Goal: Task Accomplishment & Management: Manage account settings

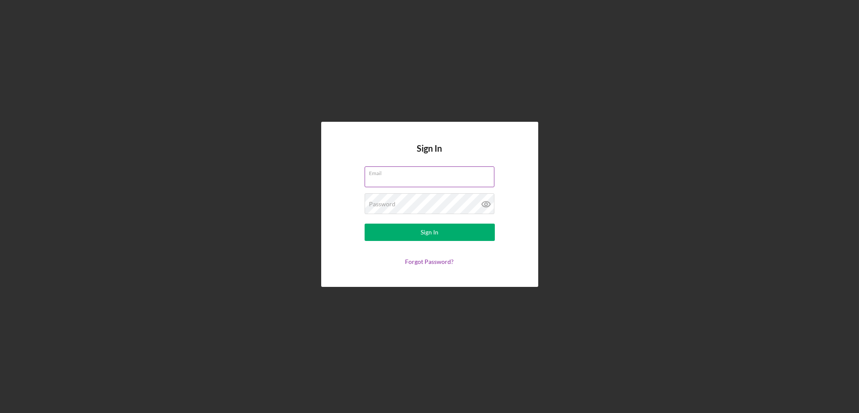
click at [417, 178] on input "Email" at bounding box center [429, 177] width 130 height 21
type input "[EMAIL_ADDRESS][DOMAIN_NAME]"
click at [364, 224] on button "Sign In" at bounding box center [429, 232] width 130 height 17
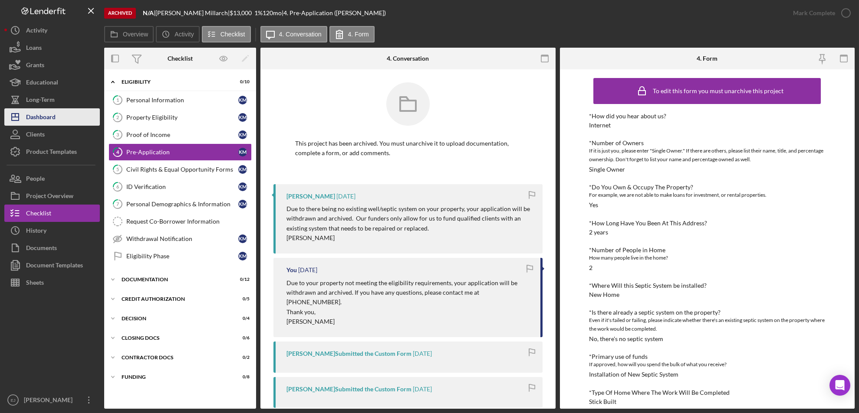
click at [44, 113] on div "Dashboard" at bounding box center [41, 118] width 30 height 20
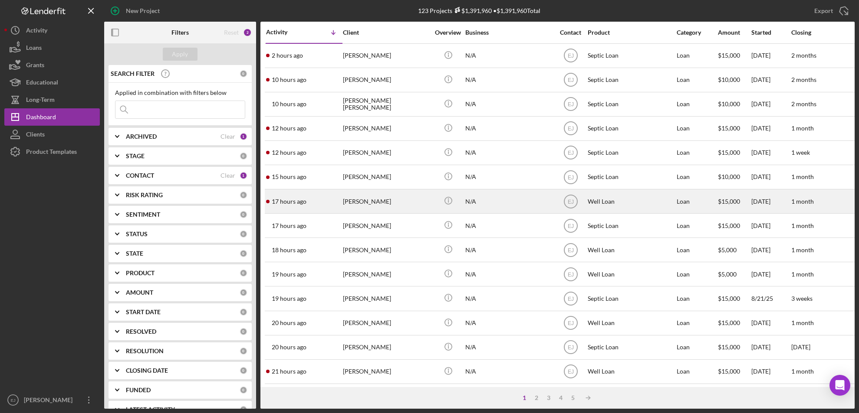
click at [373, 204] on div "[PERSON_NAME]" at bounding box center [386, 201] width 87 height 23
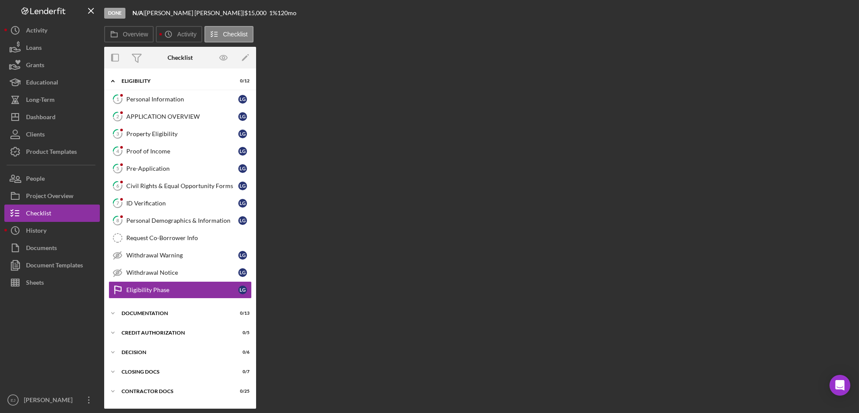
scroll to position [15, 0]
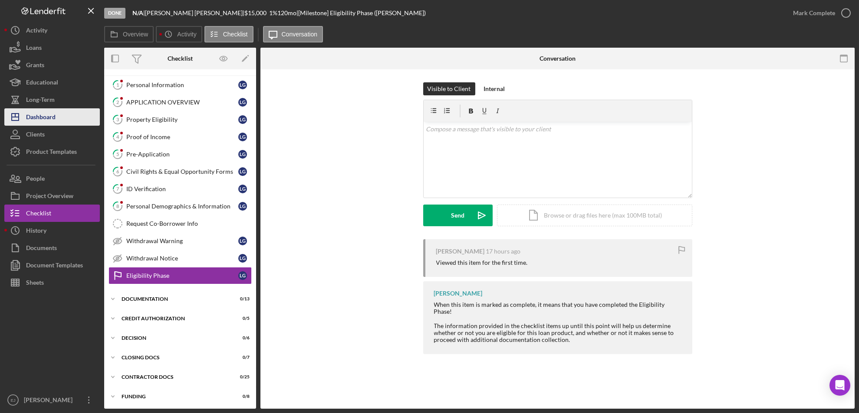
click at [56, 119] on button "Icon/Dashboard Dashboard" at bounding box center [51, 116] width 95 height 17
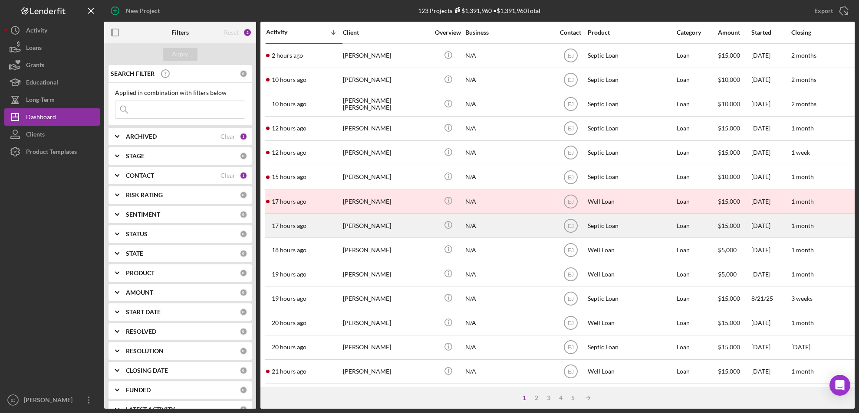
click at [374, 217] on div "[PERSON_NAME]" at bounding box center [386, 225] width 87 height 23
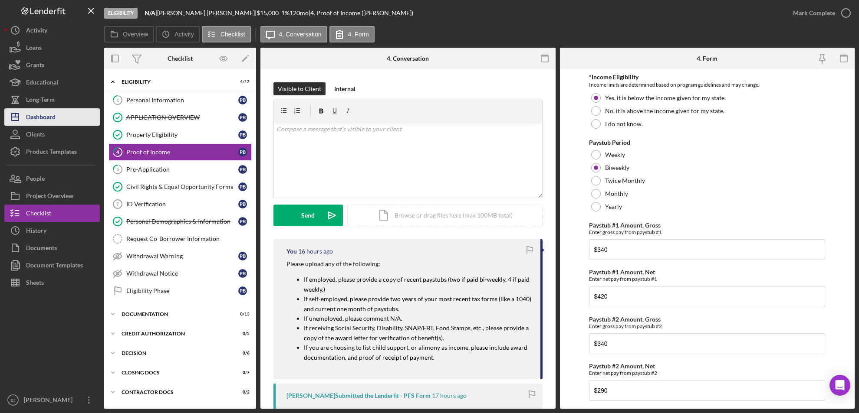
click at [48, 120] on div "Dashboard" at bounding box center [41, 118] width 30 height 20
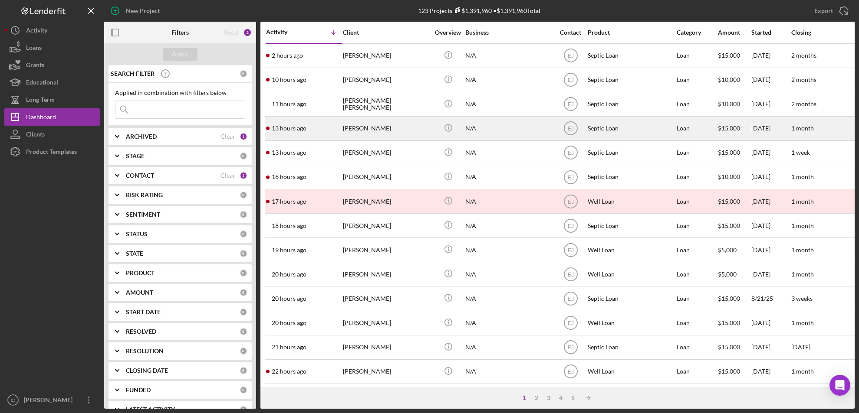
click at [350, 122] on div "[PERSON_NAME]" at bounding box center [386, 128] width 87 height 23
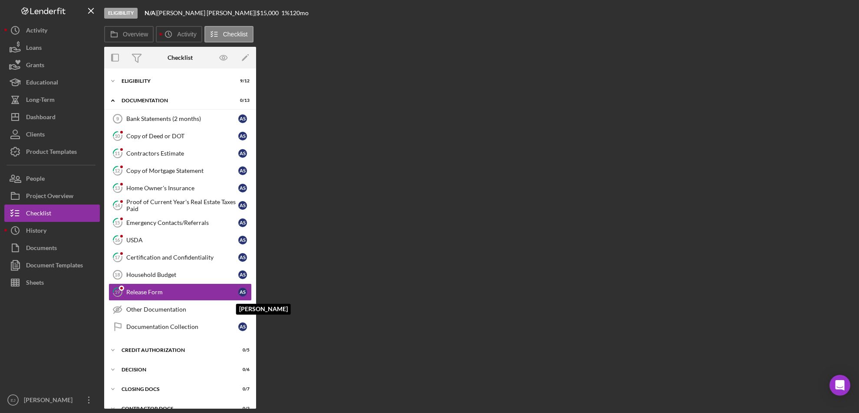
scroll to position [33, 0]
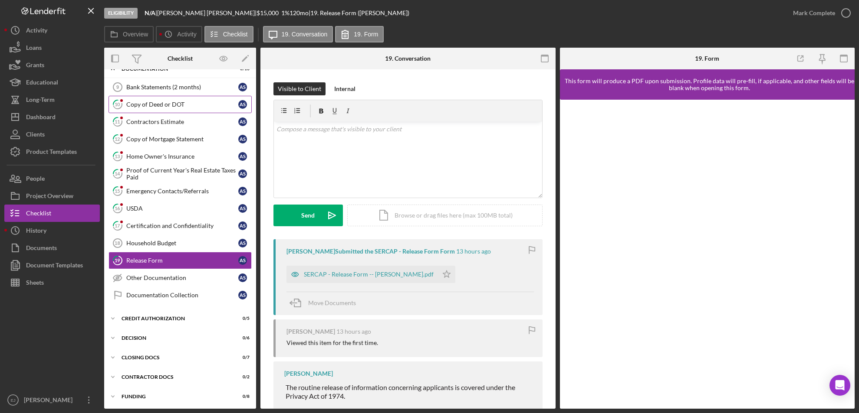
click at [167, 103] on div "Copy of Deed or DOT" at bounding box center [182, 104] width 112 height 7
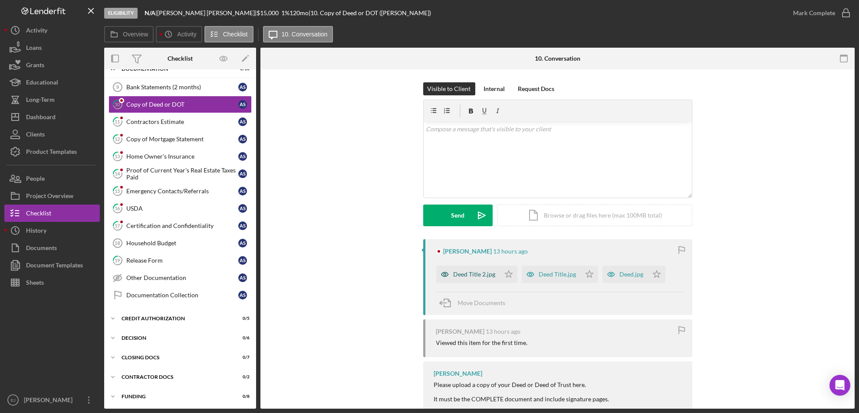
click at [448, 274] on icon "button" at bounding box center [444, 274] width 17 height 17
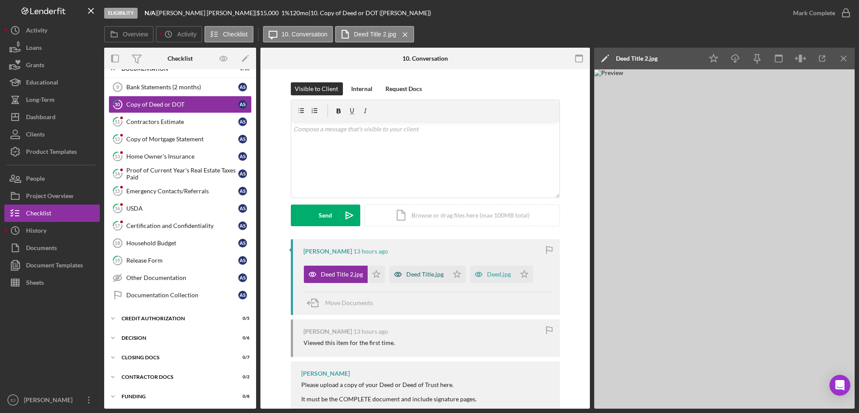
click at [435, 272] on div "Deed Title.jpg" at bounding box center [425, 274] width 37 height 7
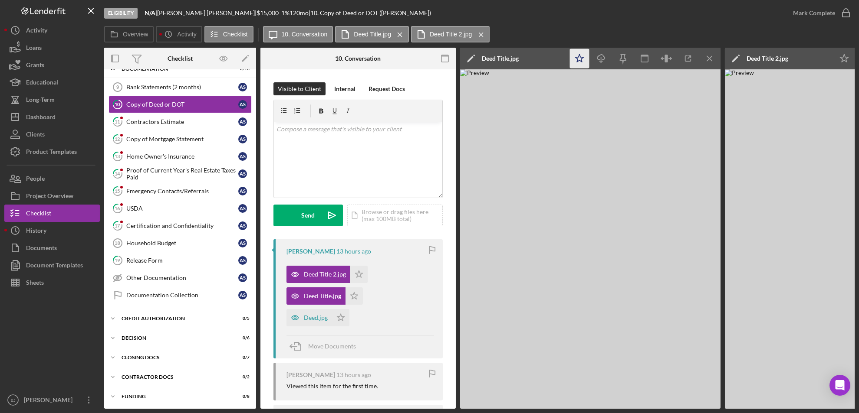
click at [577, 58] on icon "Icon/Star" at bounding box center [580, 59] width 20 height 20
click at [846, 13] on icon "button" at bounding box center [846, 13] width 22 height 22
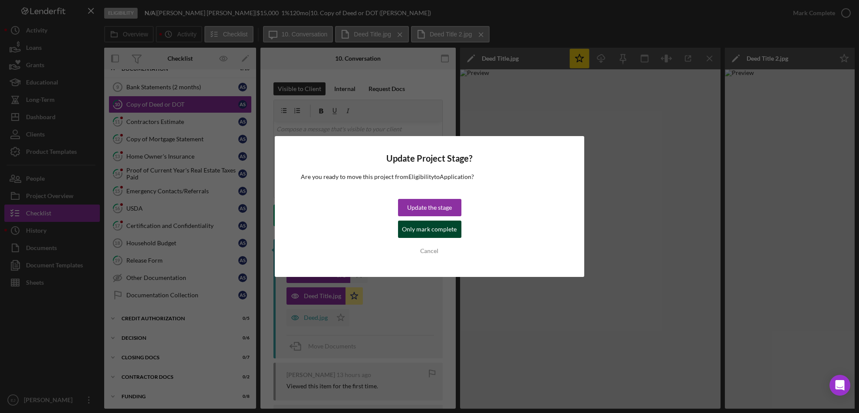
click at [450, 231] on div "Only mark complete" at bounding box center [429, 229] width 55 height 17
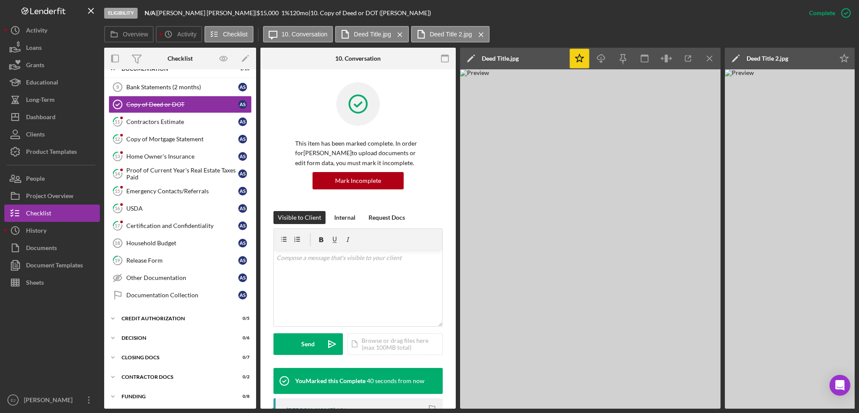
scroll to position [240, 0]
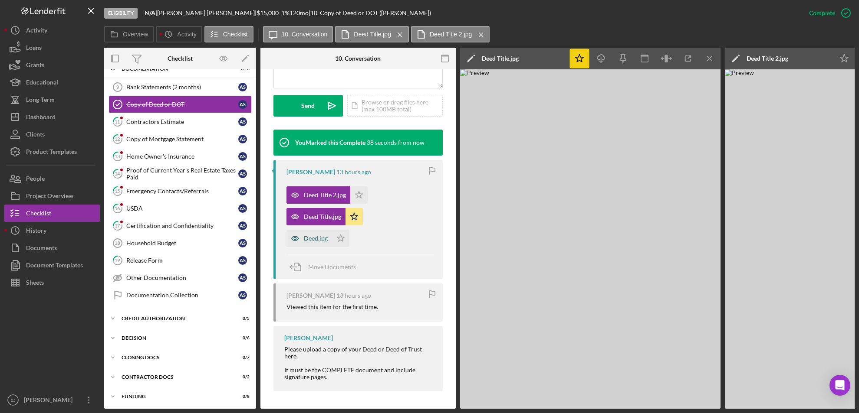
click at [325, 242] on div "Deed.jpg" at bounding box center [309, 238] width 46 height 17
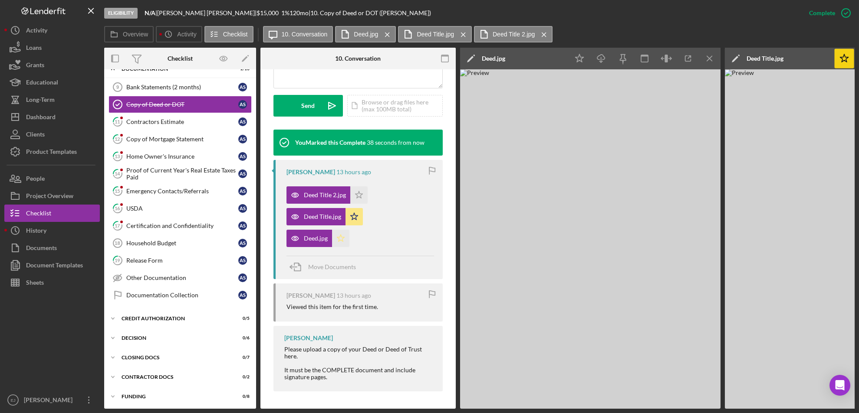
click at [340, 237] on icon "Icon/Star" at bounding box center [340, 238] width 17 height 17
click at [711, 57] on line "button" at bounding box center [709, 58] width 5 height 5
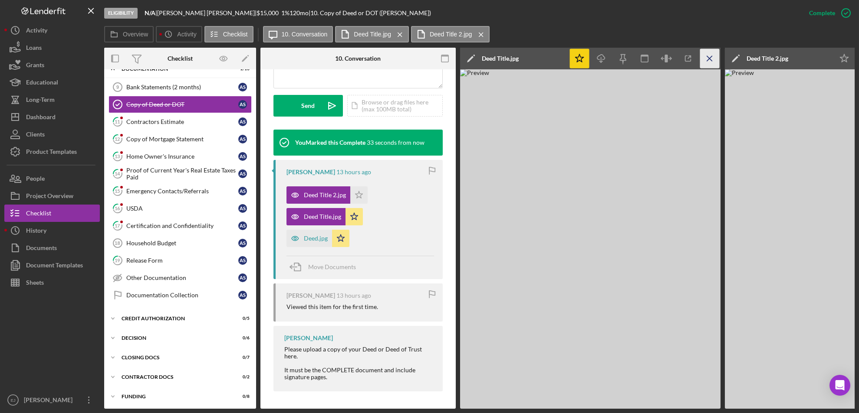
click at [707, 57] on icon "Icon/Menu Close" at bounding box center [710, 59] width 20 height 20
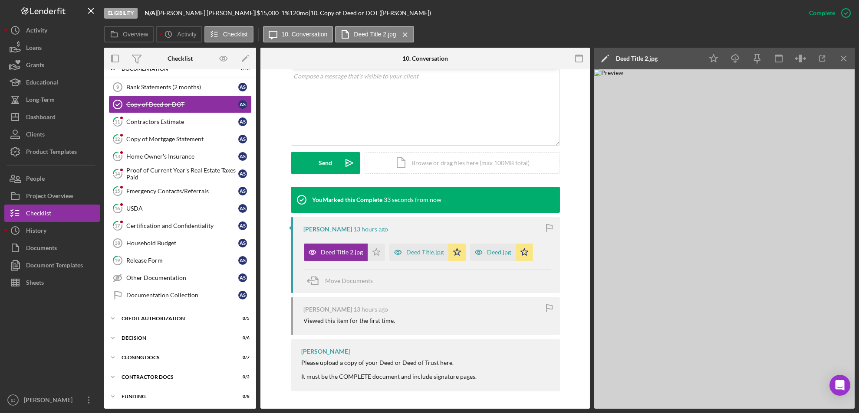
scroll to position [171, 0]
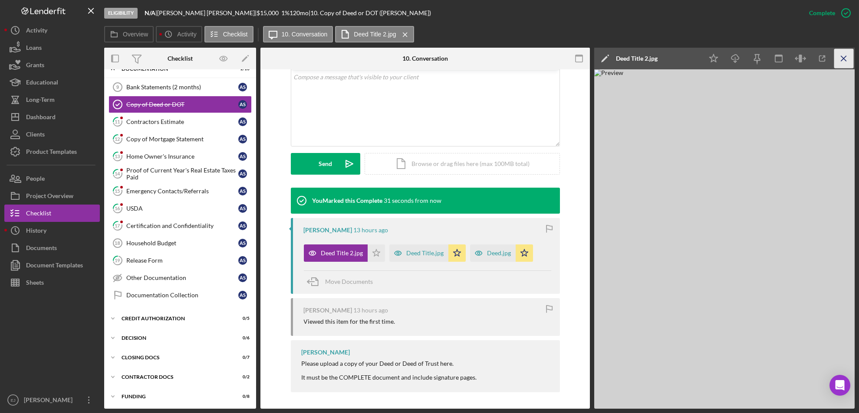
click at [845, 55] on icon "Icon/Menu Close" at bounding box center [844, 59] width 20 height 20
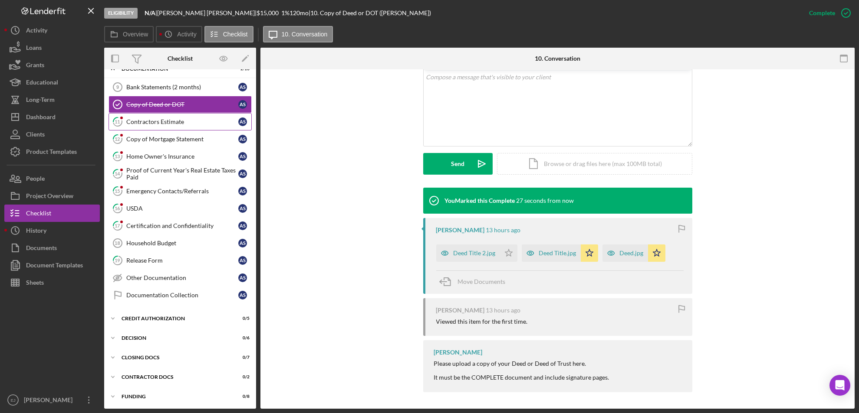
click at [168, 124] on div "Contractors Estimate" at bounding box center [182, 121] width 112 height 7
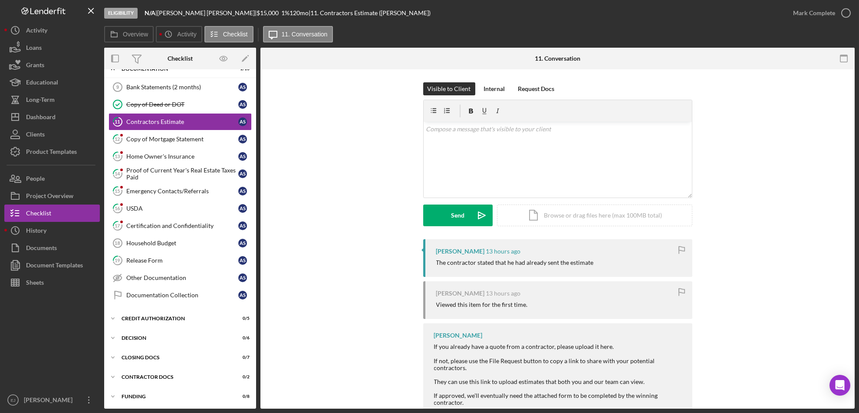
click at [858, 391] on div "Eligibility N/A | [PERSON_NAME] | $15,000 $15,000 1 % 120 mo | 11. Contractors …" at bounding box center [429, 206] width 859 height 413
click at [182, 144] on link "12 Copy of Mortgage Statement A S" at bounding box center [179, 139] width 143 height 17
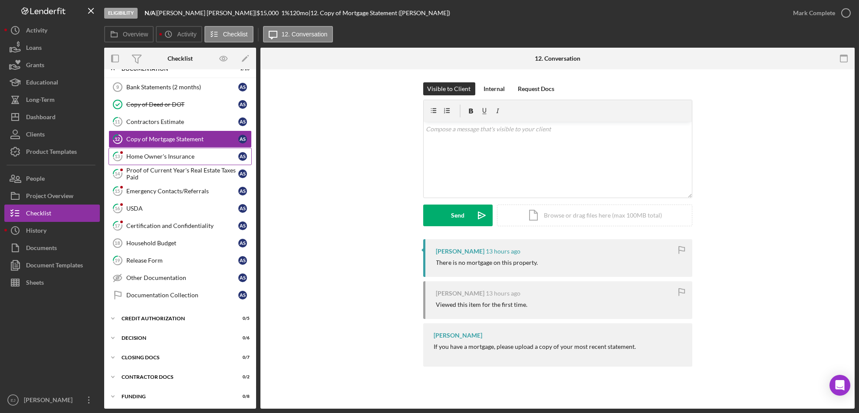
click at [144, 158] on div "Home Owner's Insurance" at bounding box center [182, 156] width 112 height 7
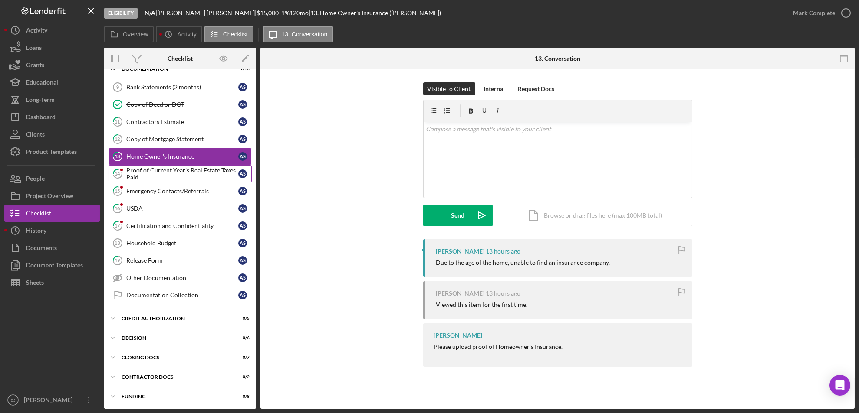
click at [198, 170] on div "Proof of Current Year's Real Estate Taxes Paid" at bounding box center [182, 174] width 112 height 14
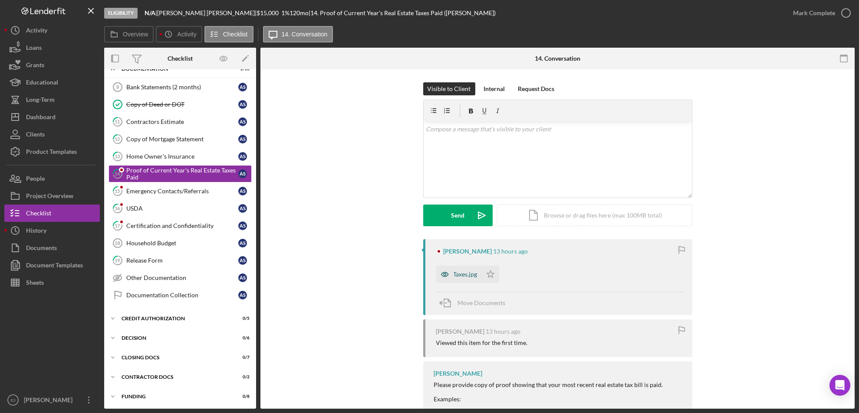
click at [463, 275] on div "Taxes.jpg" at bounding box center [465, 274] width 24 height 7
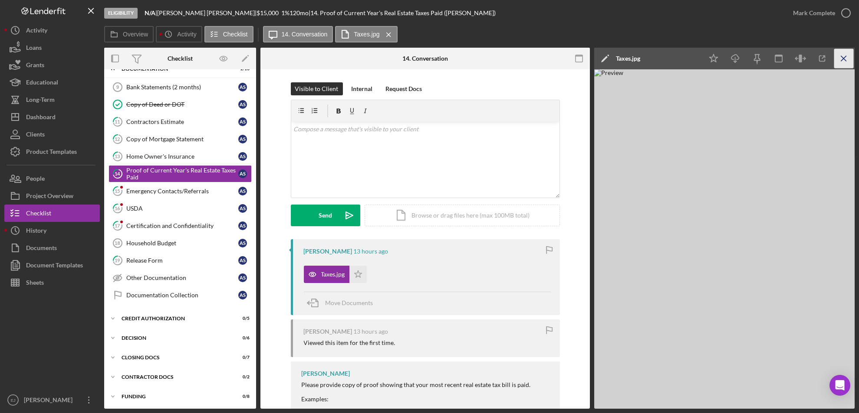
click at [847, 59] on icon "Icon/Menu Close" at bounding box center [844, 59] width 20 height 20
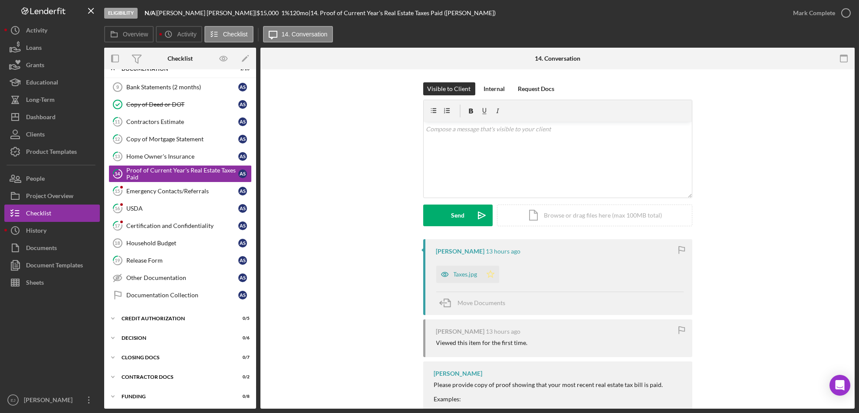
click at [491, 270] on icon "Icon/Star" at bounding box center [490, 274] width 17 height 17
click at [843, 10] on icon "button" at bounding box center [846, 13] width 22 height 22
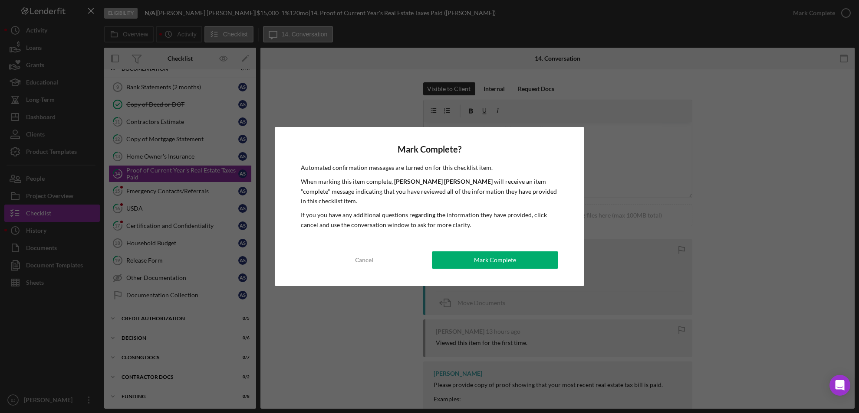
click at [483, 245] on div "Mark Complete? Automated confirmation messages are turned on for this checklist…" at bounding box center [430, 206] width 310 height 159
click at [482, 259] on div "Mark Complete" at bounding box center [495, 260] width 42 height 17
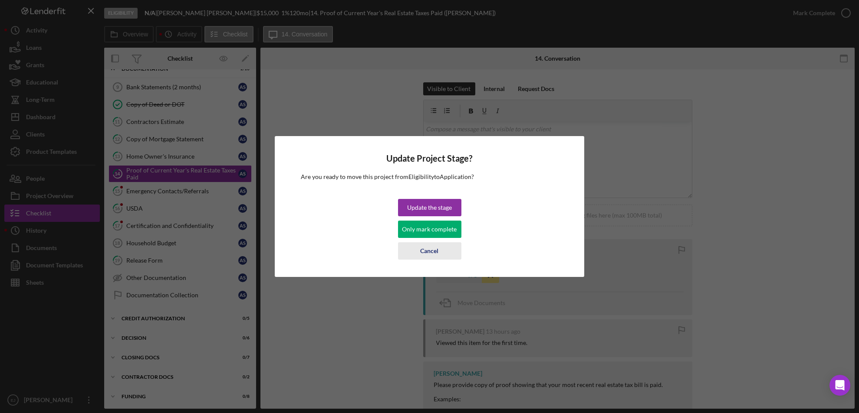
click at [433, 254] on div "Cancel" at bounding box center [429, 251] width 18 height 17
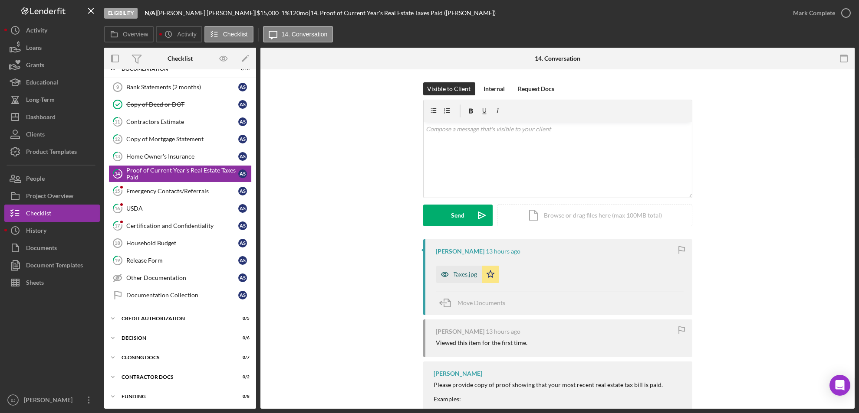
click at [464, 276] on div "Taxes.jpg" at bounding box center [465, 274] width 24 height 7
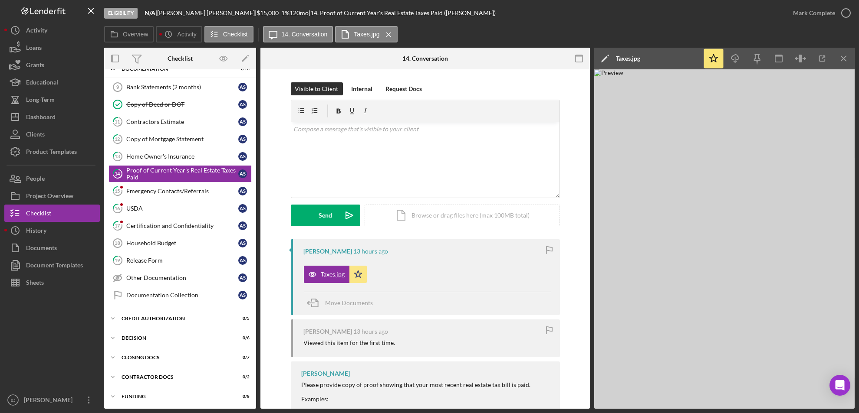
click at [465, 274] on div "Taxes.jpg Icon/Star" at bounding box center [427, 273] width 247 height 22
click at [349, 139] on div "v Color teal Color pink Remove color Add row above Add row below Add column bef…" at bounding box center [425, 160] width 268 height 76
click at [329, 214] on div "Send" at bounding box center [324, 216] width 13 height 22
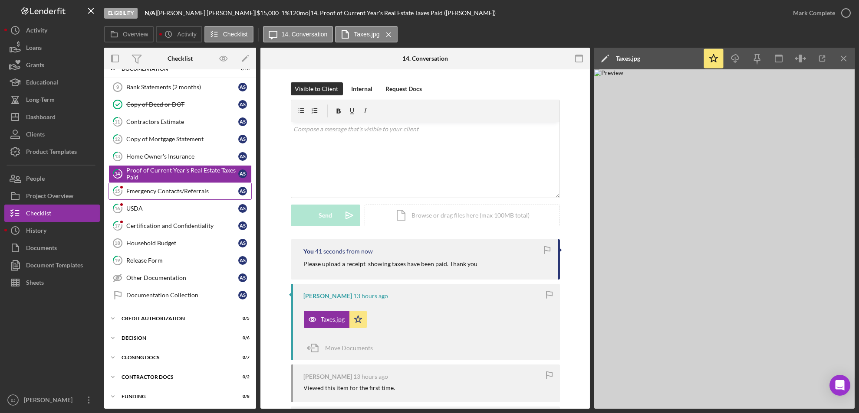
click at [190, 189] on div "Emergency Contacts/Referrals" at bounding box center [182, 191] width 112 height 7
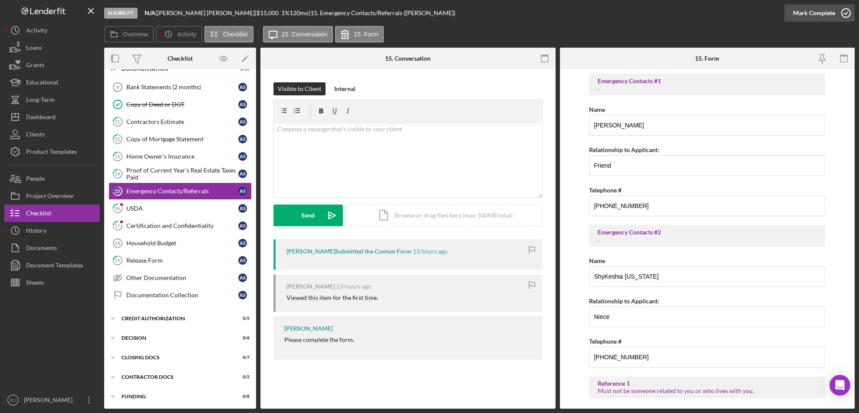
click at [848, 12] on icon "button" at bounding box center [846, 13] width 22 height 22
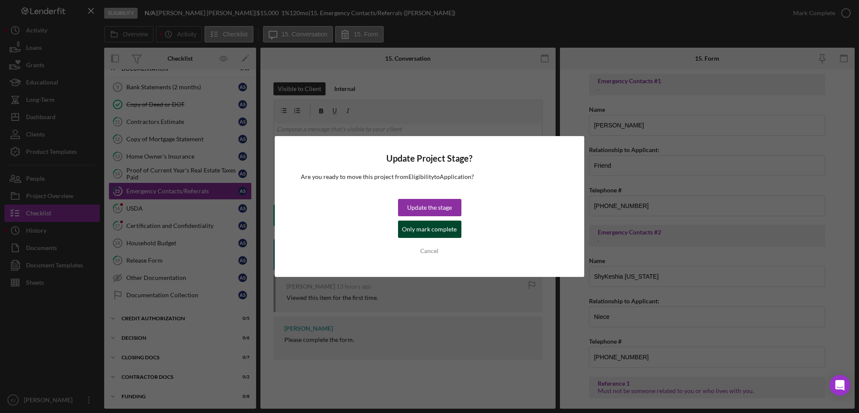
click at [452, 232] on div "Only mark complete" at bounding box center [429, 229] width 55 height 17
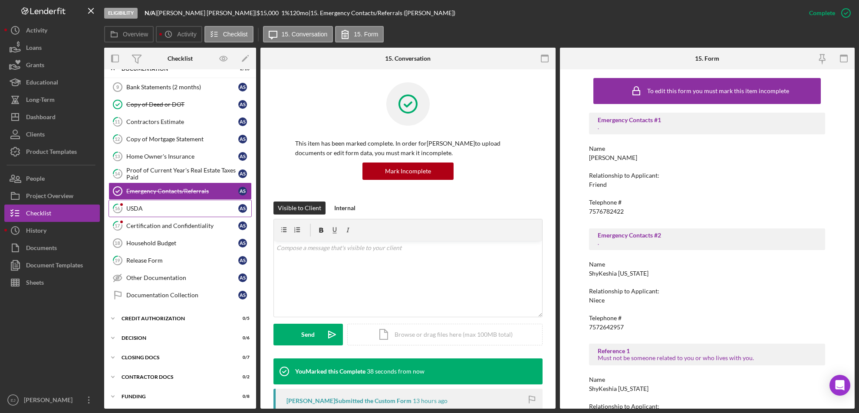
click at [134, 208] on div "USDA" at bounding box center [182, 208] width 112 height 7
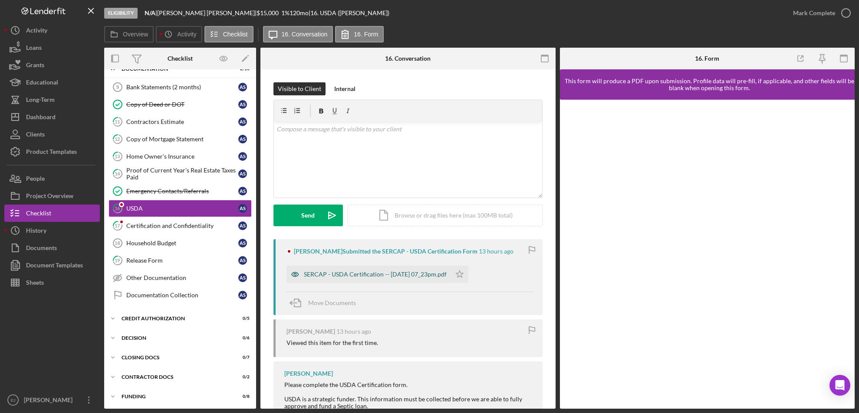
click at [362, 274] on div "SERCAP - USDA Certification -- [DATE] 07_23pm.pdf" at bounding box center [375, 274] width 143 height 7
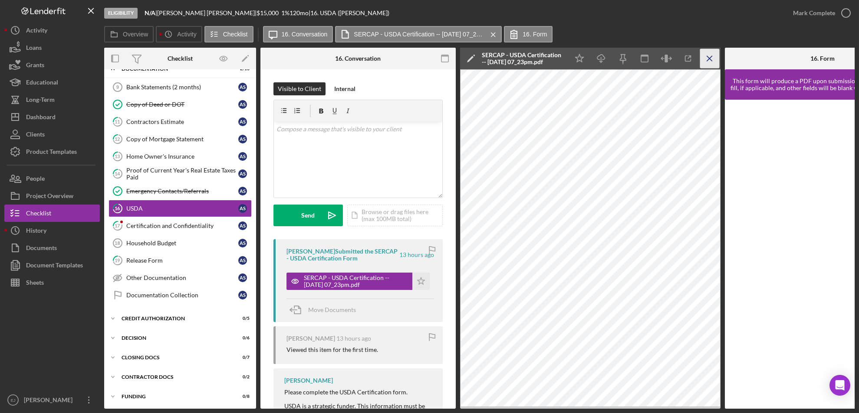
click at [701, 57] on icon "Icon/Menu Close" at bounding box center [710, 59] width 20 height 20
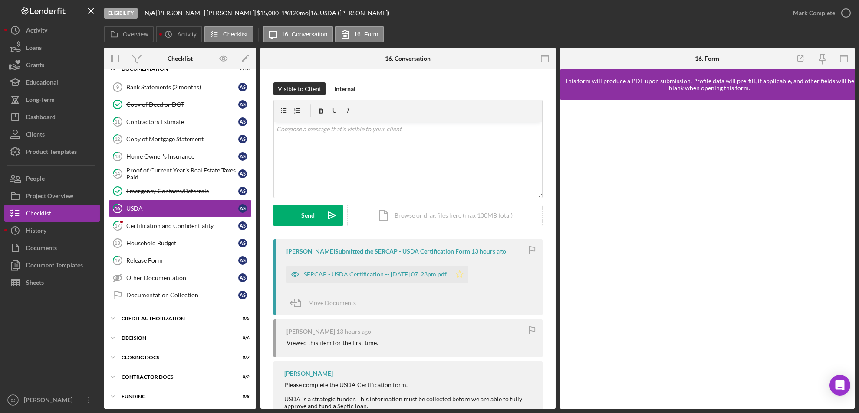
click at [463, 277] on polygon "button" at bounding box center [459, 274] width 7 height 7
click at [848, 16] on icon "button" at bounding box center [846, 13] width 22 height 22
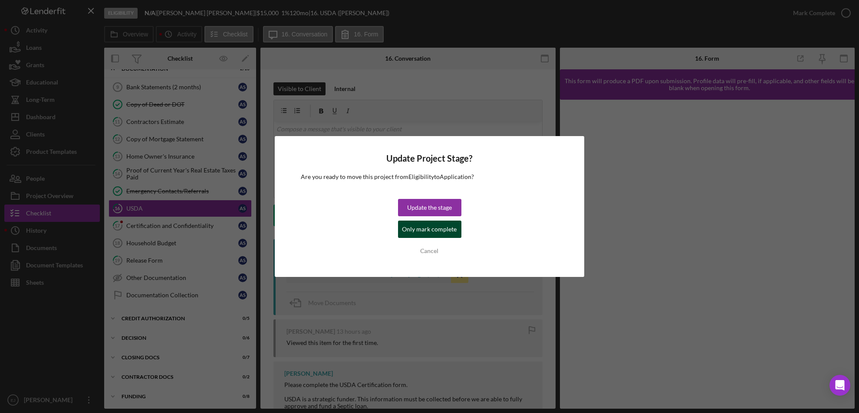
click at [452, 229] on div "Only mark complete" at bounding box center [429, 229] width 55 height 17
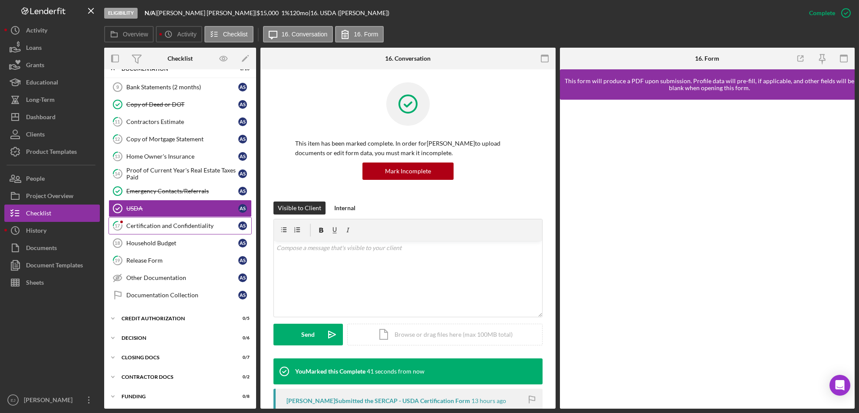
click at [181, 228] on div "Certification and Confidentiality" at bounding box center [182, 226] width 112 height 7
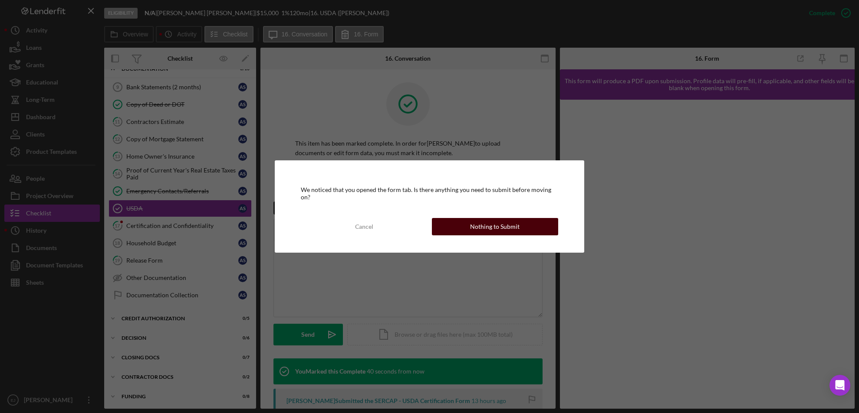
click at [488, 224] on div "Nothing to Submit" at bounding box center [494, 226] width 49 height 17
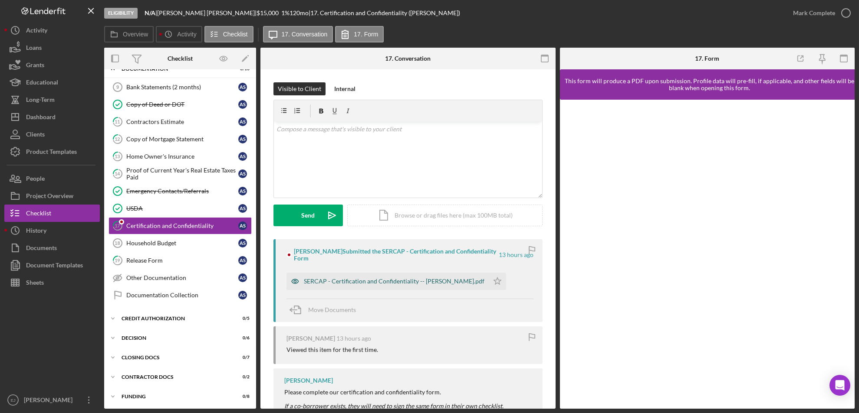
click at [417, 289] on div "SERCAP - Certification and Confidentiality -- [PERSON_NAME].pdf" at bounding box center [387, 281] width 202 height 17
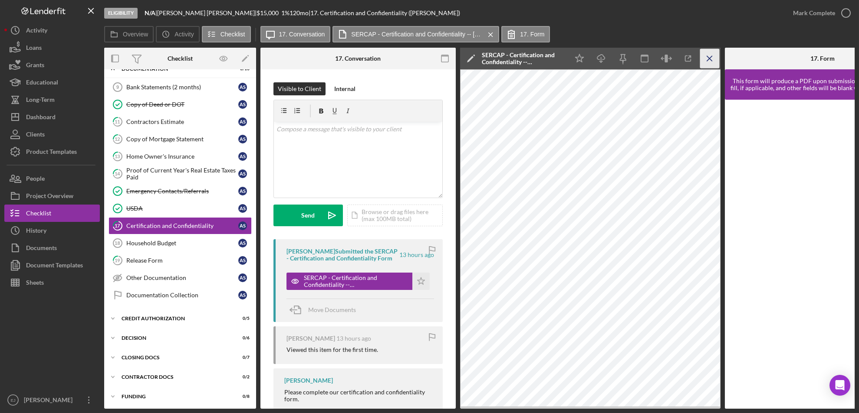
click at [714, 52] on icon "Icon/Menu Close" at bounding box center [710, 59] width 20 height 20
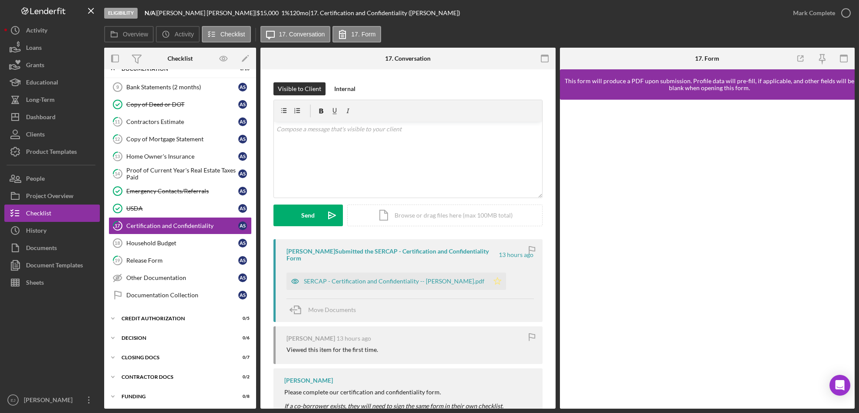
click at [489, 284] on icon "Icon/Star" at bounding box center [497, 281] width 17 height 17
click at [847, 11] on icon "button" at bounding box center [846, 13] width 22 height 22
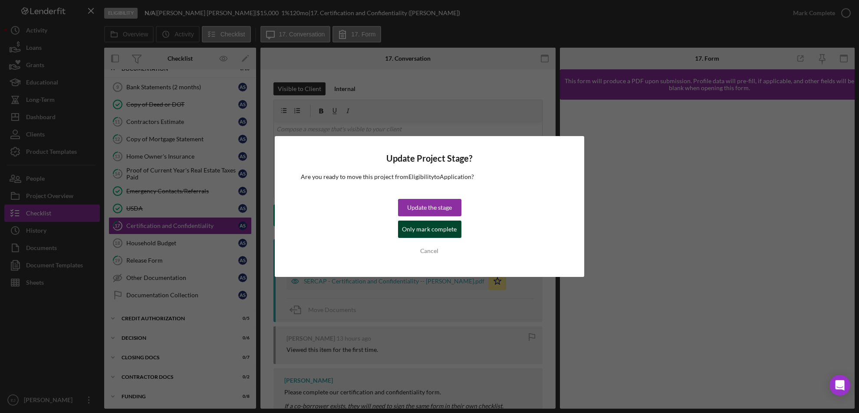
click at [432, 227] on div "Only mark complete" at bounding box center [429, 229] width 55 height 17
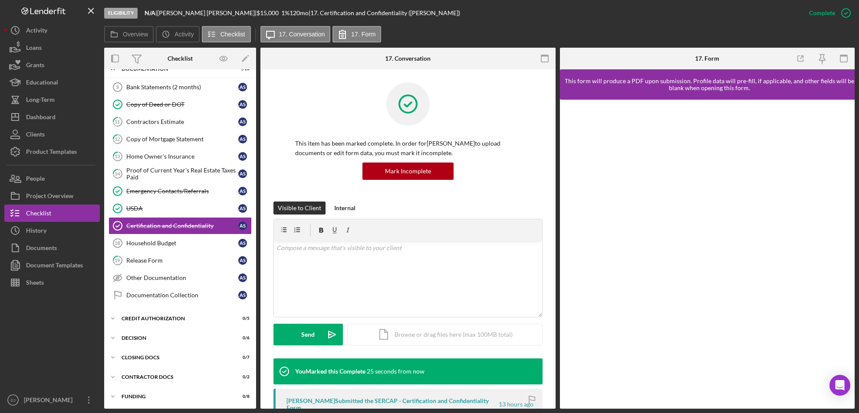
click at [256, 93] on div "Overview Internal Workflow Stage Eligibility Icon/Dropdown Arrow Archive (can u…" at bounding box center [479, 228] width 750 height 361
click at [170, 84] on div "Bank Statements (2 months)" at bounding box center [182, 87] width 112 height 7
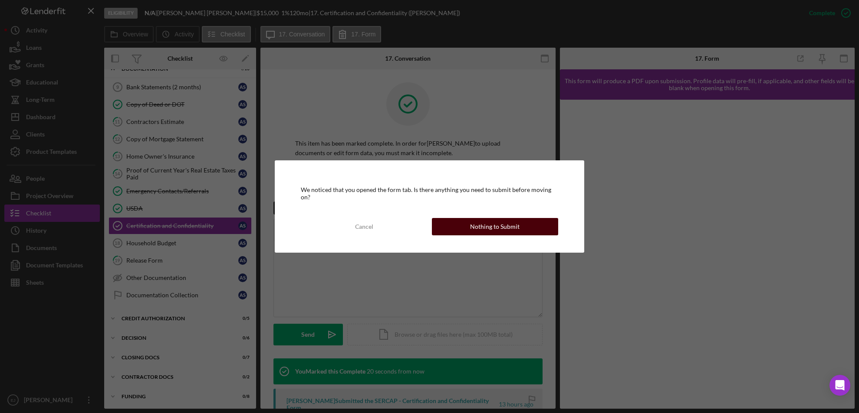
click at [515, 224] on div "Nothing to Submit" at bounding box center [494, 226] width 49 height 17
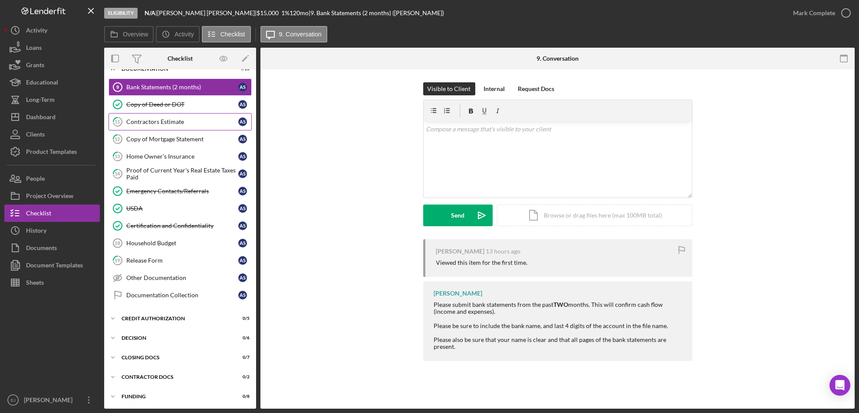
click at [189, 123] on div "Contractors Estimate" at bounding box center [182, 121] width 112 height 7
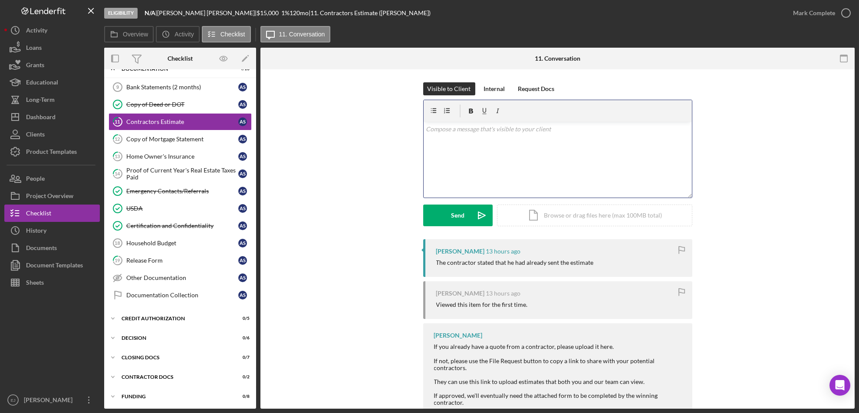
click at [472, 156] on div "v Color teal Color pink Remove color Add row above Add row below Add column bef…" at bounding box center [557, 160] width 268 height 76
click at [452, 222] on div "Send" at bounding box center [457, 216] width 13 height 22
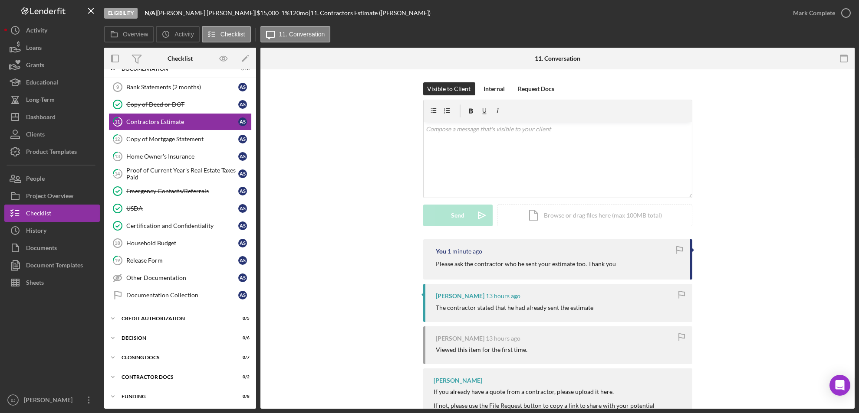
click at [447, 8] on div "Eligibility N/A | [PERSON_NAME] | $15,000 $15,000 1 % 120 mo | 11. Contractors …" at bounding box center [479, 204] width 750 height 409
click at [49, 117] on div "Dashboard" at bounding box center [41, 118] width 30 height 20
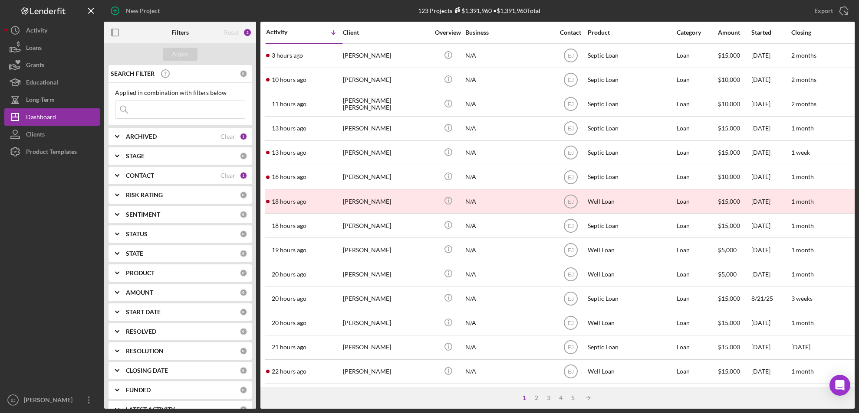
click at [171, 111] on input at bounding box center [179, 109] width 129 height 17
type input "[PERSON_NAME]"
click at [185, 54] on div "Apply" at bounding box center [180, 54] width 16 height 13
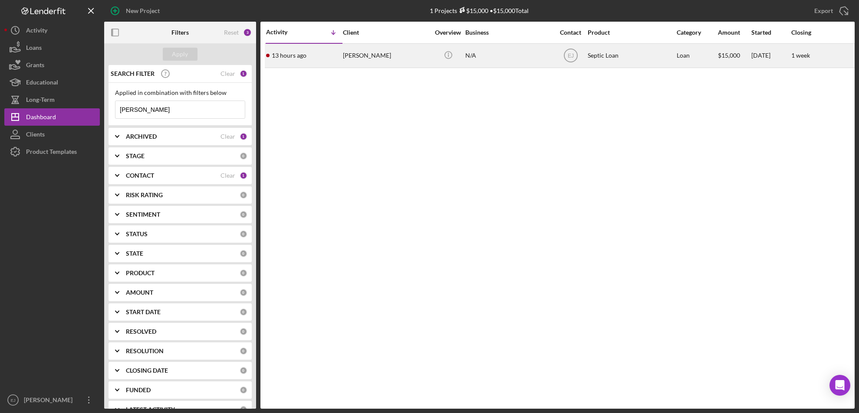
click at [358, 59] on div "[PERSON_NAME]" at bounding box center [386, 55] width 87 height 23
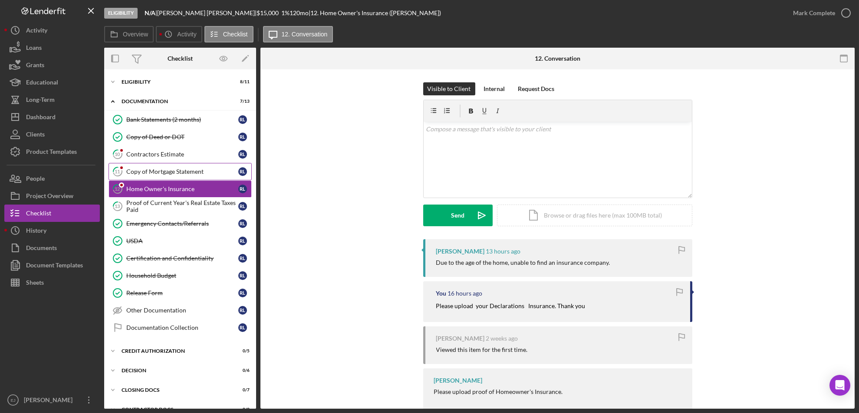
click at [164, 169] on div "Copy of Mortgage Statement" at bounding box center [182, 171] width 112 height 7
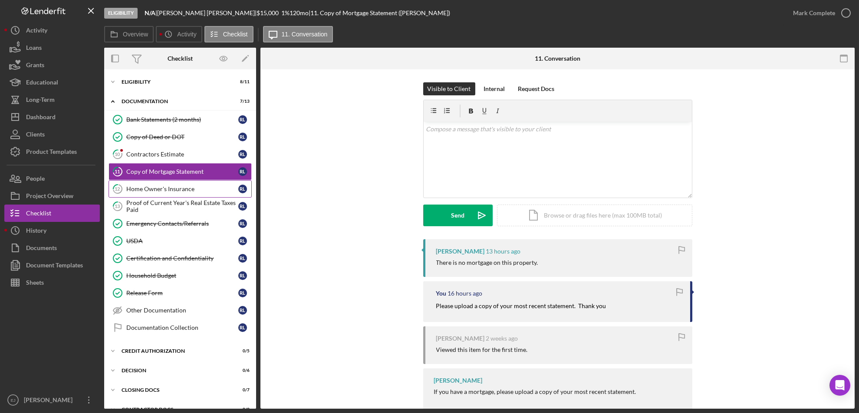
click at [197, 187] on div "Home Owner's Insurance" at bounding box center [182, 189] width 112 height 7
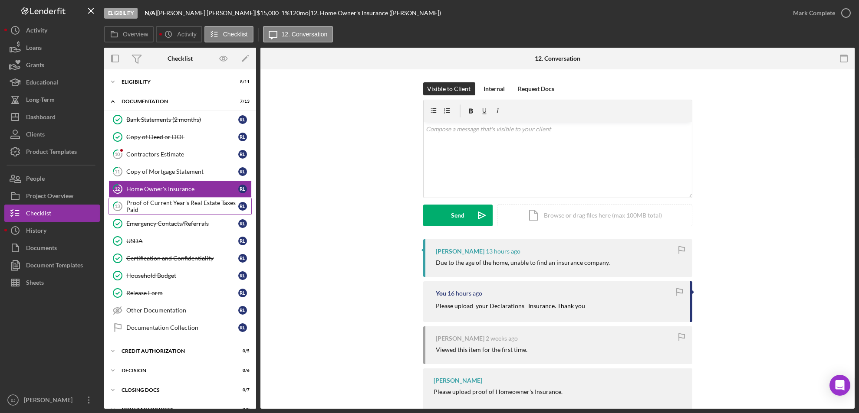
click at [166, 200] on div "Proof of Current Year's Real Estate Taxes Paid" at bounding box center [182, 207] width 112 height 14
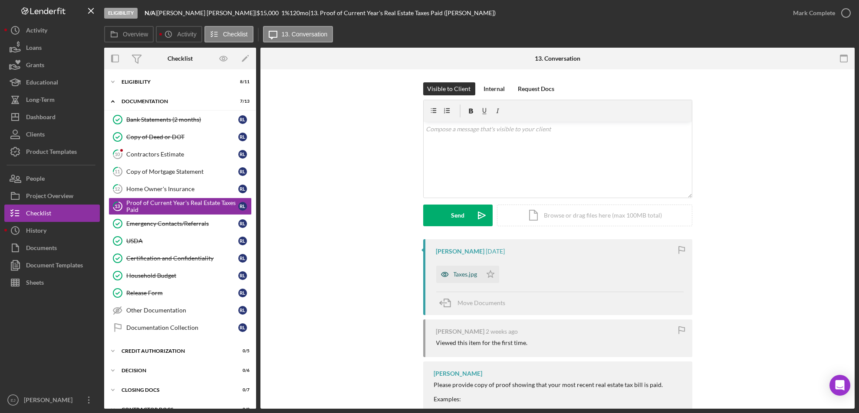
click at [472, 280] on div "Taxes.jpg" at bounding box center [459, 274] width 46 height 17
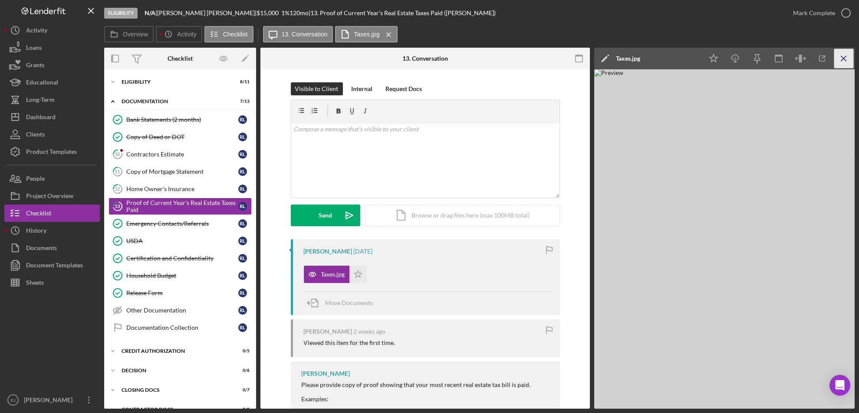
click at [844, 60] on icon "Icon/Menu Close" at bounding box center [844, 59] width 20 height 20
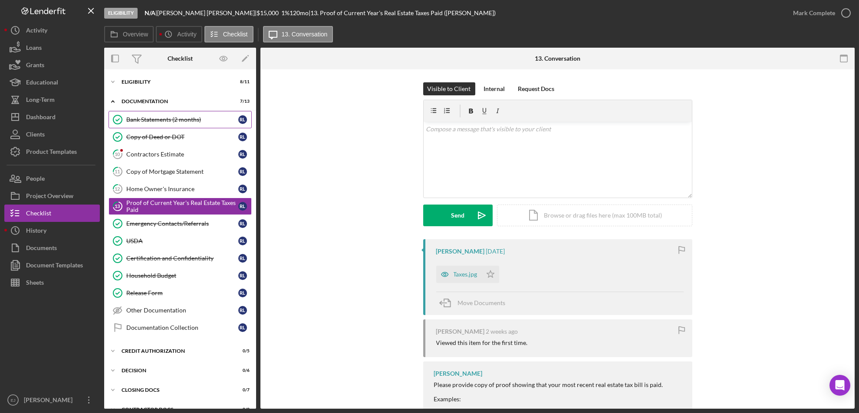
click at [173, 118] on div "Bank Statements (2 months)" at bounding box center [182, 119] width 112 height 7
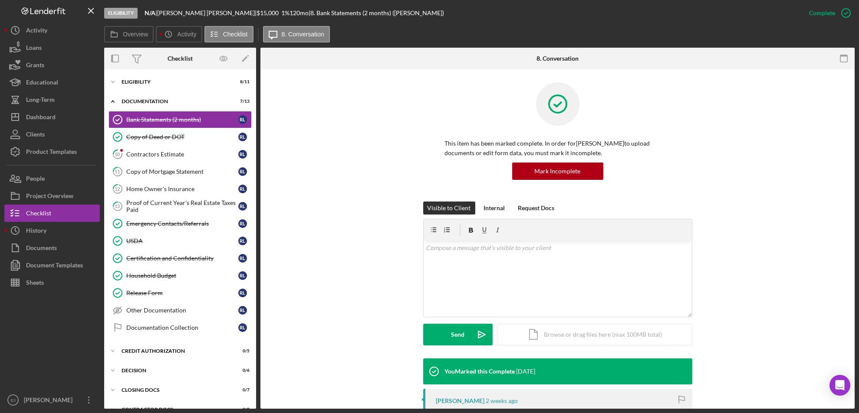
scroll to position [199, 0]
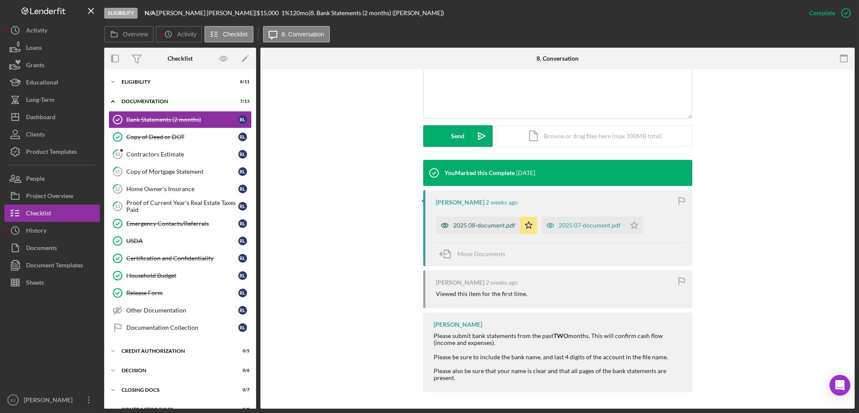
click at [467, 227] on div "2025 08-document.pdf" at bounding box center [484, 225] width 62 height 7
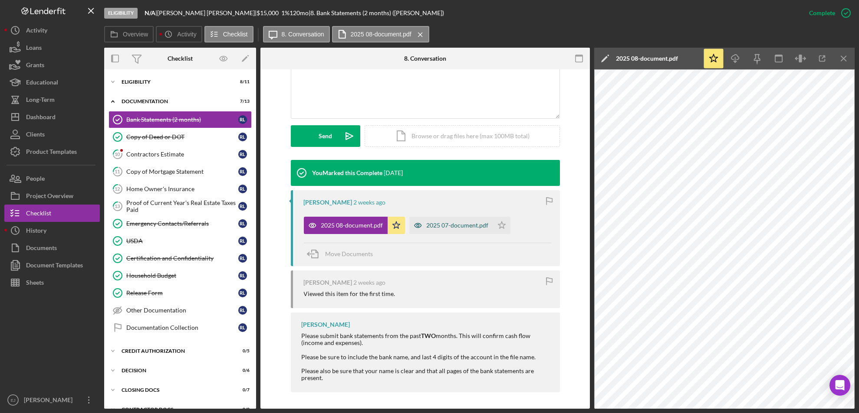
click at [437, 230] on div "2025 07-document.pdf" at bounding box center [451, 225] width 84 height 17
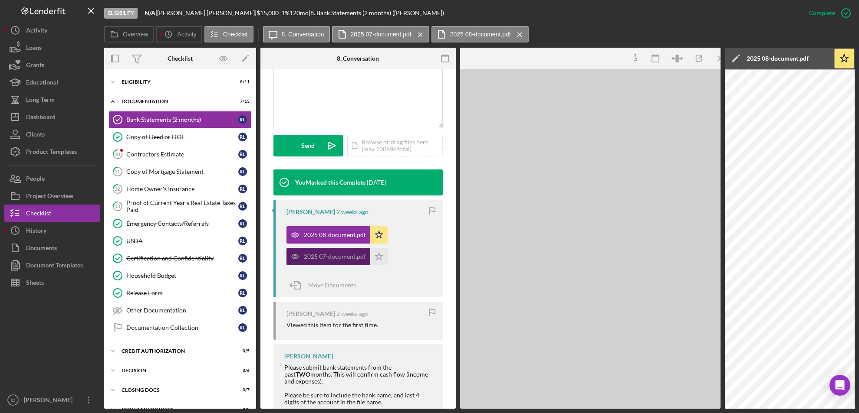
scroll to position [209, 0]
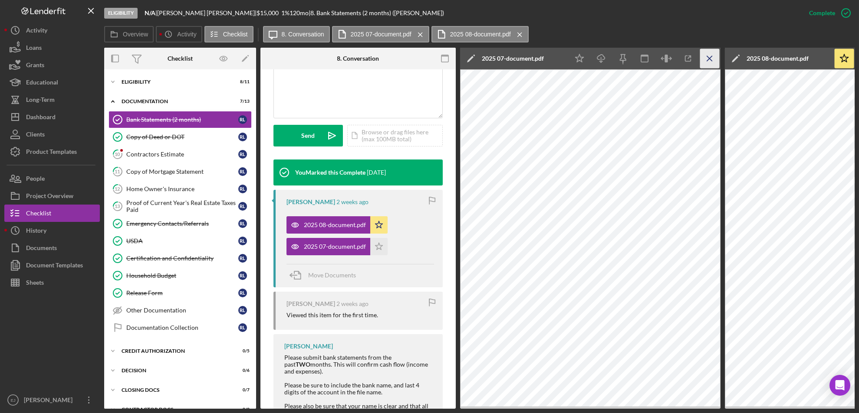
click at [707, 55] on icon "Icon/Menu Close" at bounding box center [710, 59] width 20 height 20
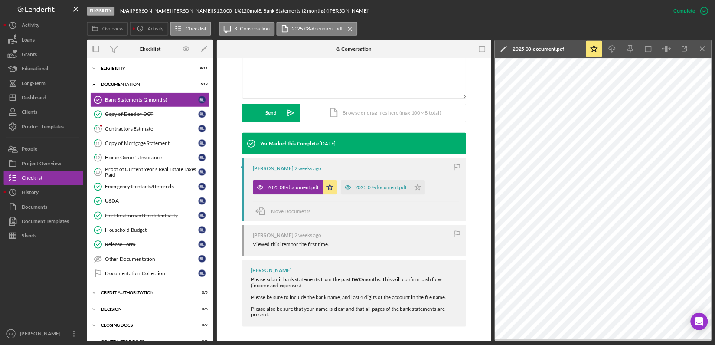
scroll to position [199, 0]
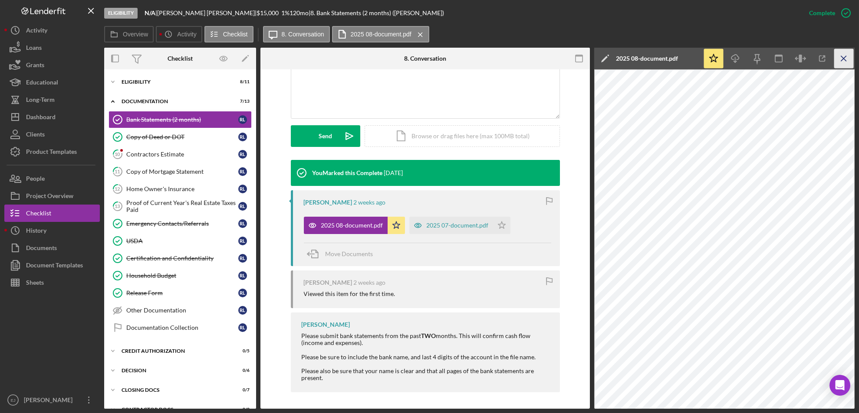
click at [848, 59] on icon "Icon/Menu Close" at bounding box center [844, 59] width 20 height 20
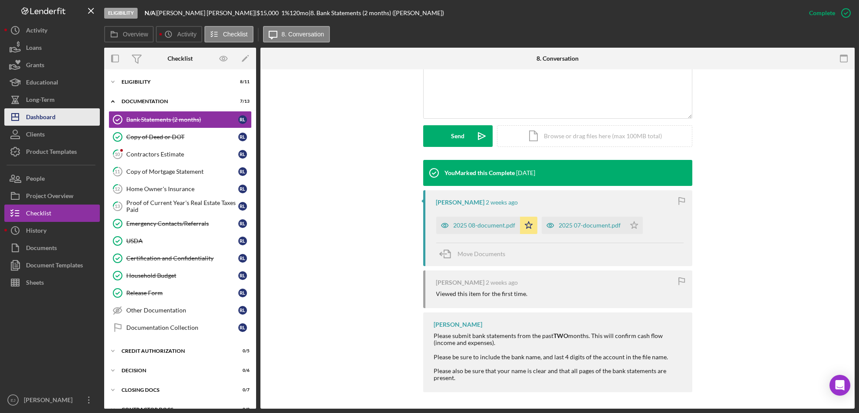
click at [59, 118] on button "Icon/Dashboard Dashboard" at bounding box center [51, 116] width 95 height 17
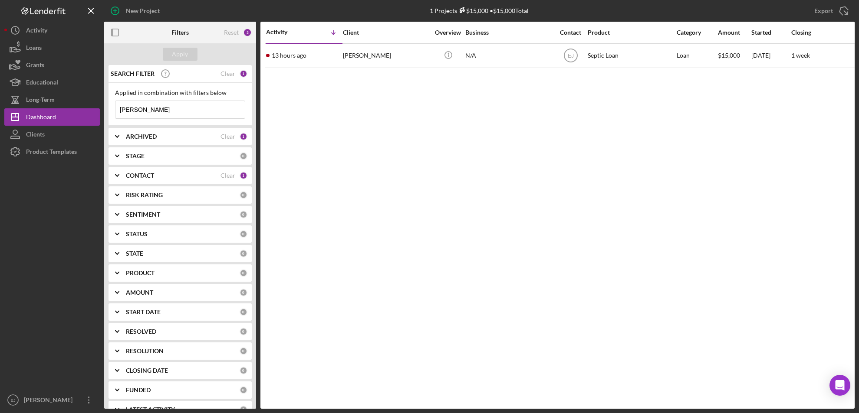
click at [176, 115] on input "[PERSON_NAME]" at bounding box center [179, 109] width 129 height 17
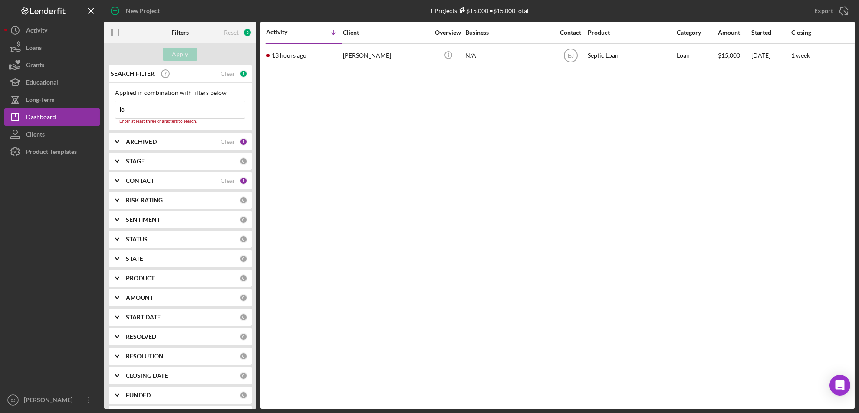
type input "l"
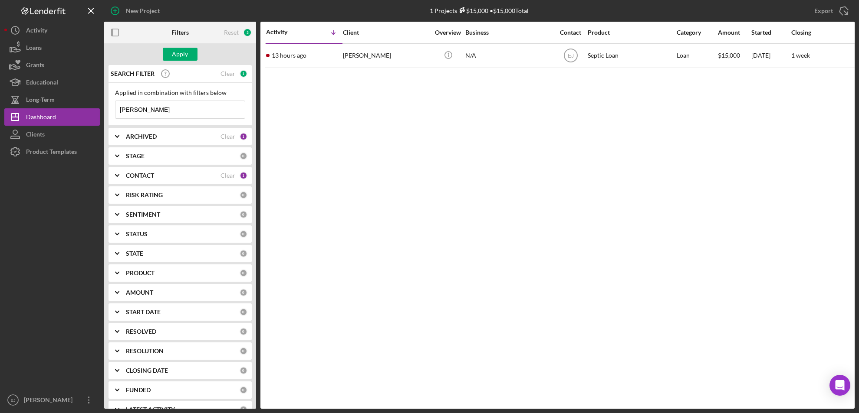
type input "[PERSON_NAME]"
click at [171, 56] on button "Apply" at bounding box center [180, 54] width 35 height 13
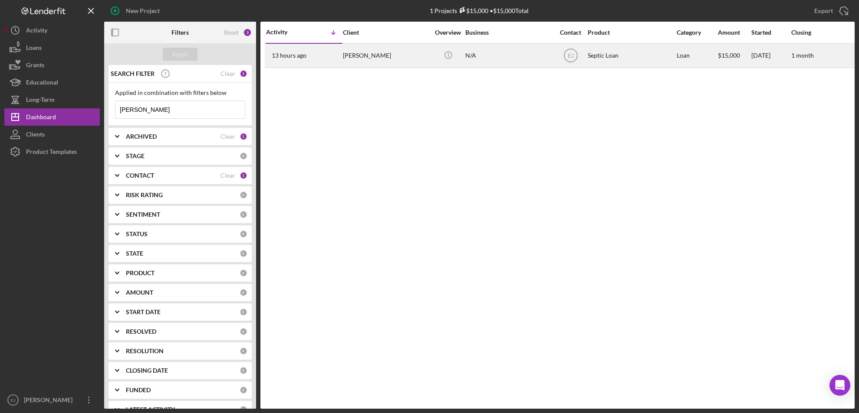
click at [376, 56] on div "[PERSON_NAME]" at bounding box center [386, 55] width 87 height 23
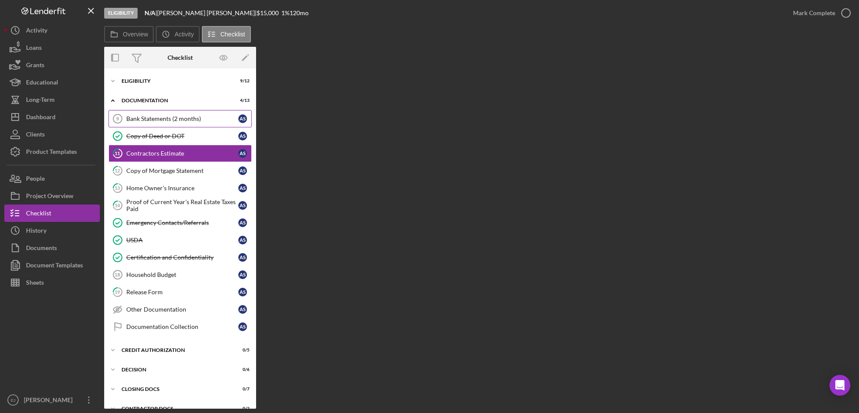
click at [157, 118] on div "Bank Statements (2 months)" at bounding box center [182, 118] width 112 height 7
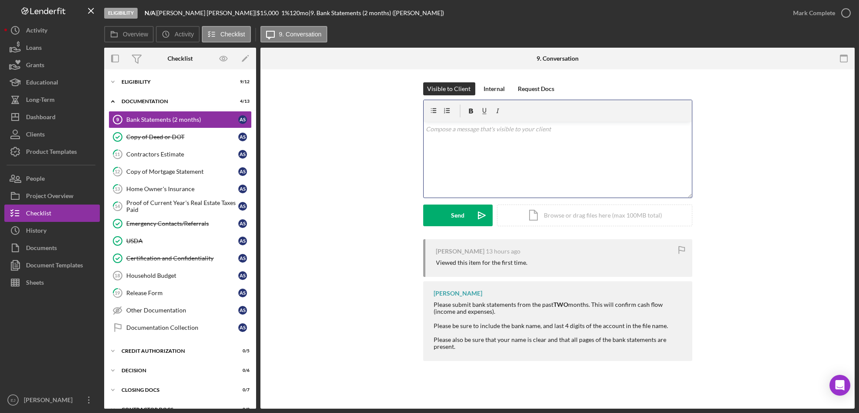
click at [533, 136] on div "v Color teal Color pink Remove color Add row above Add row below Add column bef…" at bounding box center [557, 160] width 268 height 76
click at [465, 127] on p "Please provide two months worh of bank statements. Thank you" at bounding box center [557, 130] width 263 height 10
click at [454, 223] on div "Send" at bounding box center [457, 216] width 13 height 22
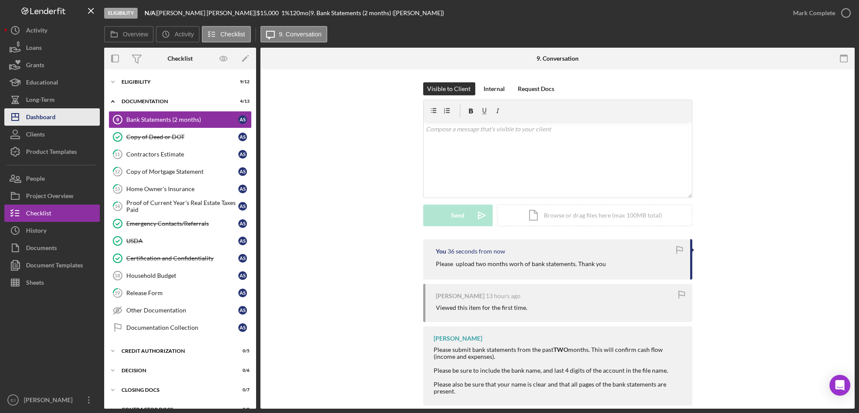
click at [38, 119] on div "Dashboard" at bounding box center [41, 118] width 30 height 20
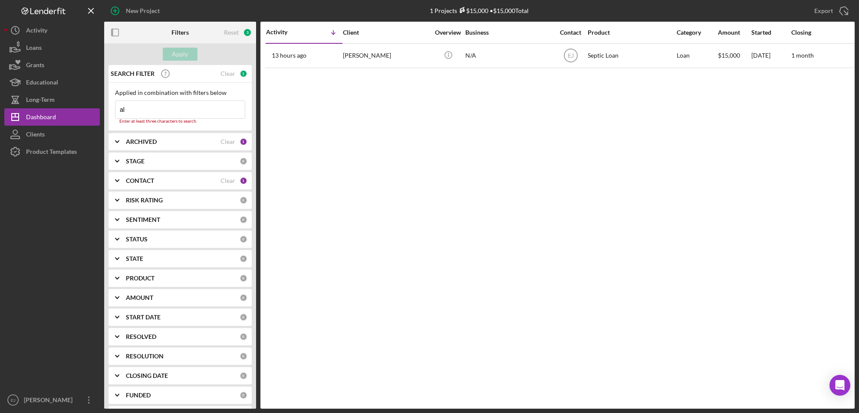
type input "a"
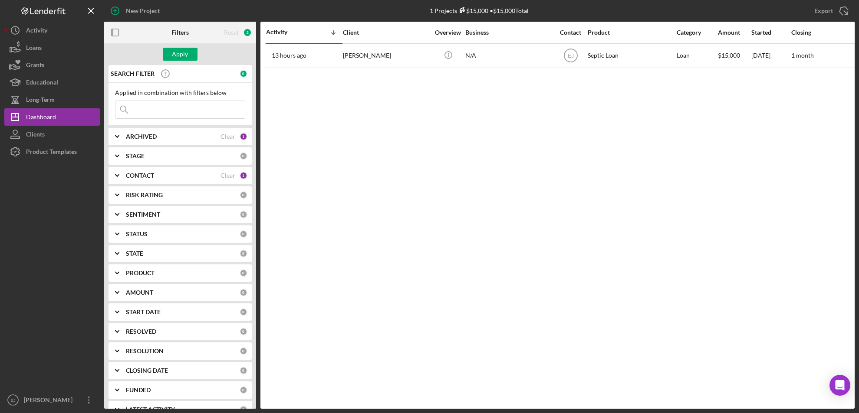
click at [176, 46] on div "Apply" at bounding box center [180, 54] width 152 height 22
click at [177, 53] on div "Apply" at bounding box center [180, 54] width 16 height 13
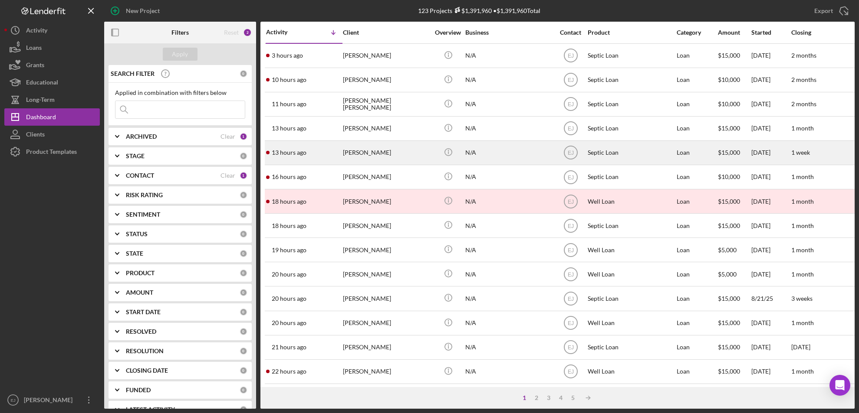
click at [380, 155] on div "[PERSON_NAME]" at bounding box center [386, 152] width 87 height 23
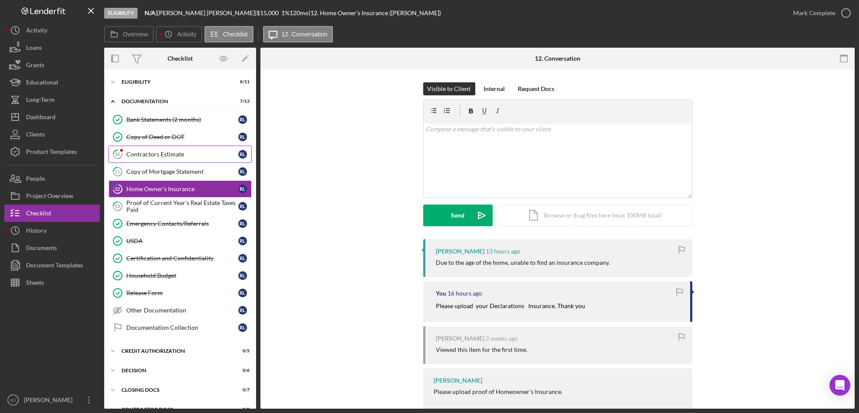
click at [163, 152] on div "Contractors Estimate" at bounding box center [182, 154] width 112 height 7
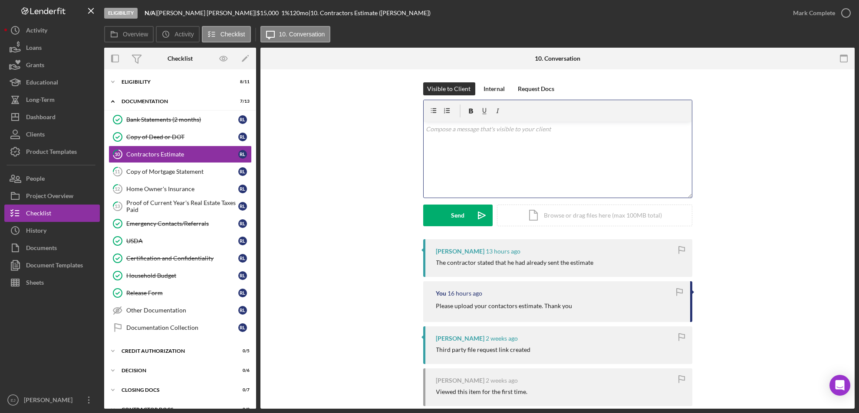
click at [473, 145] on div "v Color teal Color pink Remove color Add row above Add row below Add column bef…" at bounding box center [557, 160] width 268 height 76
click at [443, 216] on button "Send Icon/icon-invite-send" at bounding box center [457, 216] width 69 height 22
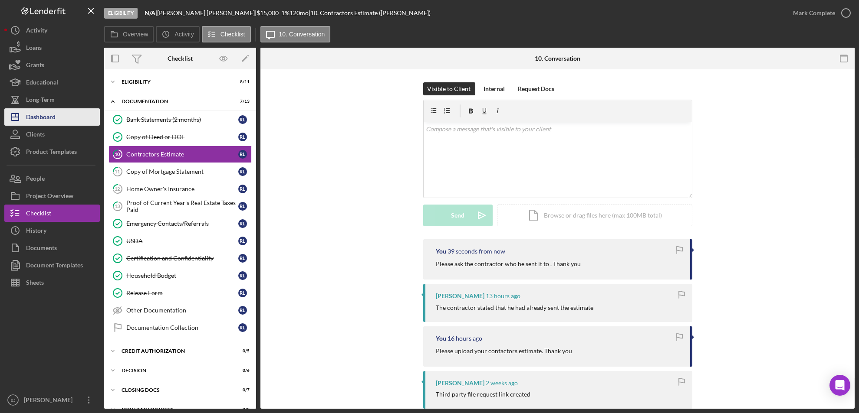
click at [64, 115] on button "Icon/Dashboard Dashboard" at bounding box center [51, 116] width 95 height 17
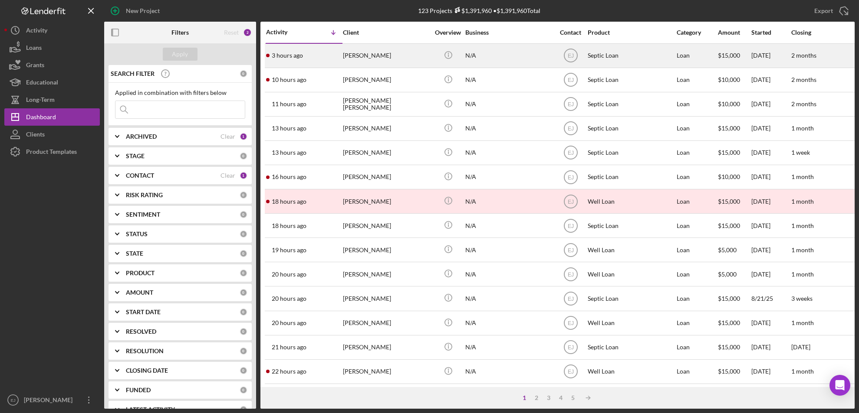
click at [370, 51] on div "[PERSON_NAME]" at bounding box center [386, 55] width 87 height 23
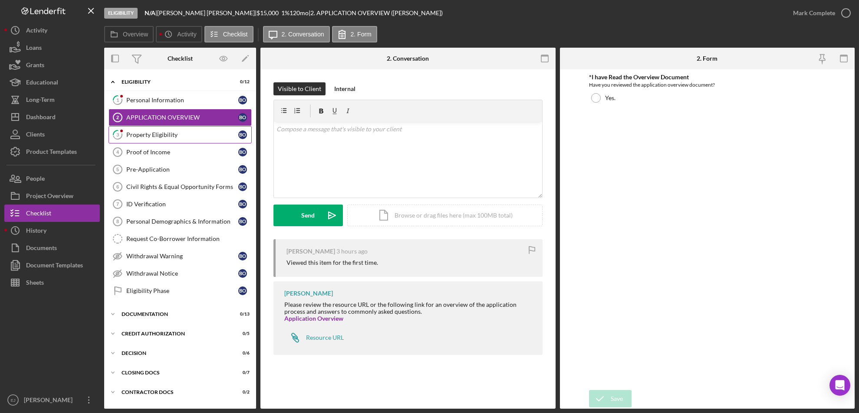
click at [159, 130] on link "3 Property Eligibility B O" at bounding box center [179, 134] width 143 height 17
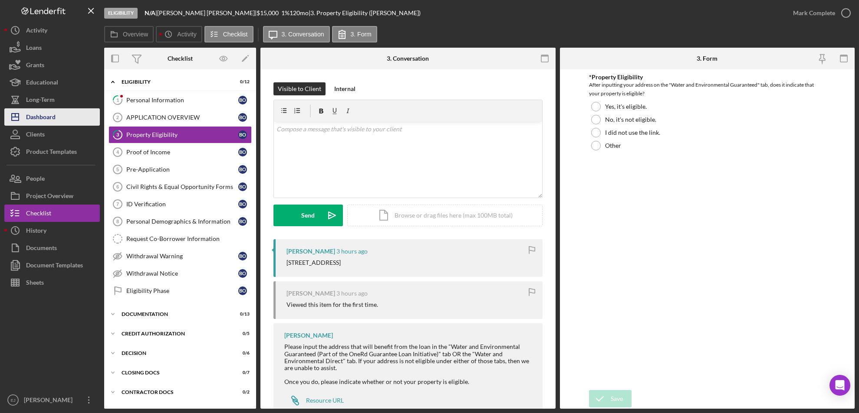
click at [56, 110] on div "Dashboard" at bounding box center [41, 118] width 30 height 20
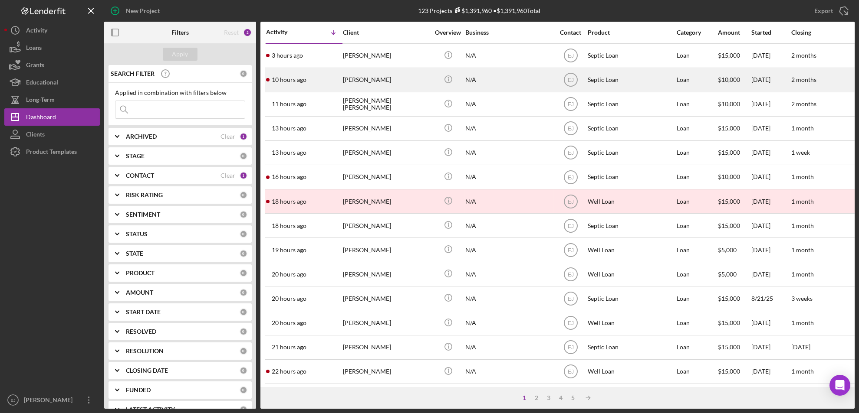
click at [350, 74] on div "[PERSON_NAME]" at bounding box center [386, 80] width 87 height 23
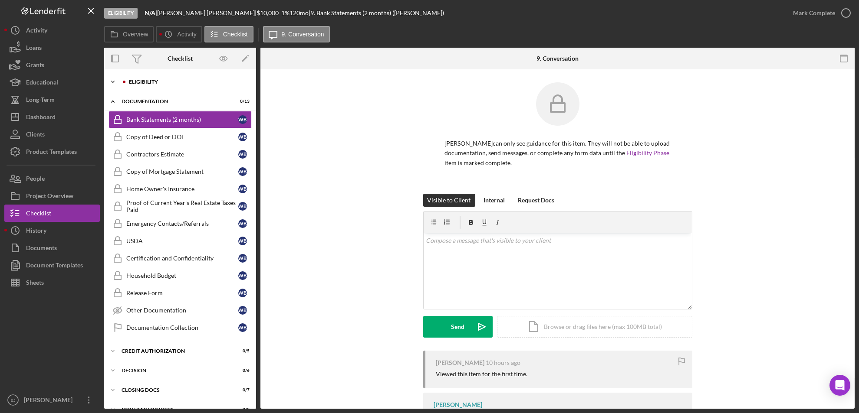
click at [123, 79] on div "Eligibility" at bounding box center [185, 81] width 128 height 5
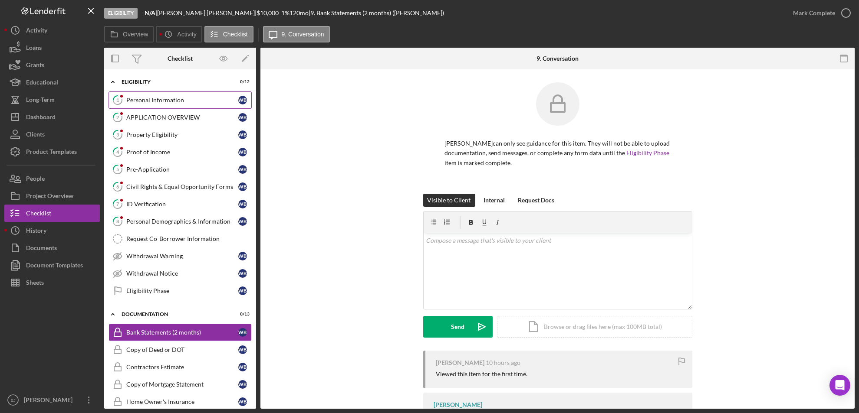
click at [167, 102] on div "Personal Information" at bounding box center [182, 100] width 112 height 7
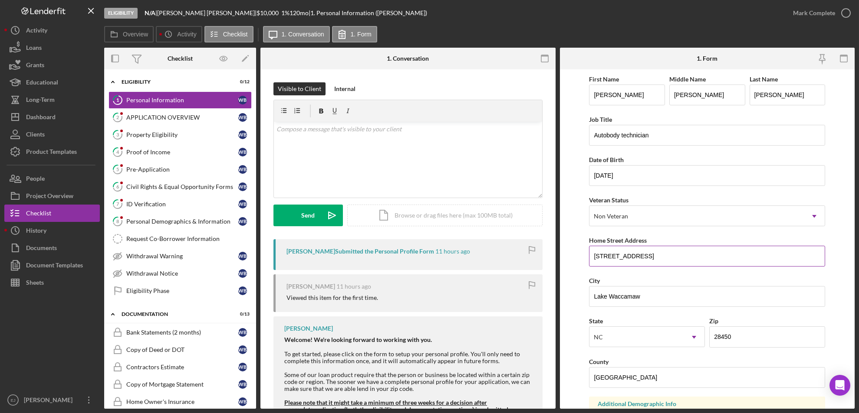
drag, startPoint x: 591, startPoint y: 256, endPoint x: 703, endPoint y: 246, distance: 112.3
click at [703, 246] on input "[STREET_ADDRESS]" at bounding box center [707, 256] width 236 height 21
click at [150, 136] on div "Property Eligibility" at bounding box center [182, 134] width 112 height 7
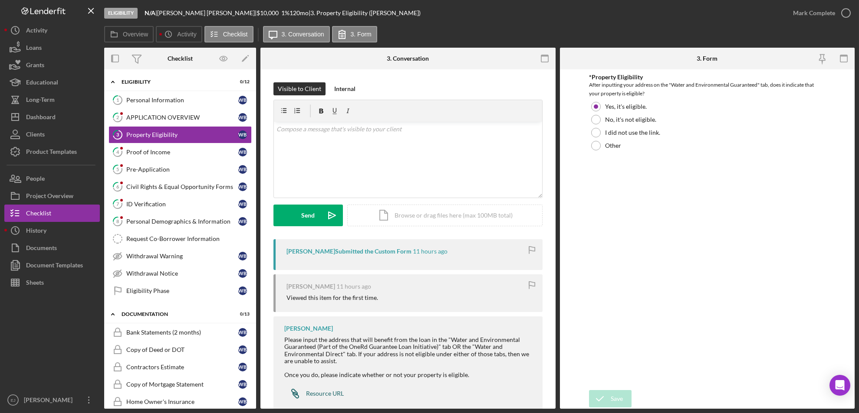
click at [324, 395] on div "Resource URL" at bounding box center [325, 394] width 38 height 7
click at [453, 214] on div "Icon/Document Browse or drag files here (max 100MB total) Tap to choose files o…" at bounding box center [444, 216] width 195 height 22
click at [304, 216] on div "Upload" at bounding box center [309, 216] width 20 height 22
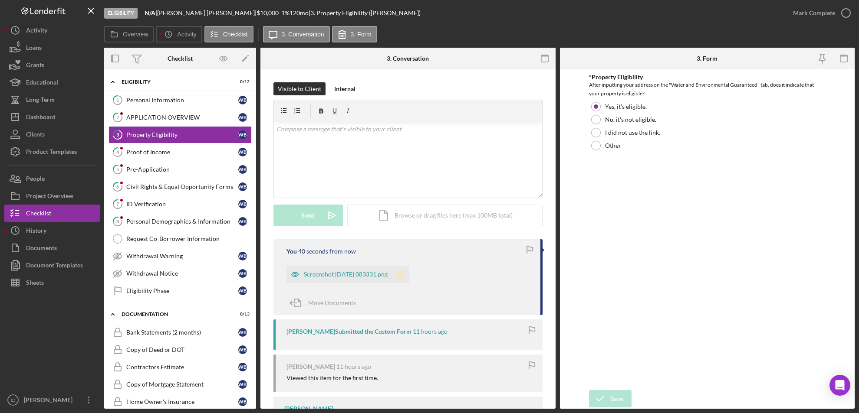
click at [404, 276] on polygon "button" at bounding box center [400, 274] width 7 height 7
click at [850, 12] on icon "button" at bounding box center [846, 13] width 22 height 22
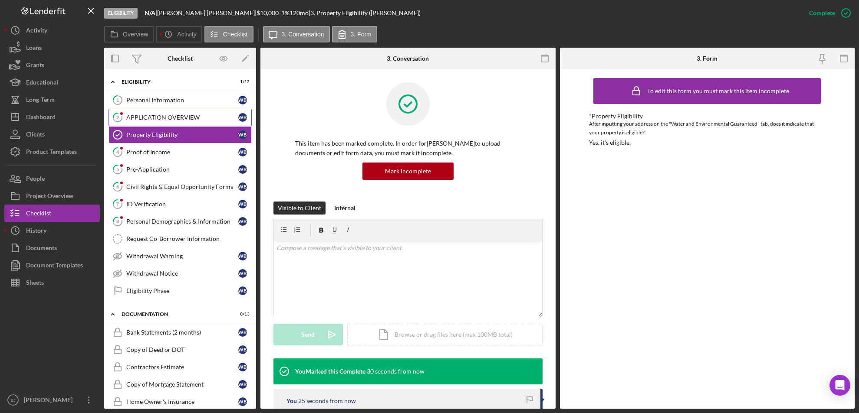
click at [154, 120] on div "APPLICATION OVERVIEW" at bounding box center [182, 117] width 112 height 7
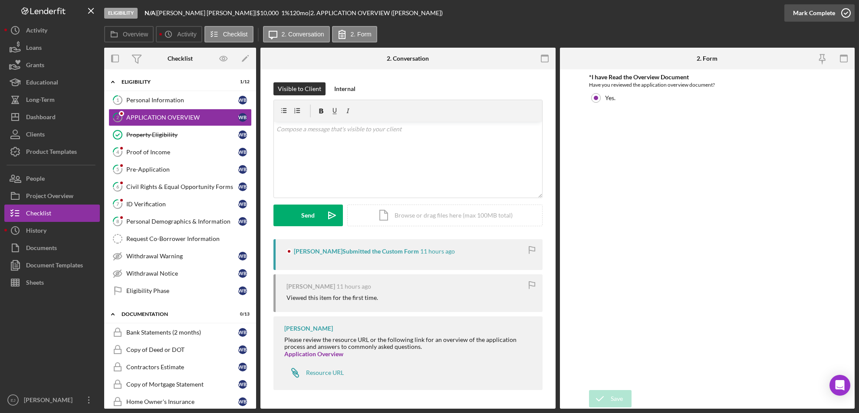
click at [844, 15] on icon "button" at bounding box center [846, 13] width 22 height 22
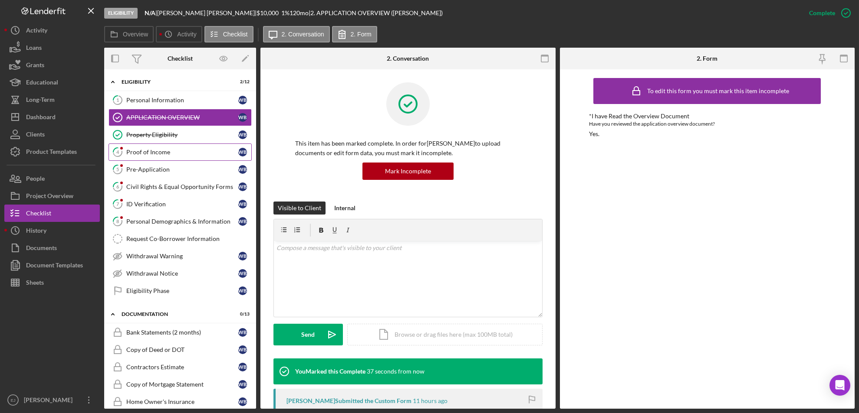
click at [161, 154] on div "Proof of Income" at bounding box center [182, 152] width 112 height 7
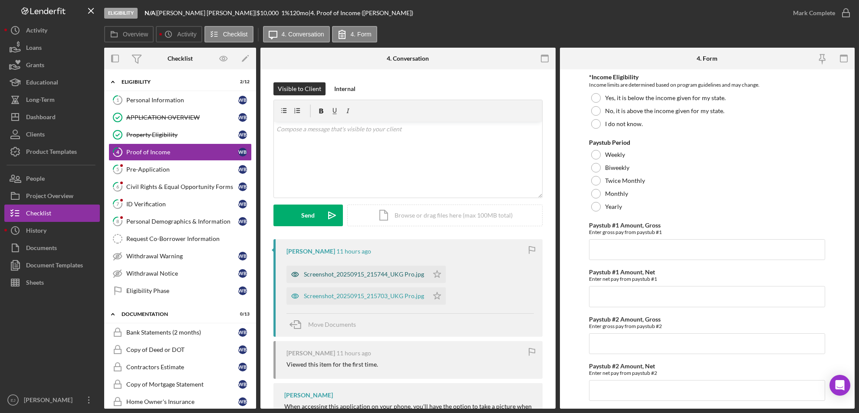
click at [357, 271] on div "Screenshot_20250915_215744_UKG Pro.jpg" at bounding box center [364, 274] width 120 height 7
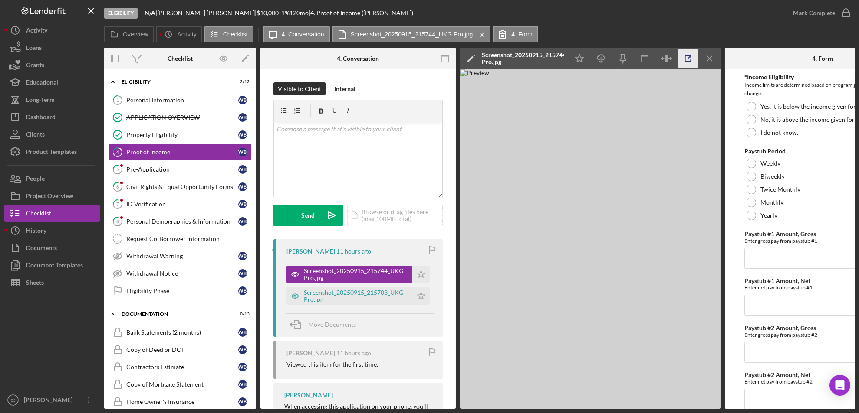
click at [687, 61] on icon "button" at bounding box center [688, 59] width 6 height 6
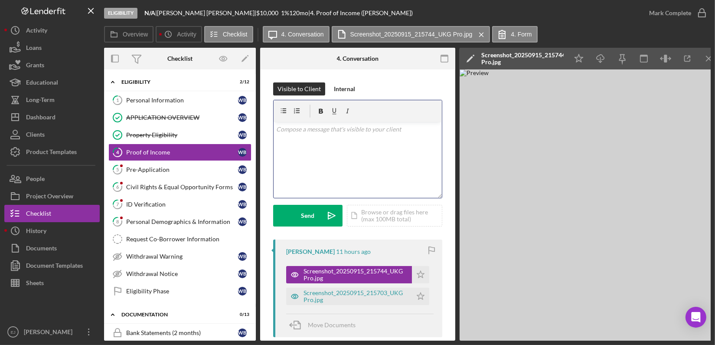
click at [301, 157] on div "v Color teal Color pink Remove color Add row above Add row below Add column bef…" at bounding box center [358, 160] width 168 height 76
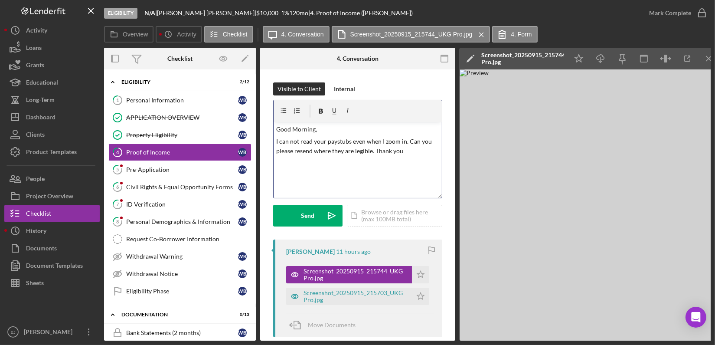
click at [314, 151] on p "I can not read your paystubs even when I zoom in. Can you please resend where t…" at bounding box center [358, 147] width 164 height 20
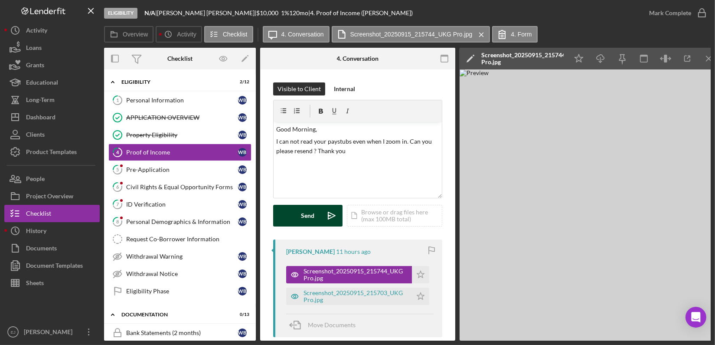
click at [320, 212] on button "Send Icon/icon-invite-send" at bounding box center [307, 216] width 69 height 22
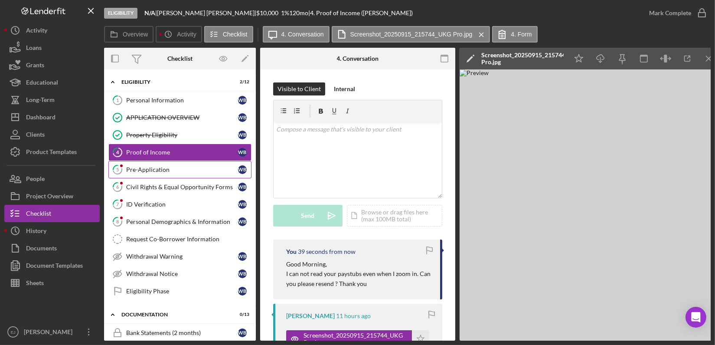
click at [170, 171] on div "Pre-Application" at bounding box center [182, 169] width 112 height 7
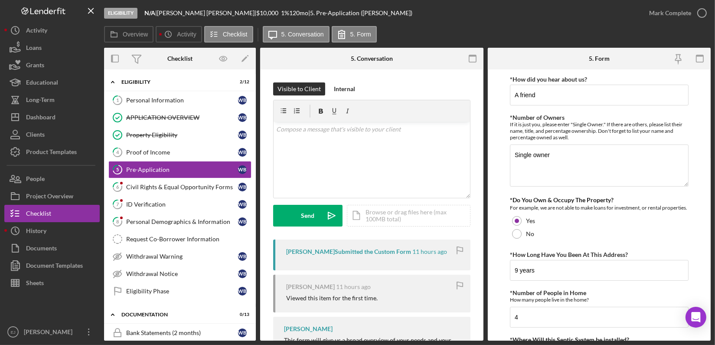
click at [711, 214] on form "*How did you hear about us? A friend *Number of Owners If it is just you, pleas…" at bounding box center [599, 204] width 223 height 271
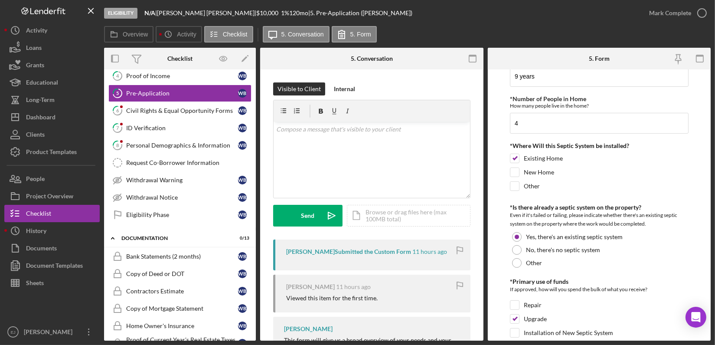
scroll to position [237, 0]
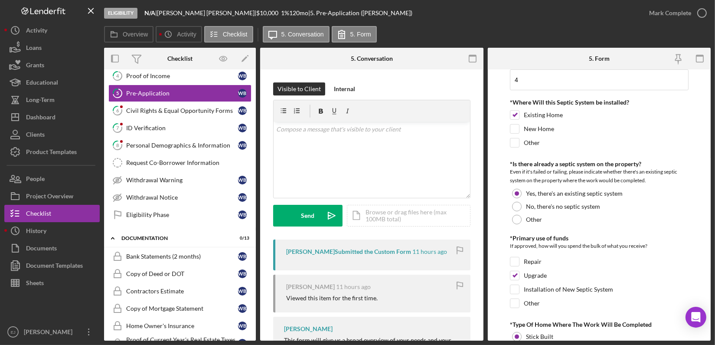
click at [711, 335] on div "Eligibility N/A | [PERSON_NAME] | $10,000 $10,000 1 % 120 mo | 5. Pre-Applicati…" at bounding box center [357, 172] width 715 height 345
click at [708, 333] on form "*How did you hear about us? A friend *Number of Owners If it is just you, pleas…" at bounding box center [599, 204] width 223 height 271
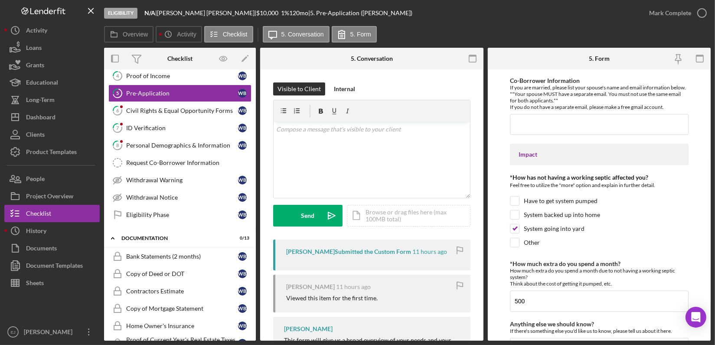
scroll to position [726, 0]
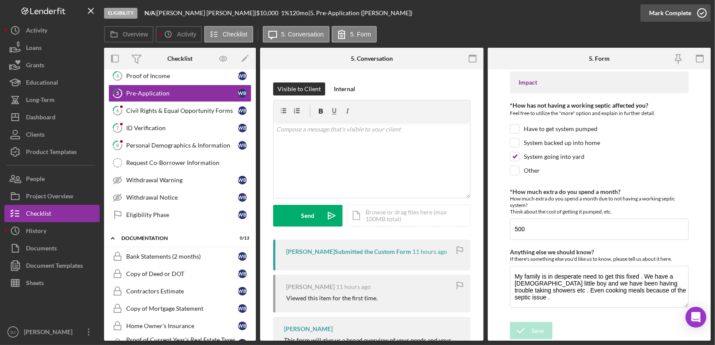
click at [706, 12] on icon "button" at bounding box center [703, 13] width 22 height 22
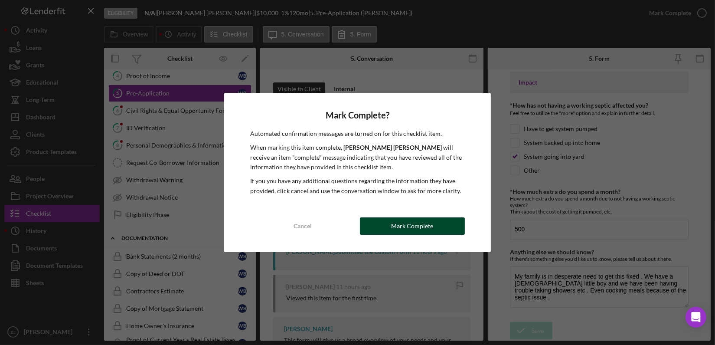
click at [434, 225] on button "Mark Complete" at bounding box center [412, 225] width 105 height 17
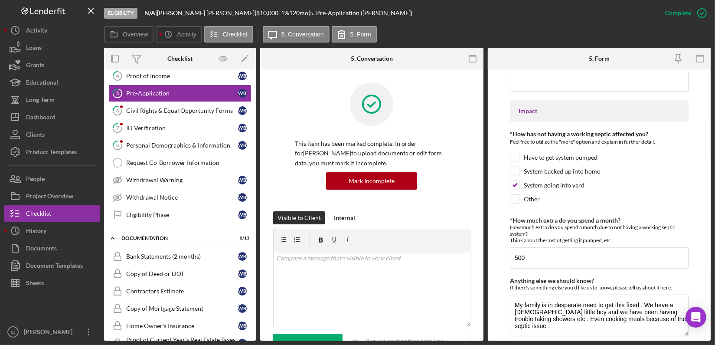
scroll to position [760, 0]
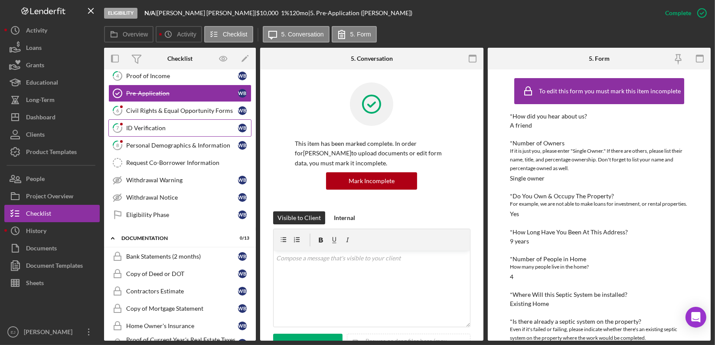
click at [164, 125] on div "ID Verification" at bounding box center [182, 128] width 112 height 7
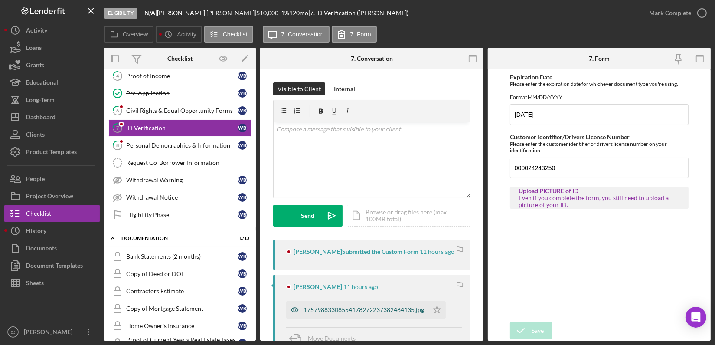
click at [390, 312] on div "17579883308554178272237382484135.jpg" at bounding box center [364, 309] width 121 height 7
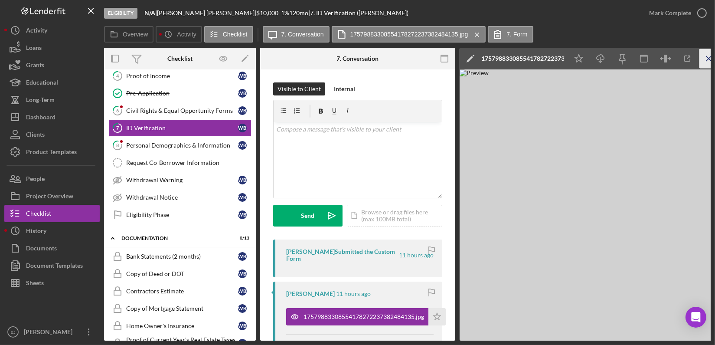
click at [706, 57] on icon "Icon/Menu Close" at bounding box center [710, 59] width 20 height 20
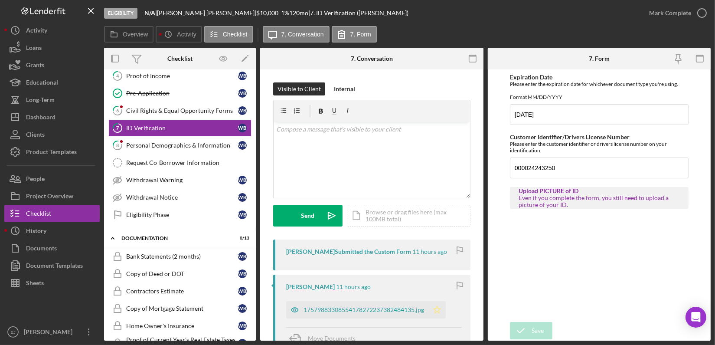
click at [443, 303] on icon "Icon/Star" at bounding box center [437, 309] width 17 height 17
click at [702, 11] on icon "button" at bounding box center [703, 13] width 22 height 22
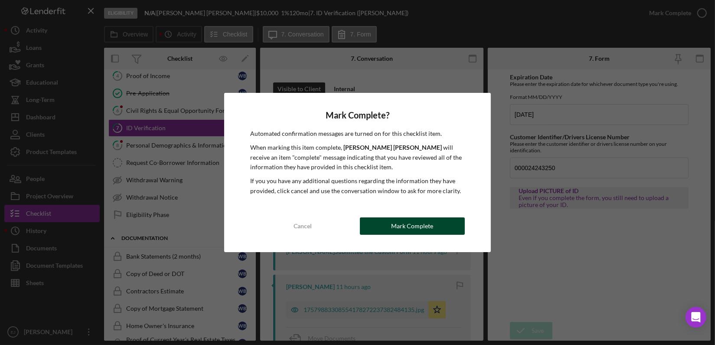
click at [424, 231] on div "Mark Complete" at bounding box center [412, 225] width 42 height 17
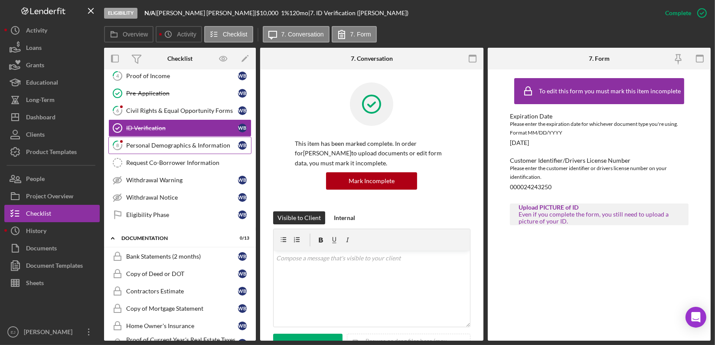
click at [191, 144] on div "Personal Demographics & Information" at bounding box center [182, 145] width 112 height 7
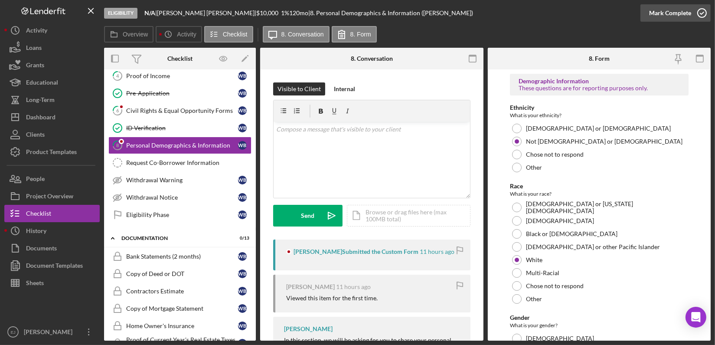
click at [702, 12] on icon "button" at bounding box center [703, 13] width 22 height 22
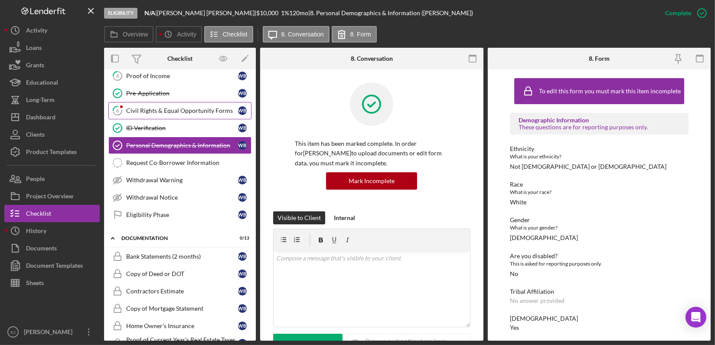
click at [184, 108] on div "Civil Rights & Equal Opportunity Forms" at bounding box center [182, 110] width 112 height 7
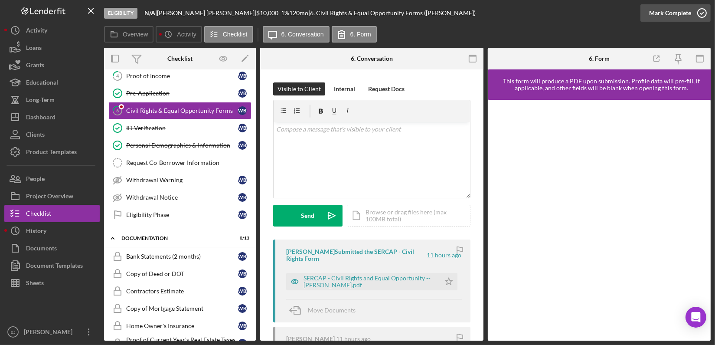
click at [705, 16] on icon "button" at bounding box center [703, 13] width 22 height 22
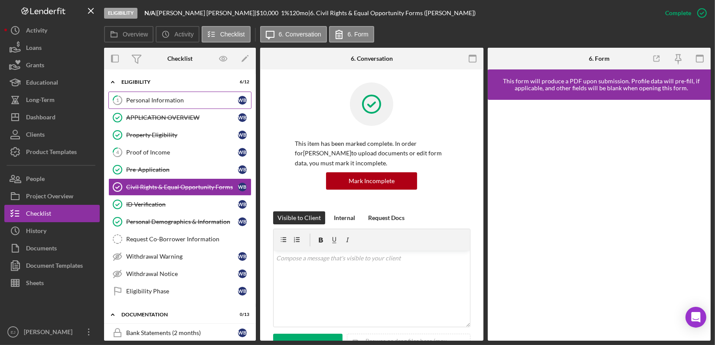
click at [151, 98] on div "Personal Information" at bounding box center [182, 100] width 112 height 7
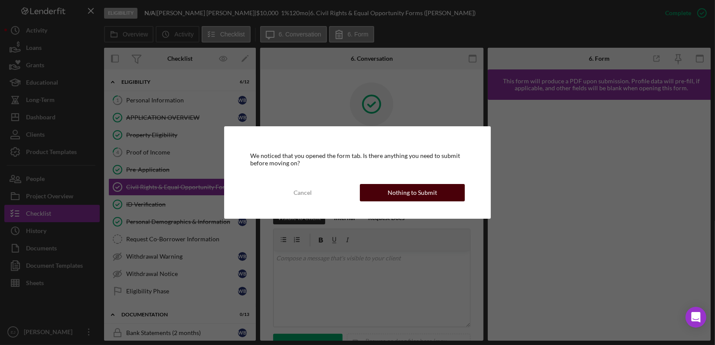
click at [415, 190] on div "Nothing to Submit" at bounding box center [412, 192] width 49 height 17
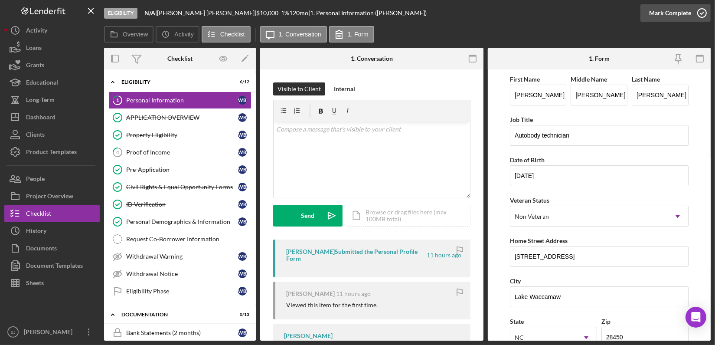
click at [700, 13] on icon "button" at bounding box center [703, 13] width 22 height 22
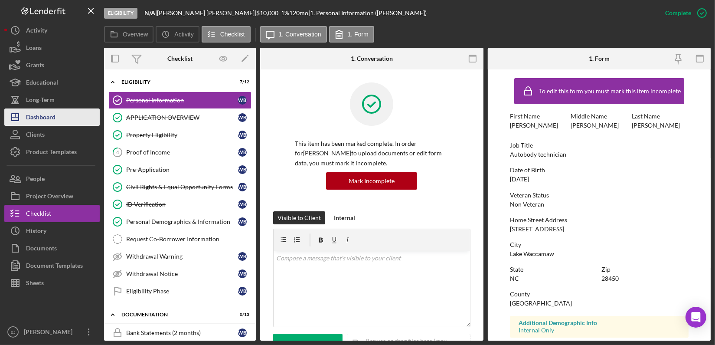
click at [42, 119] on div "Dashboard" at bounding box center [41, 118] width 30 height 20
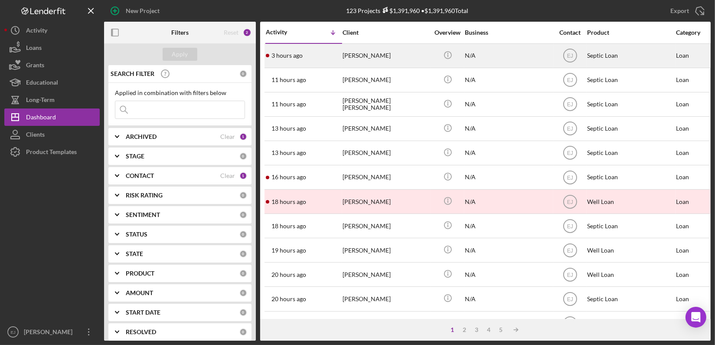
click at [374, 59] on div "[PERSON_NAME]" at bounding box center [386, 55] width 87 height 23
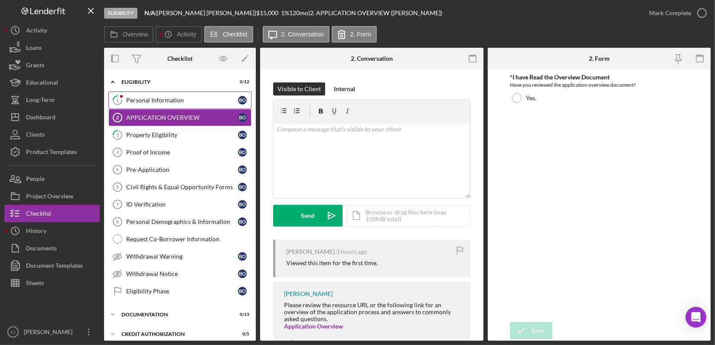
click at [179, 99] on div "Personal Information" at bounding box center [182, 100] width 112 height 7
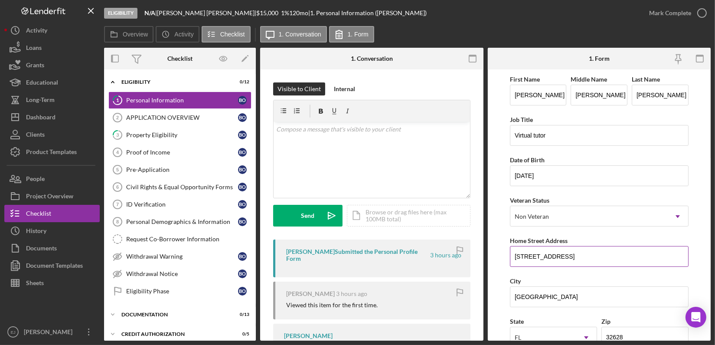
drag, startPoint x: 511, startPoint y: 256, endPoint x: 602, endPoint y: 257, distance: 90.7
click at [602, 257] on input "[STREET_ADDRESS]" at bounding box center [599, 256] width 179 height 21
click at [178, 126] on link "3 Property Eligibility B O" at bounding box center [179, 134] width 143 height 17
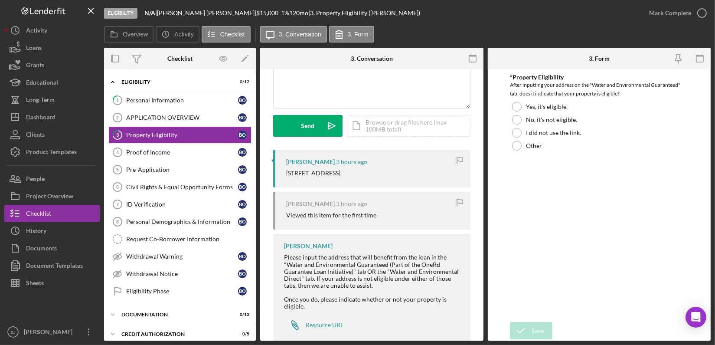
scroll to position [109, 0]
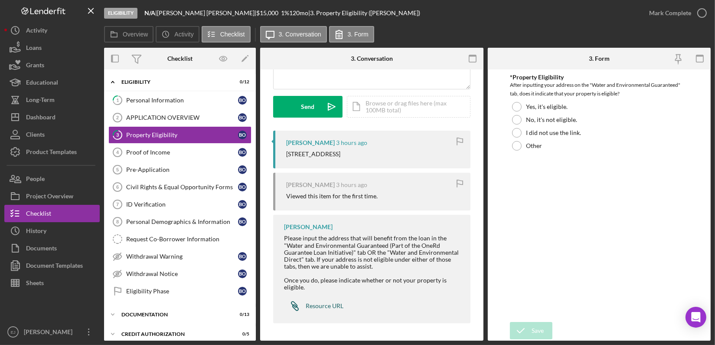
click at [329, 306] on div "Resource URL" at bounding box center [325, 305] width 38 height 7
click at [517, 111] on div at bounding box center [517, 107] width 10 height 10
click at [550, 332] on button "Save" at bounding box center [531, 330] width 43 height 17
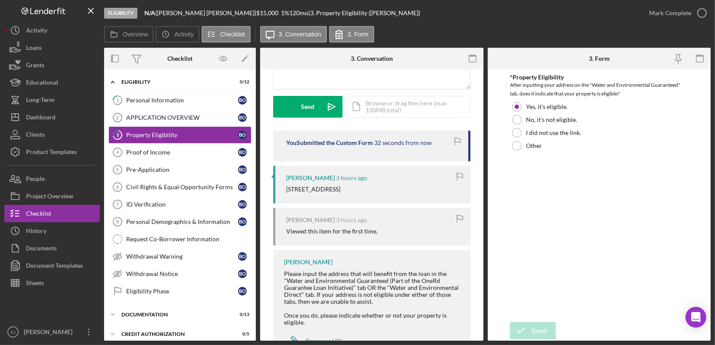
click at [485, 338] on div "Overview Internal Workflow Stage Eligibility Icon/Dropdown Arrow Archive (can u…" at bounding box center [407, 194] width 607 height 293
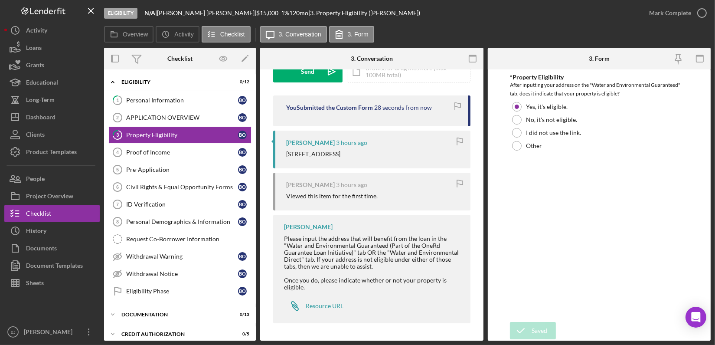
scroll to position [0, 0]
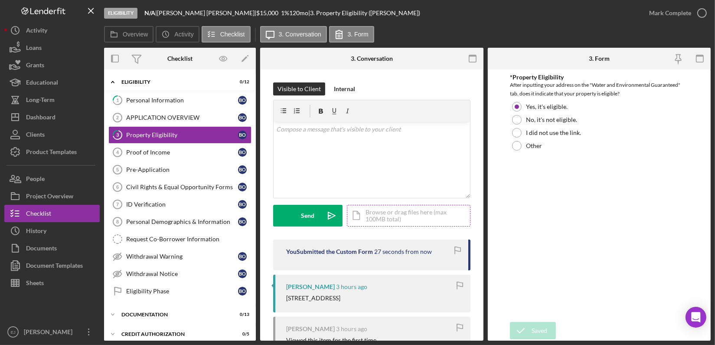
click at [419, 220] on div "Icon/Document Browse or drag files here (max 100MB total) Tap to choose files o…" at bounding box center [409, 216] width 124 height 22
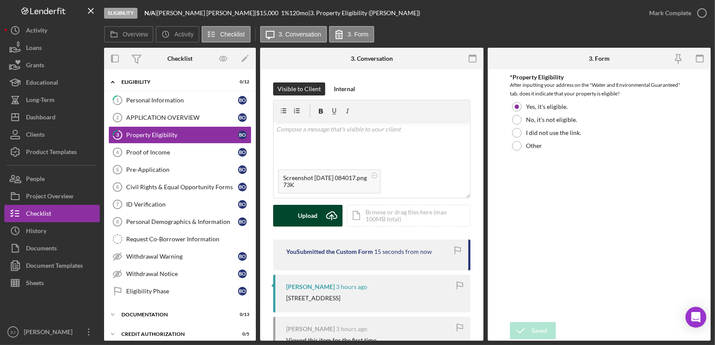
click at [320, 220] on button "Upload Icon/Upload" at bounding box center [307, 216] width 69 height 22
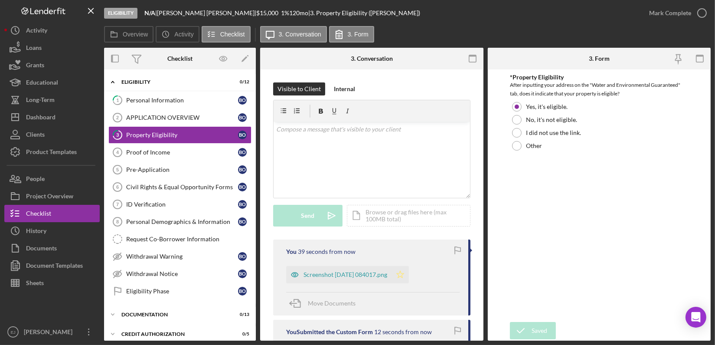
click at [404, 275] on polygon "button" at bounding box center [400, 274] width 7 height 7
click at [697, 10] on icon "button" at bounding box center [703, 13] width 22 height 22
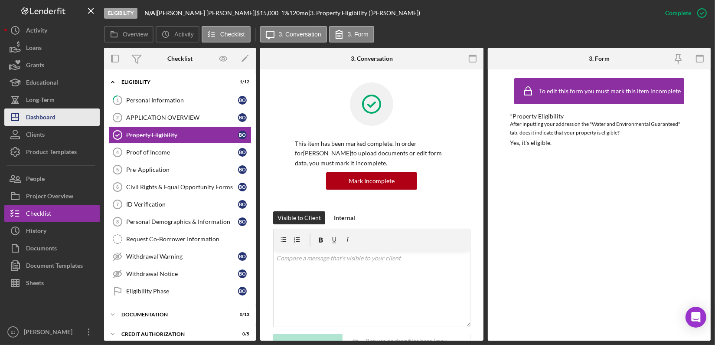
click at [57, 111] on button "Icon/Dashboard Dashboard" at bounding box center [51, 116] width 95 height 17
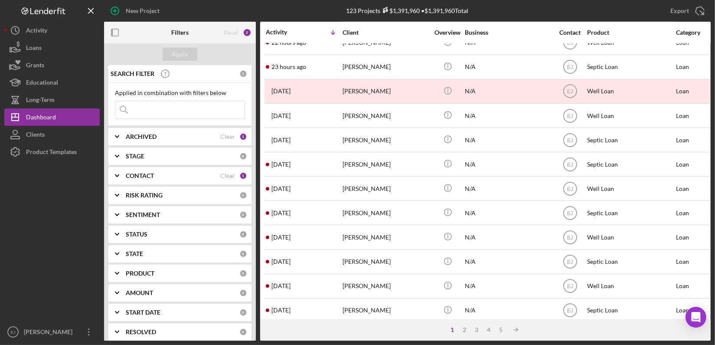
scroll to position [343, 0]
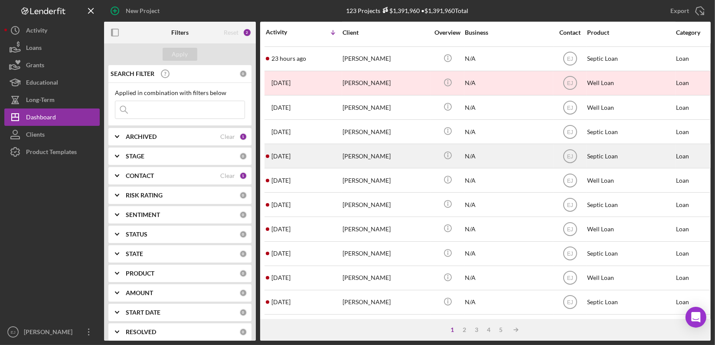
click at [331, 155] on div "[DATE] [PERSON_NAME]" at bounding box center [304, 155] width 76 height 23
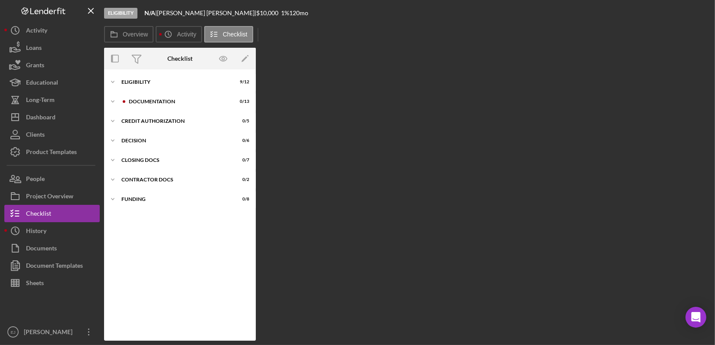
scroll to position [17, 0]
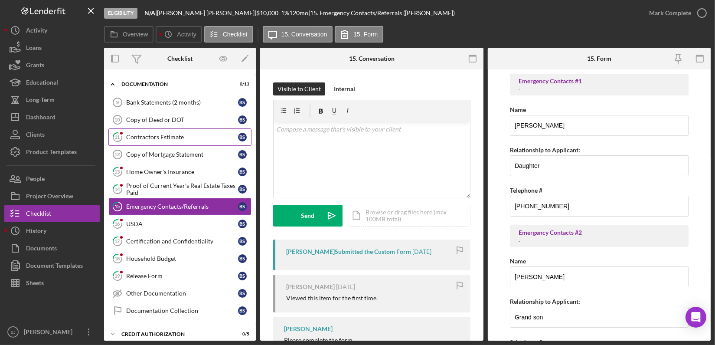
click at [148, 137] on div "Contractors Estimate" at bounding box center [182, 137] width 112 height 7
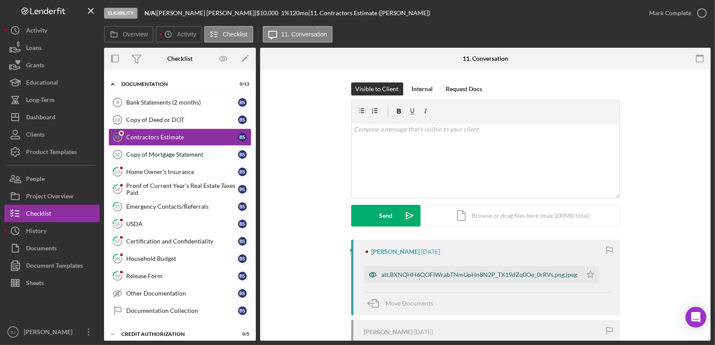
click at [414, 277] on div "att.BXNQHH6QOFIWrabTNmUpHn8N2P_TX19dZq0Oe_0rRVs.png.jpeg" at bounding box center [480, 274] width 196 height 7
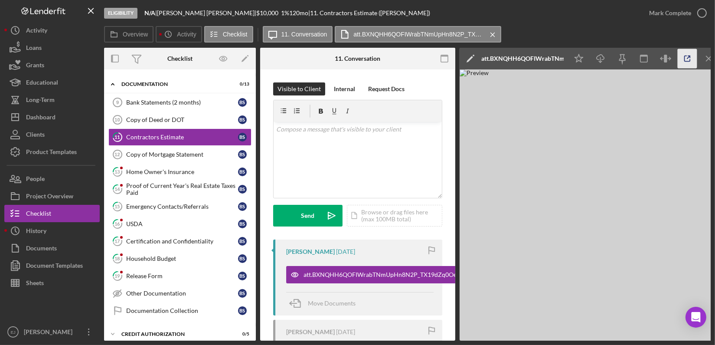
click at [688, 57] on line "button" at bounding box center [689, 57] width 3 height 3
click at [707, 59] on icon "Icon/Menu Close" at bounding box center [710, 59] width 20 height 20
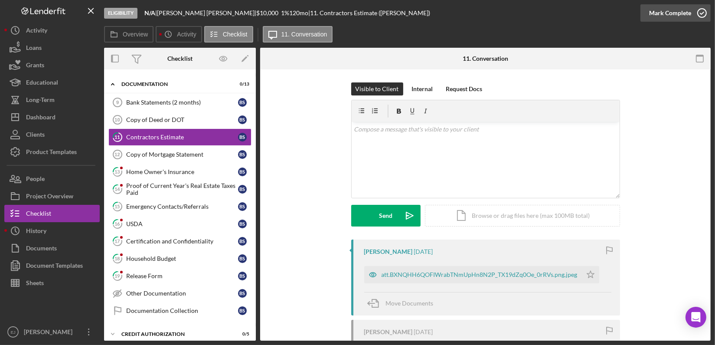
click at [699, 12] on icon "button" at bounding box center [703, 13] width 22 height 22
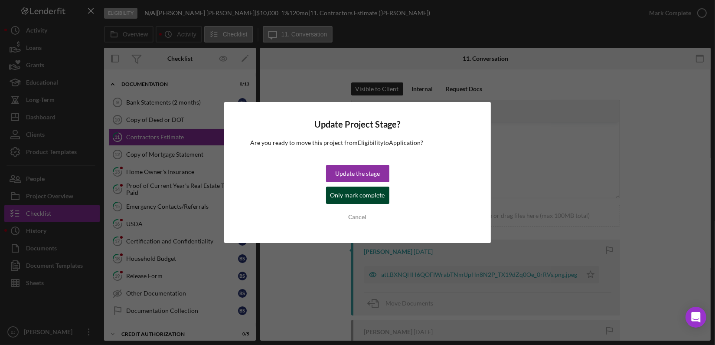
click at [378, 196] on div "Only mark complete" at bounding box center [358, 195] width 55 height 17
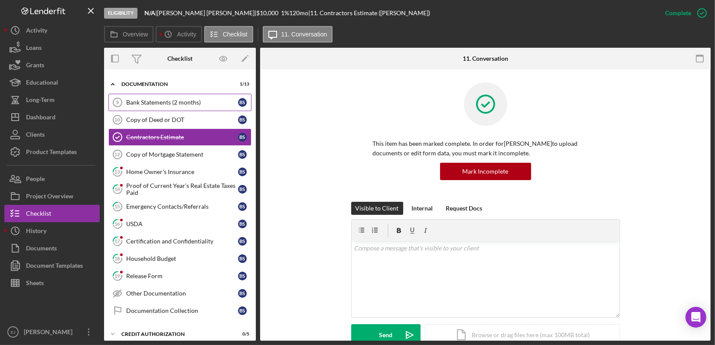
click at [174, 105] on link "Bank Statements (2 months) 9 Bank Statements (2 months) B S" at bounding box center [179, 102] width 143 height 17
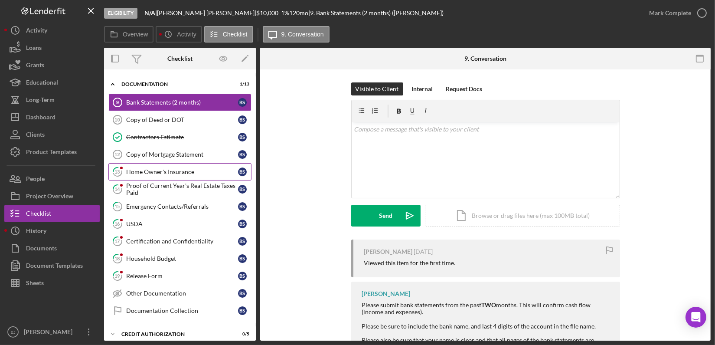
click at [134, 172] on div "Home Owner's Insurance" at bounding box center [182, 171] width 112 height 7
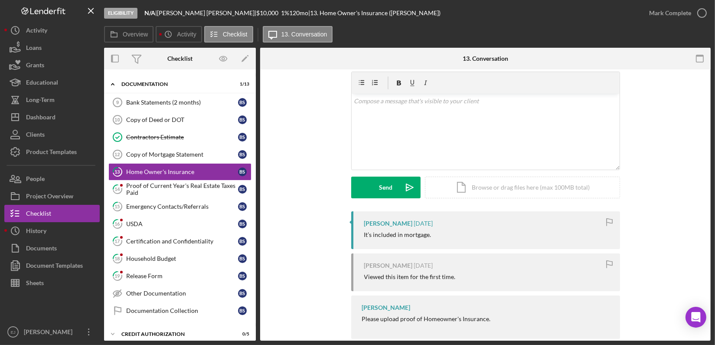
scroll to position [43, 0]
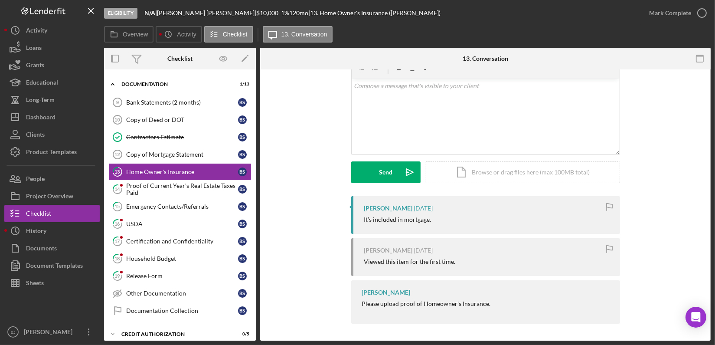
click at [711, 96] on div "13 Home Owner's Insurance Visible to Client Internal Request Docs v Color teal …" at bounding box center [485, 204] width 451 height 271
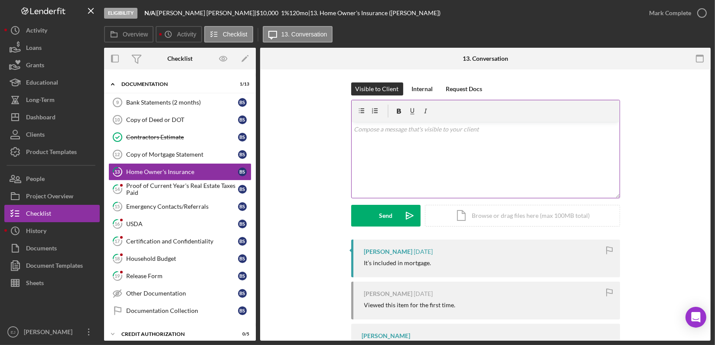
click at [391, 130] on p at bounding box center [485, 130] width 263 height 10
click at [396, 209] on button "Send Icon/icon-invite-send" at bounding box center [385, 216] width 69 height 22
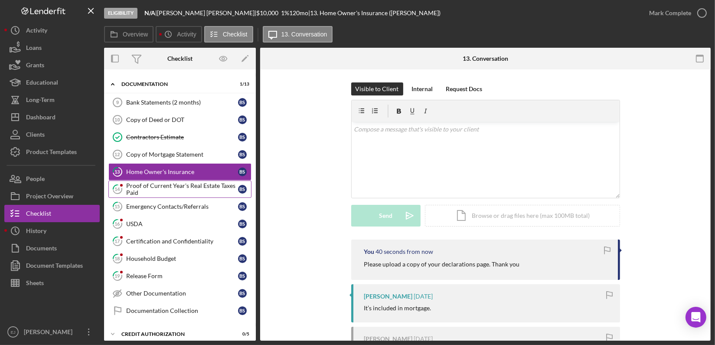
click at [152, 192] on div "Proof of Current Year's Real Estate Taxes Paid" at bounding box center [182, 189] width 112 height 14
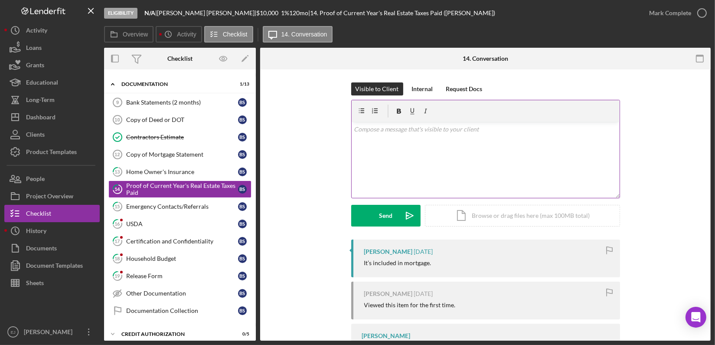
click at [378, 138] on div "v Color teal Color pink Remove color Add row above Add row below Add column bef…" at bounding box center [486, 160] width 268 height 76
click at [371, 201] on form "v Color teal Color pink Remove color Add row above Add row below Add column bef…" at bounding box center [485, 163] width 269 height 127
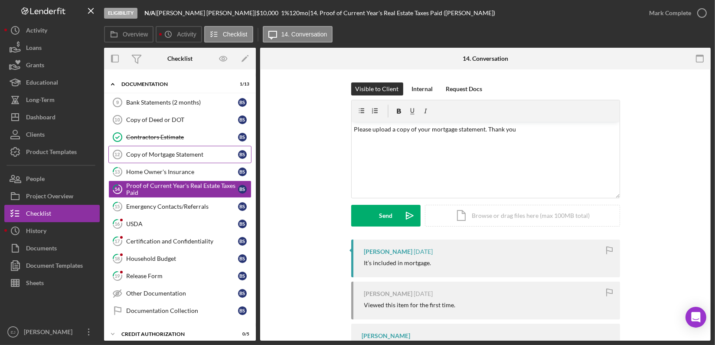
click at [150, 154] on div "Copy of Mortgage Statement" at bounding box center [182, 154] width 112 height 7
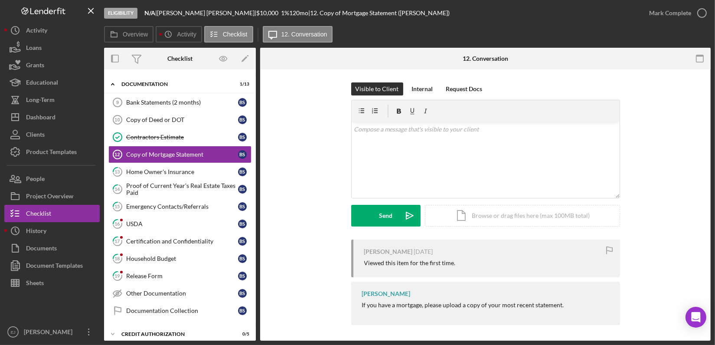
drag, startPoint x: 424, startPoint y: 305, endPoint x: 559, endPoint y: 293, distance: 135.9
click at [559, 293] on div "[PERSON_NAME] If you have a mortgage, please upload a copy of your most recent …" at bounding box center [485, 303] width 269 height 43
copy div "please upload a copy of your most recent statement."
click at [393, 133] on p at bounding box center [485, 130] width 263 height 10
click at [354, 130] on mark "please upload a copy of your most recent statement." at bounding box center [423, 128] width 139 height 7
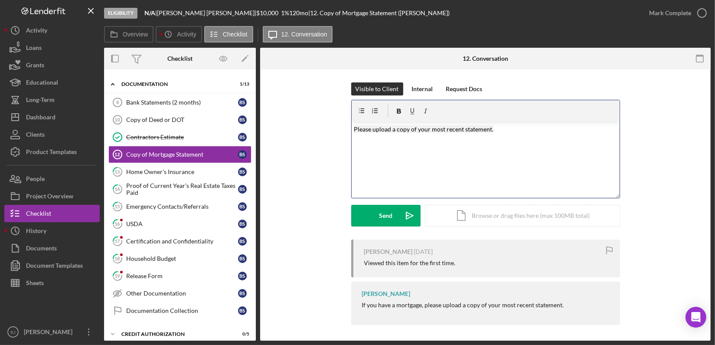
click at [502, 129] on p "Please upload a copy of your most recent statement." at bounding box center [485, 130] width 263 height 10
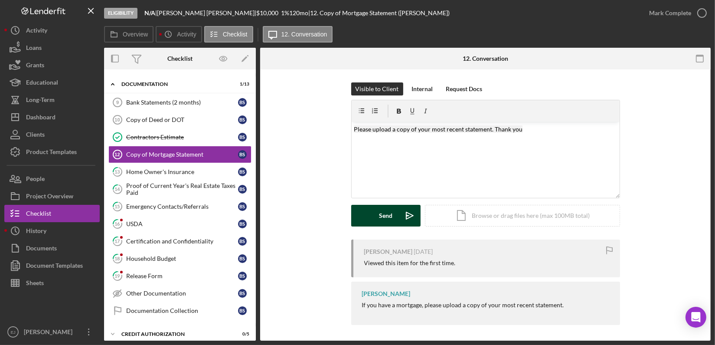
click at [376, 211] on button "Send Icon/icon-invite-send" at bounding box center [385, 216] width 69 height 22
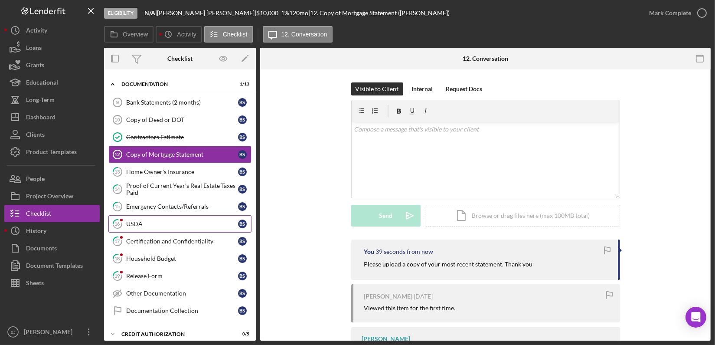
click at [148, 221] on div "USDA" at bounding box center [182, 223] width 112 height 7
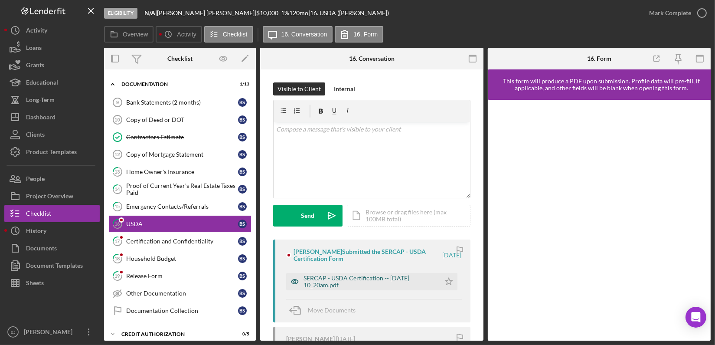
click at [371, 279] on div "SERCAP - USDA Certification -- [DATE] 10_20am.pdf" at bounding box center [370, 282] width 132 height 14
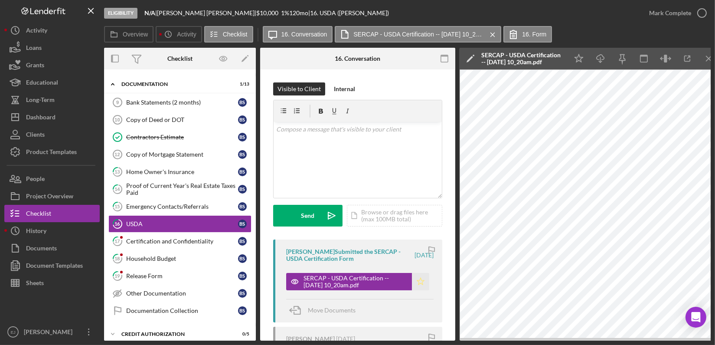
click at [418, 281] on icon "Icon/Star" at bounding box center [420, 281] width 17 height 17
click at [711, 51] on icon "Icon/Menu Close" at bounding box center [710, 59] width 20 height 20
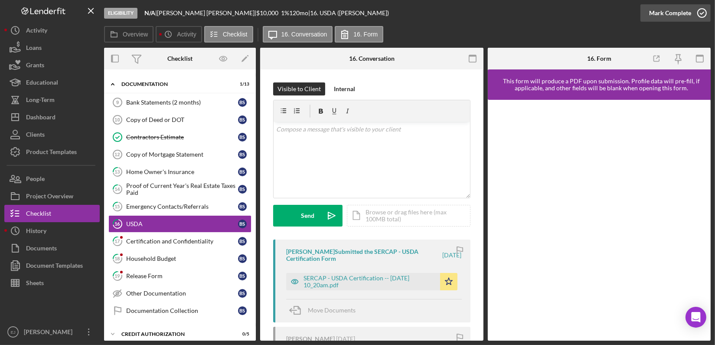
click at [704, 16] on icon "button" at bounding box center [703, 13] width 22 height 22
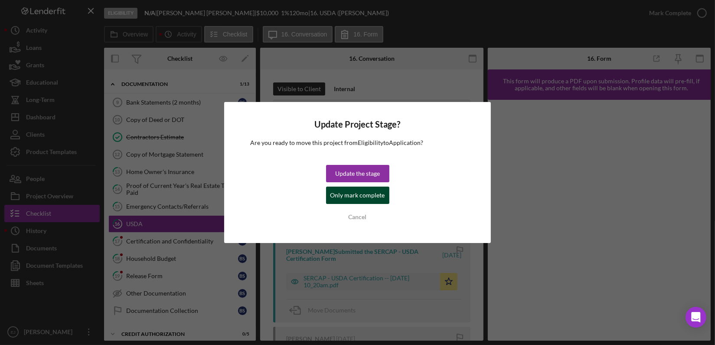
click at [362, 190] on div "Only mark complete" at bounding box center [358, 195] width 55 height 17
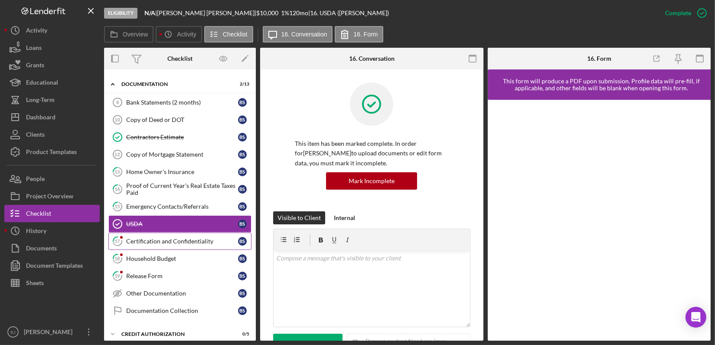
click at [198, 240] on div "Certification and Confidentiality" at bounding box center [182, 241] width 112 height 7
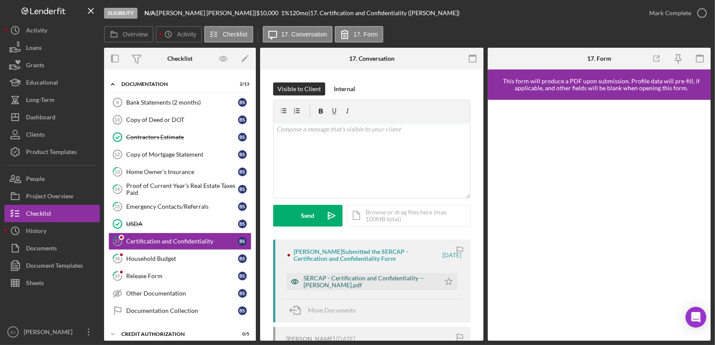
click at [377, 278] on div "SERCAP - Certification and Confidentiality -- [PERSON_NAME].pdf" at bounding box center [370, 282] width 132 height 14
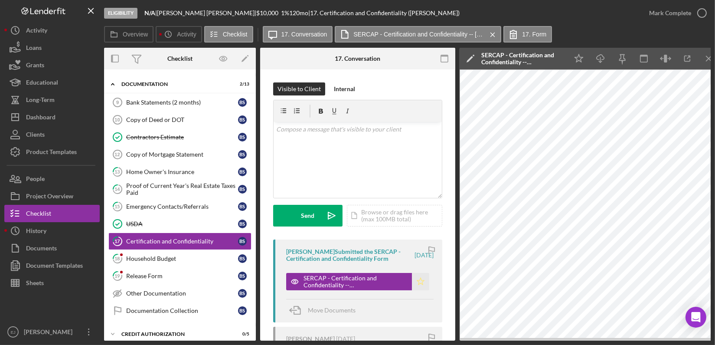
click at [421, 286] on icon "Icon/Star" at bounding box center [420, 281] width 17 height 17
click at [710, 56] on line "button" at bounding box center [709, 58] width 5 height 5
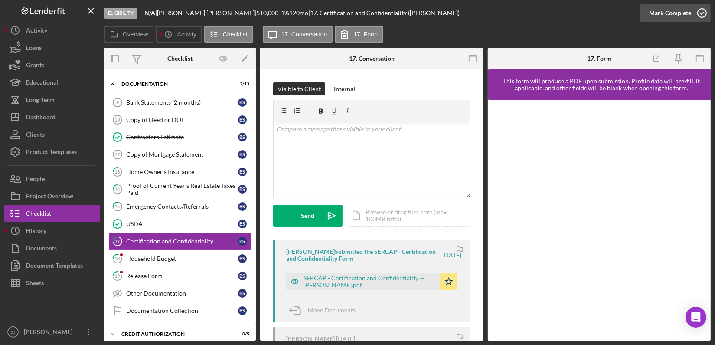
click at [704, 11] on icon "button" at bounding box center [703, 13] width 22 height 22
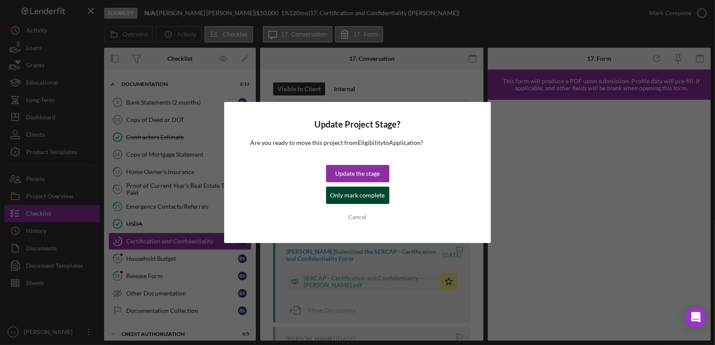
click at [369, 196] on div "Only mark complete" at bounding box center [358, 195] width 55 height 17
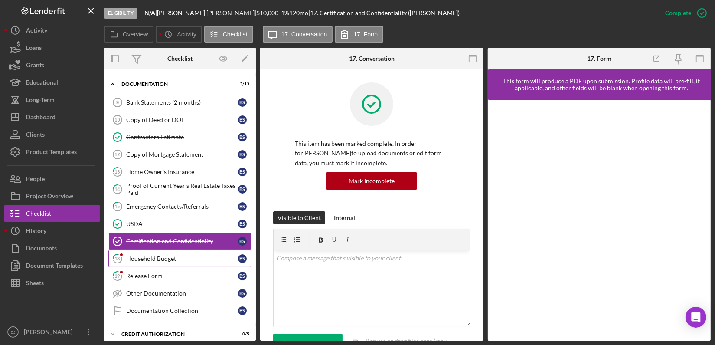
click at [180, 261] on link "18 Household Budget B S" at bounding box center [179, 258] width 143 height 17
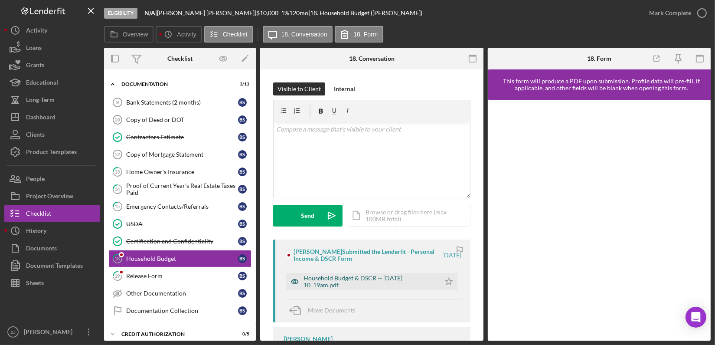
click at [416, 278] on div "Household Budget & DSCR -- [DATE] 10_19am.pdf" at bounding box center [370, 282] width 132 height 14
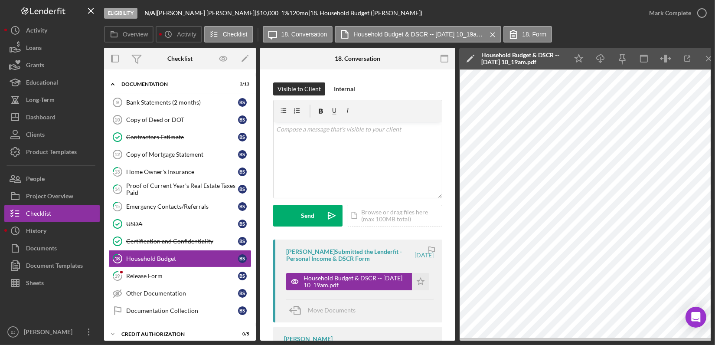
click at [713, 53] on div "Eligibility N/A | [PERSON_NAME] | $10,000 $10,000 1 % 120 mo | 18. Household Bu…" at bounding box center [357, 172] width 715 height 345
click at [709, 58] on line "button" at bounding box center [709, 58] width 5 height 5
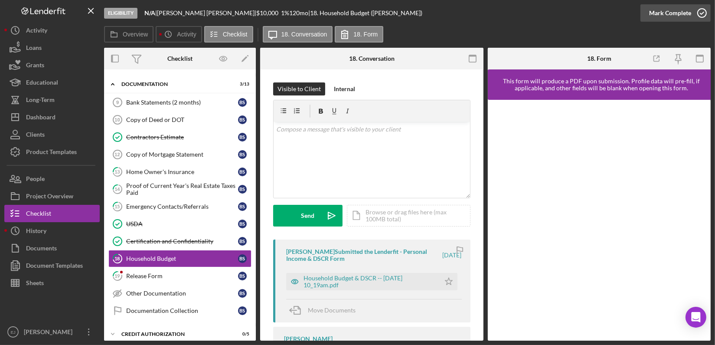
click at [702, 16] on icon "button" at bounding box center [703, 13] width 22 height 22
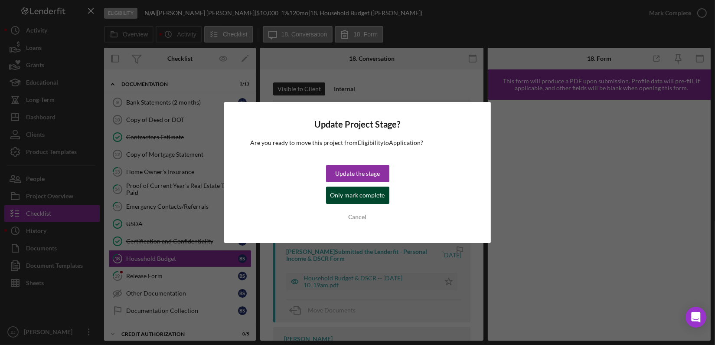
click at [364, 197] on div "Only mark complete" at bounding box center [358, 195] width 55 height 17
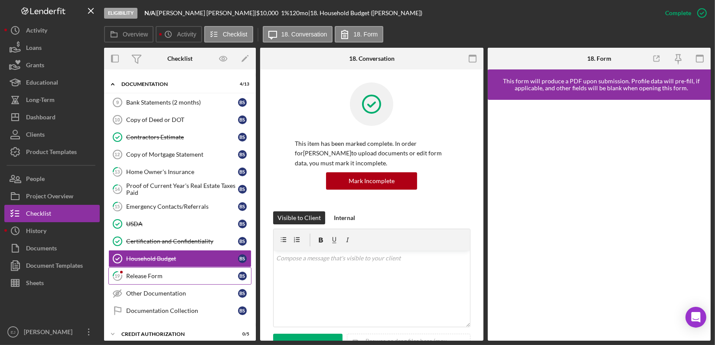
click at [168, 272] on div "Release Form" at bounding box center [182, 275] width 112 height 7
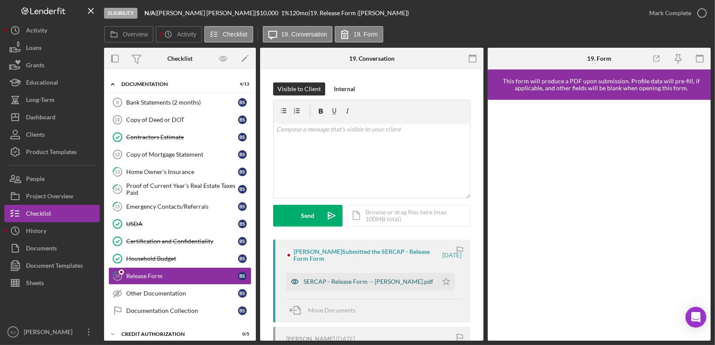
click at [351, 279] on div "SERCAP - Release Form -- [PERSON_NAME].pdf" at bounding box center [369, 281] width 130 height 7
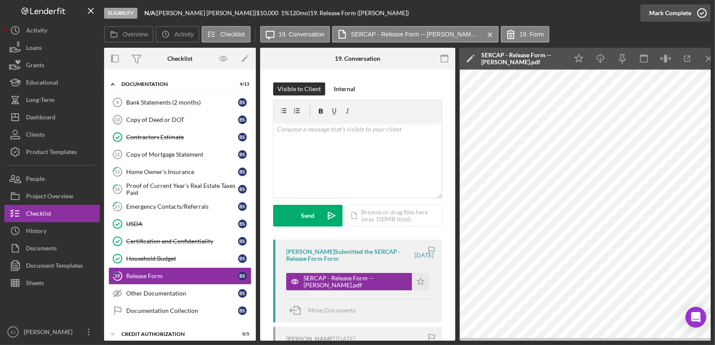
click at [700, 14] on icon "button" at bounding box center [703, 13] width 22 height 22
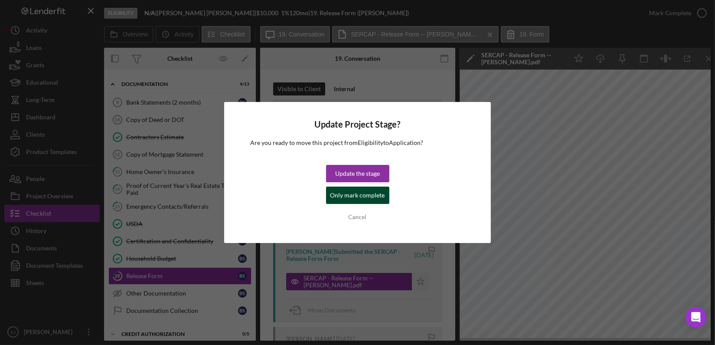
click at [370, 200] on div "Only mark complete" at bounding box center [358, 195] width 55 height 17
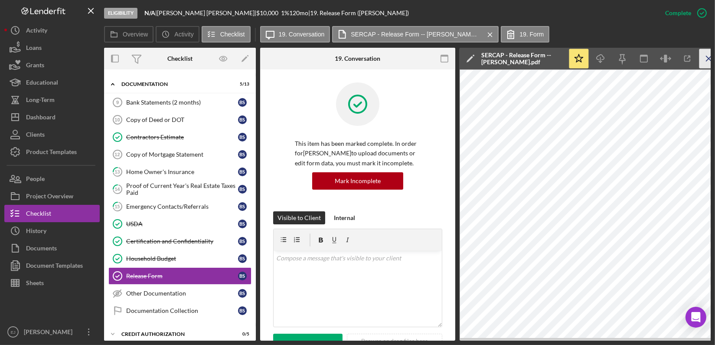
click at [709, 59] on line "button" at bounding box center [709, 58] width 5 height 5
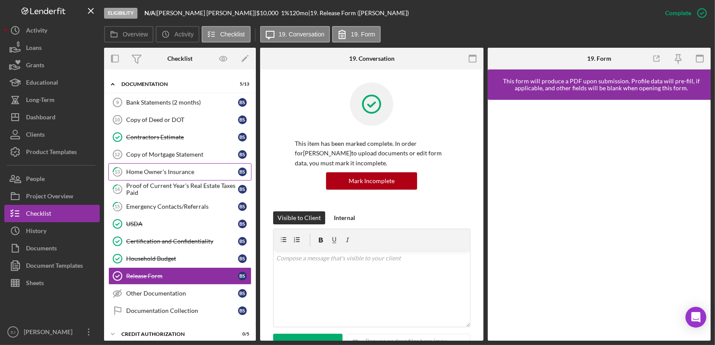
click at [174, 170] on div "Home Owner's Insurance" at bounding box center [182, 171] width 112 height 7
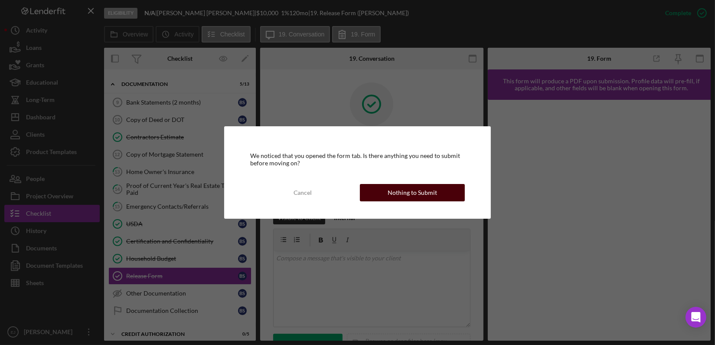
click at [388, 199] on button "Nothing to Submit" at bounding box center [412, 192] width 105 height 17
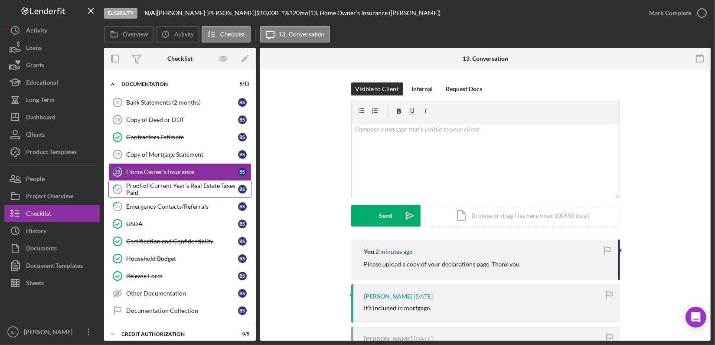
click at [166, 182] on div "Proof of Current Year's Real Estate Taxes Paid" at bounding box center [182, 189] width 112 height 14
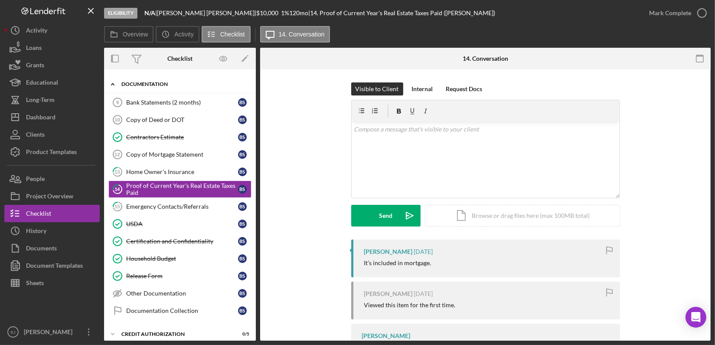
click at [112, 82] on icon "Icon/Expander" at bounding box center [112, 83] width 17 height 17
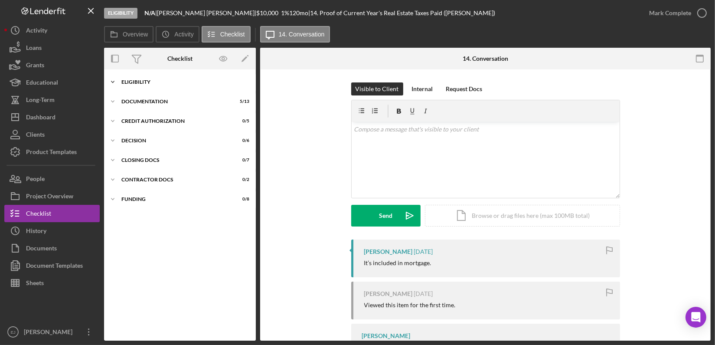
click at [115, 81] on icon "Icon/Expander" at bounding box center [112, 81] width 17 height 17
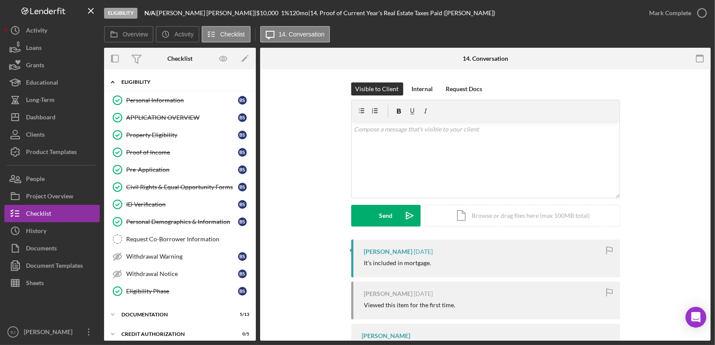
click at [114, 81] on icon "Icon/Expander" at bounding box center [112, 81] width 17 height 17
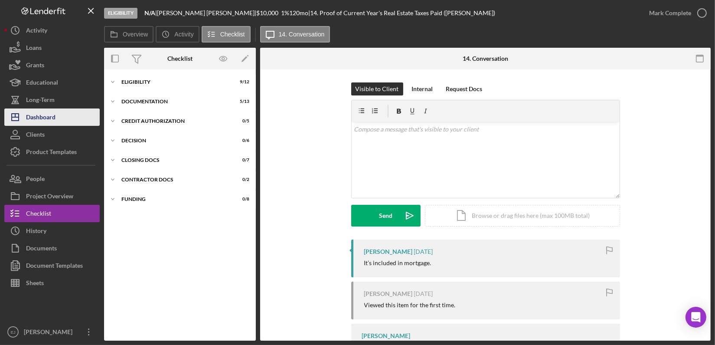
click at [35, 121] on div "Dashboard" at bounding box center [41, 118] width 30 height 20
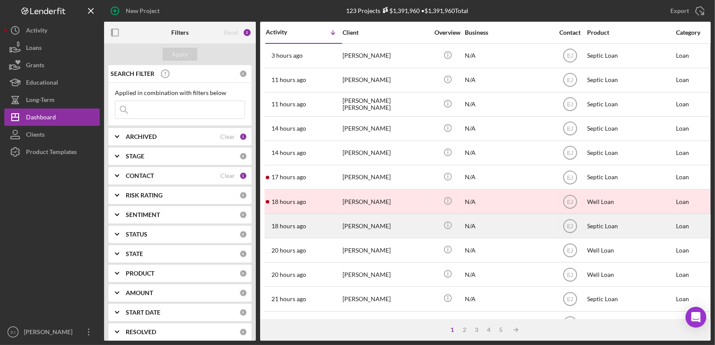
click at [380, 220] on div "[PERSON_NAME]" at bounding box center [386, 225] width 87 height 23
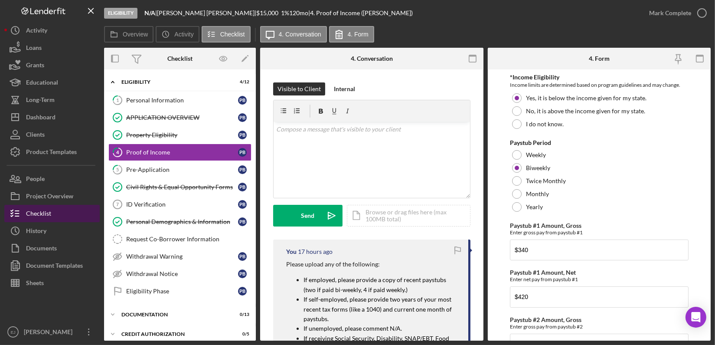
click at [49, 221] on div "Checklist" at bounding box center [38, 215] width 25 height 20
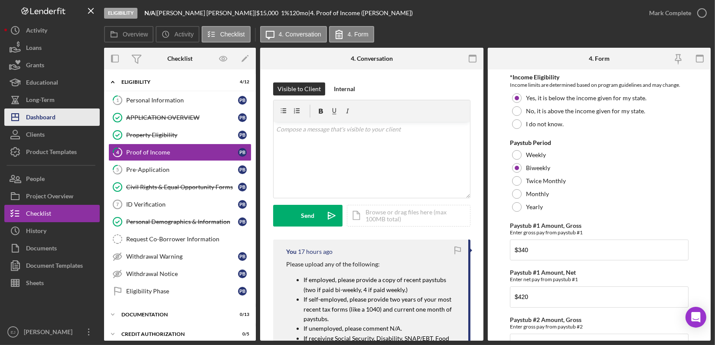
click at [79, 121] on button "Icon/Dashboard Dashboard" at bounding box center [51, 116] width 95 height 17
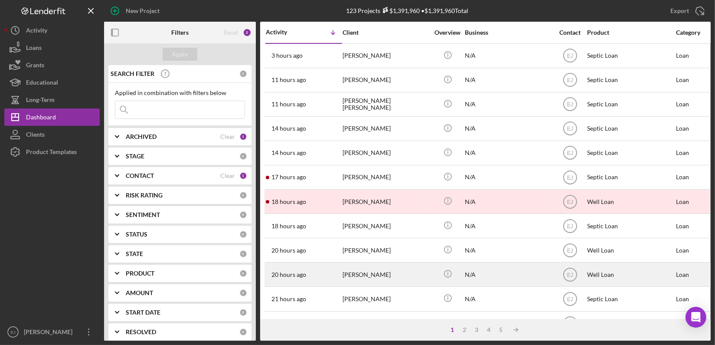
click at [368, 276] on div "[PERSON_NAME]" at bounding box center [386, 274] width 87 height 23
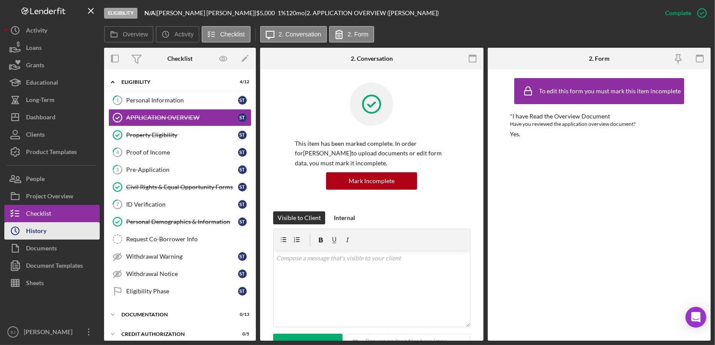
click at [62, 230] on button "Icon/History History" at bounding box center [51, 230] width 95 height 17
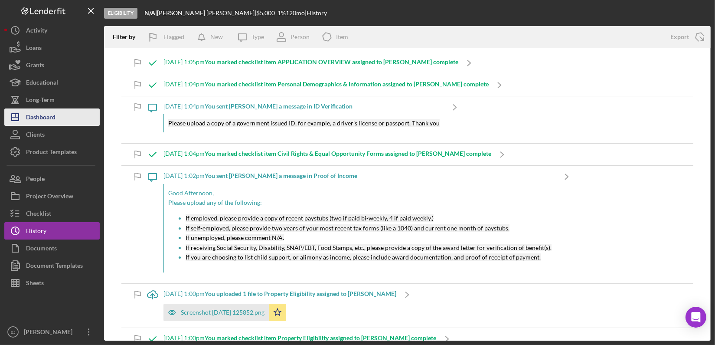
click at [42, 118] on div "Dashboard" at bounding box center [41, 118] width 30 height 20
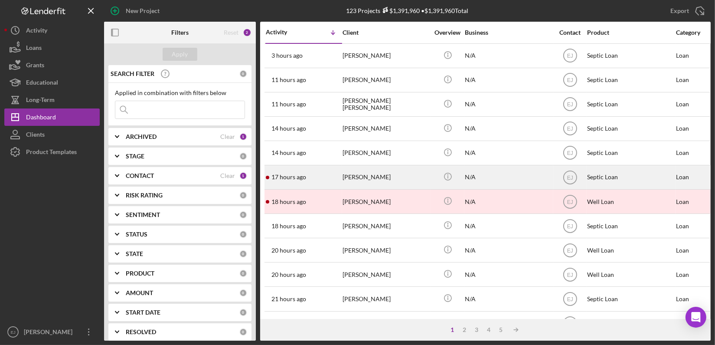
click at [361, 182] on div "[PERSON_NAME]" at bounding box center [386, 177] width 87 height 23
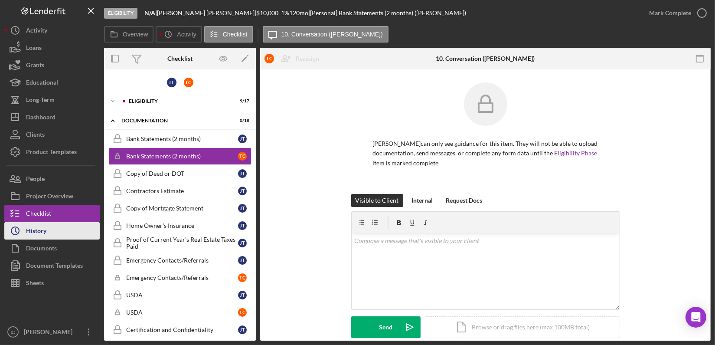
click at [68, 234] on button "Icon/History History" at bounding box center [51, 230] width 95 height 17
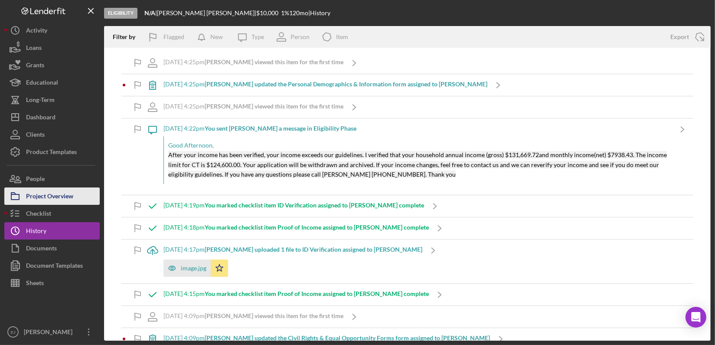
click at [43, 201] on div "Project Overview" at bounding box center [49, 197] width 47 height 20
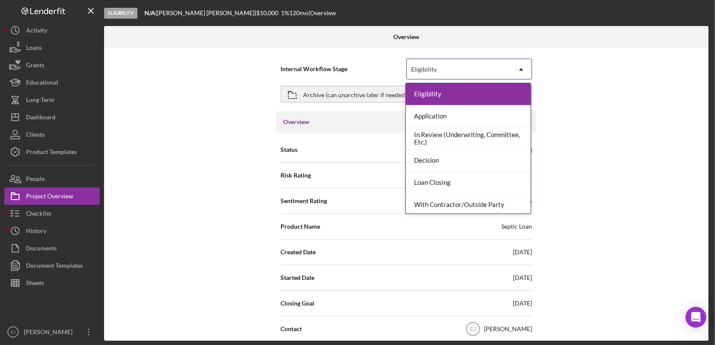
click at [522, 67] on icon "Icon/Dropdown Arrow" at bounding box center [521, 69] width 21 height 21
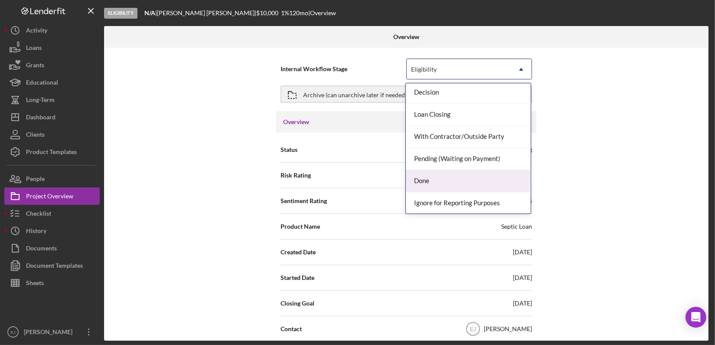
click at [476, 183] on div "Done" at bounding box center [468, 181] width 125 height 22
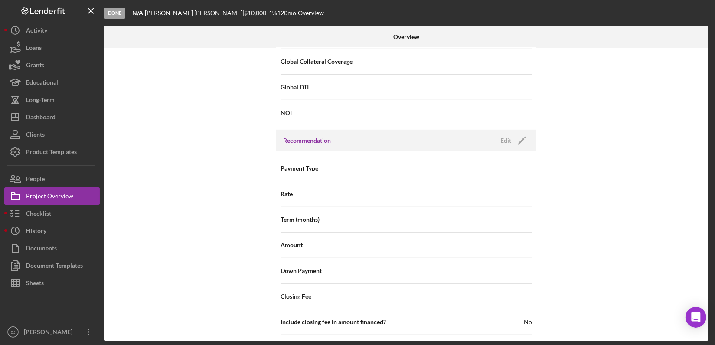
scroll to position [994, 0]
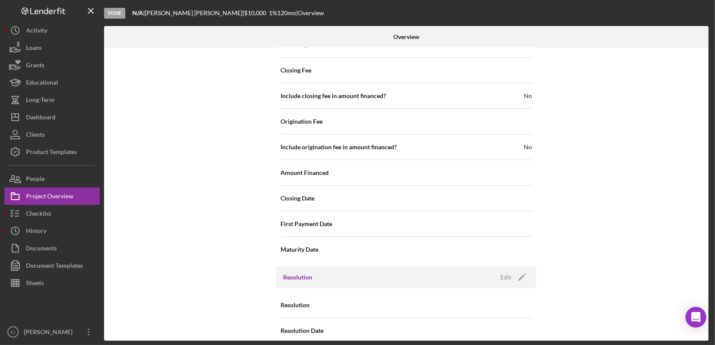
click at [291, 273] on h3 "Resolution" at bounding box center [297, 277] width 29 height 9
click at [503, 271] on div "Edit" at bounding box center [506, 277] width 11 height 13
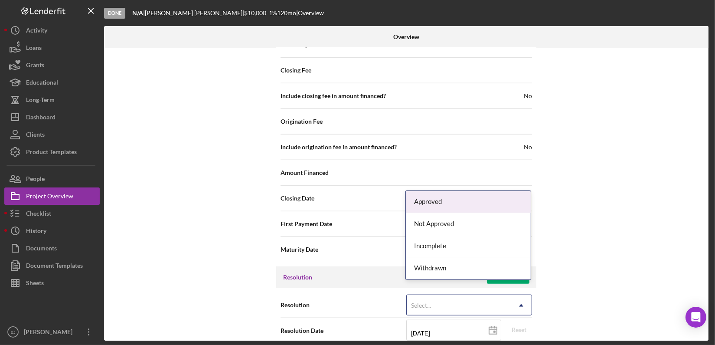
click at [518, 295] on icon "Icon/Dropdown Arrow" at bounding box center [521, 305] width 21 height 21
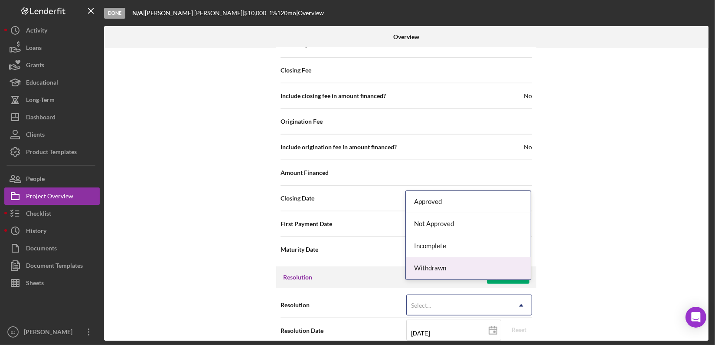
click at [488, 272] on div "Withdrawn" at bounding box center [468, 268] width 125 height 22
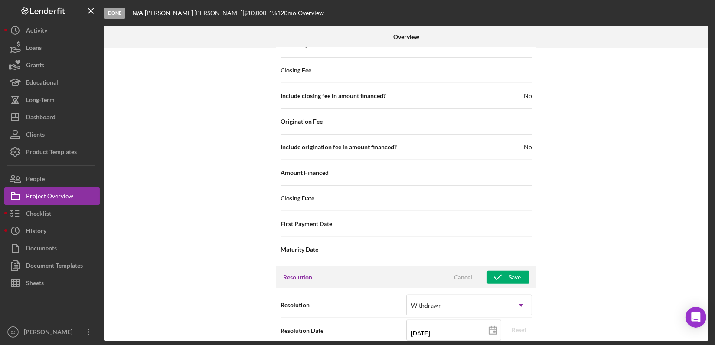
scroll to position [1049, 0]
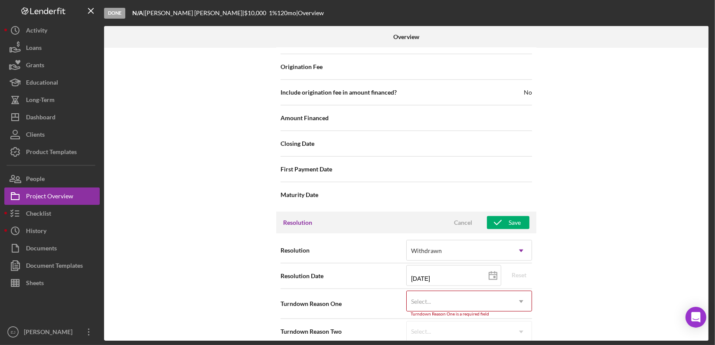
click at [520, 338] on div "Internal Workflow Stage Done Icon/Dropdown Arrow Archive (can unarchive later i…" at bounding box center [406, 194] width 605 height 293
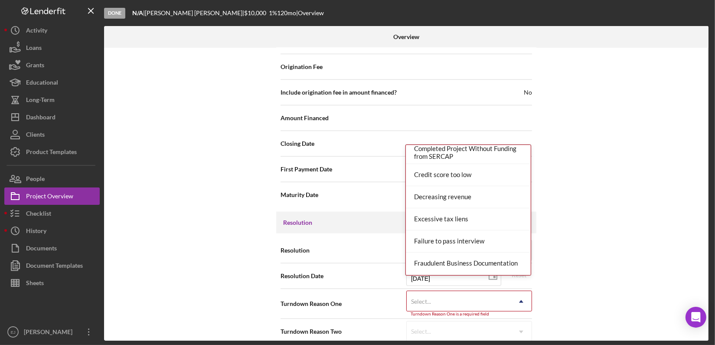
scroll to position [226, 0]
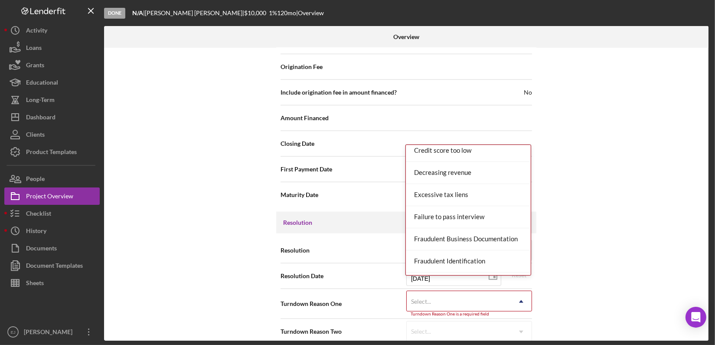
click at [531, 257] on div "Applicant Requested Withdrawal Area not Eligible According to USDA Behind on pe…" at bounding box center [469, 209] width 126 height 131
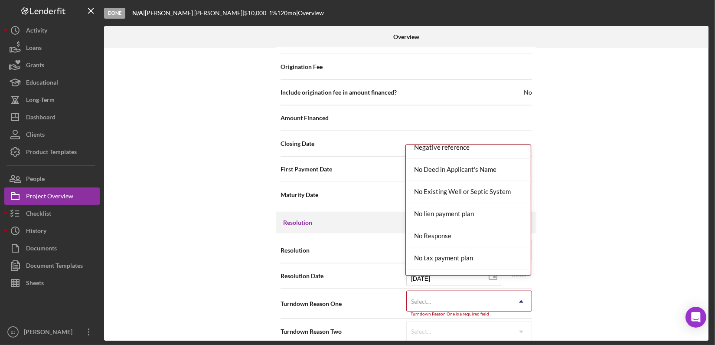
scroll to position [680, 0]
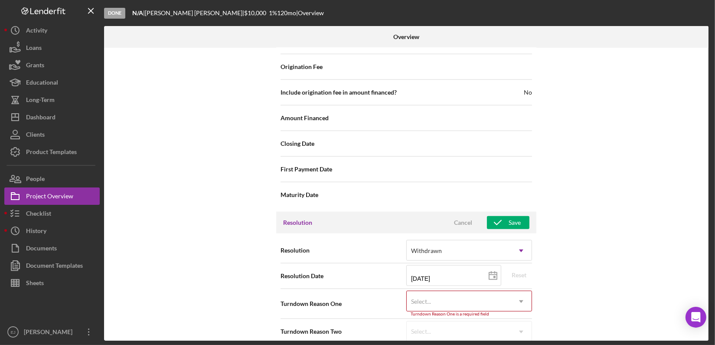
click at [534, 261] on div "Resolution Withdrawn Icon/Dropdown Arrow Resolution Date [DATE] [DATE] Reset Tu…" at bounding box center [406, 290] width 260 height 115
click at [526, 291] on icon "Icon/Dropdown Arrow" at bounding box center [521, 301] width 21 height 21
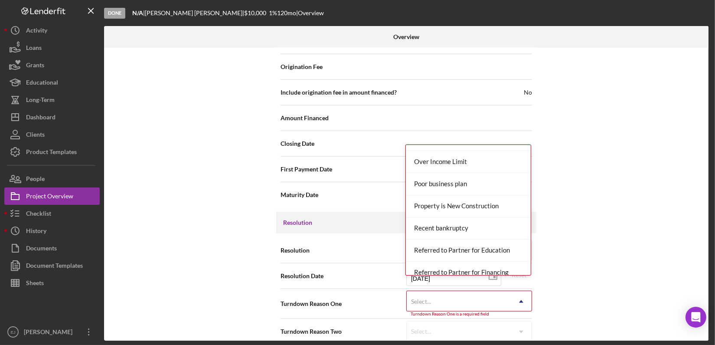
scroll to position [907, 0]
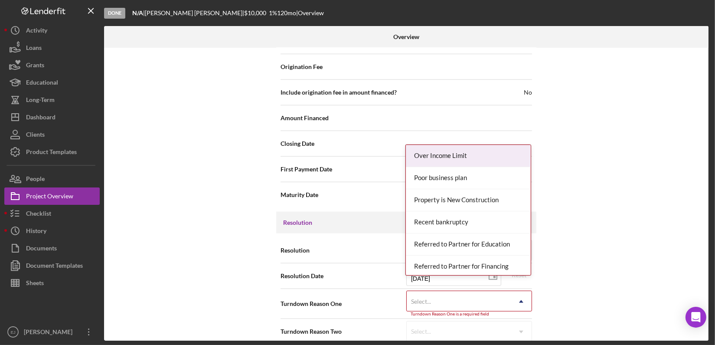
click at [470, 148] on div "Over Income Limit" at bounding box center [468, 156] width 125 height 22
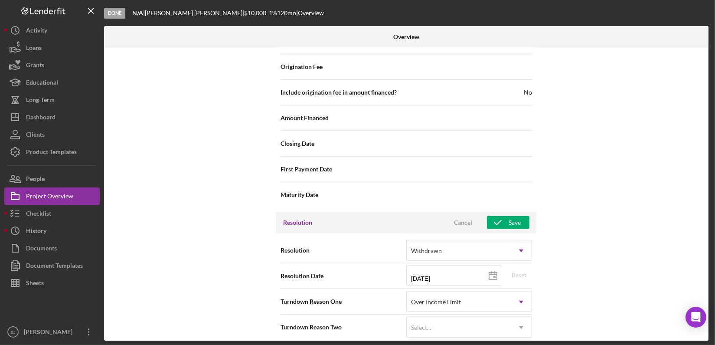
scroll to position [1045, 0]
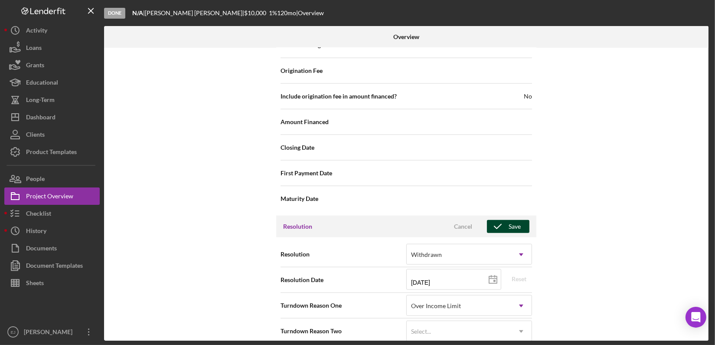
click at [511, 220] on div "Save" at bounding box center [515, 226] width 12 height 13
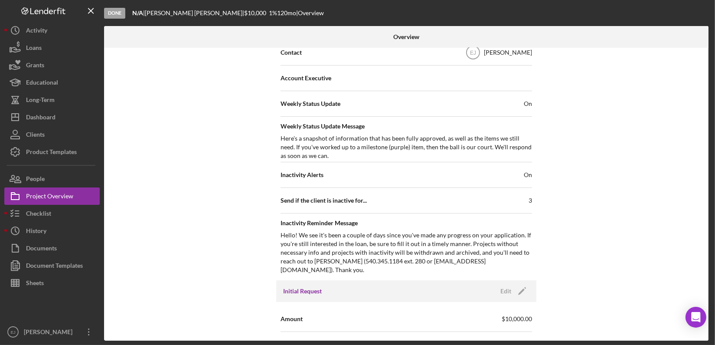
scroll to position [20, 0]
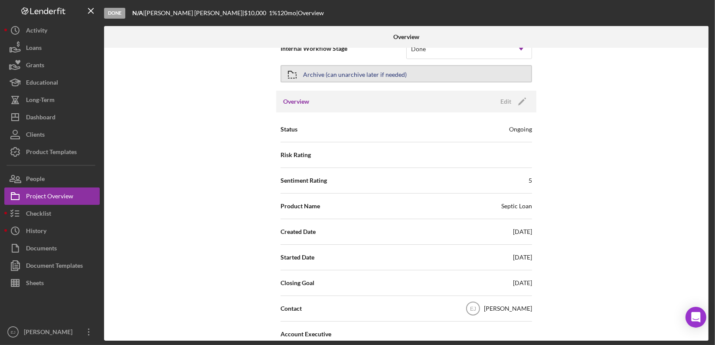
click at [299, 69] on icon "button" at bounding box center [293, 75] width 22 height 22
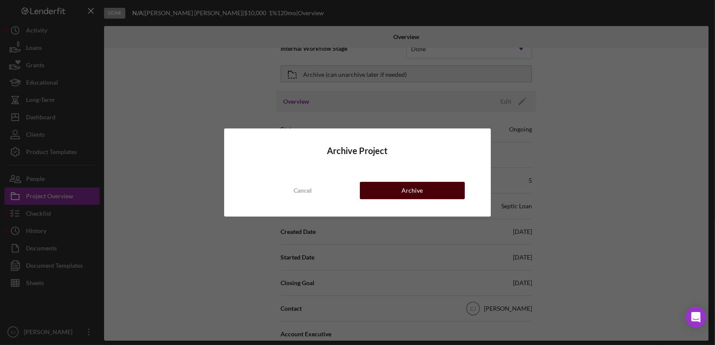
click at [405, 192] on div "Archive" at bounding box center [412, 190] width 21 height 17
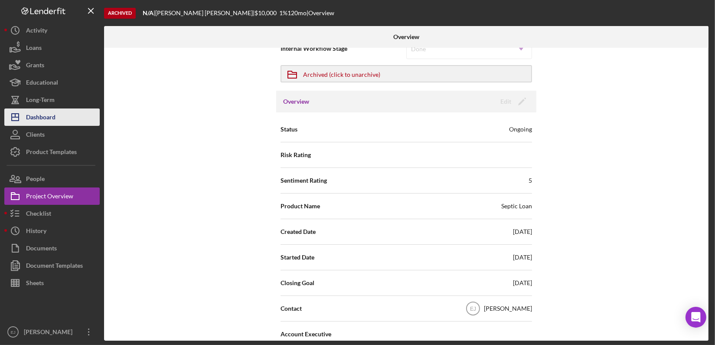
click at [46, 114] on div "Dashboard" at bounding box center [41, 118] width 30 height 20
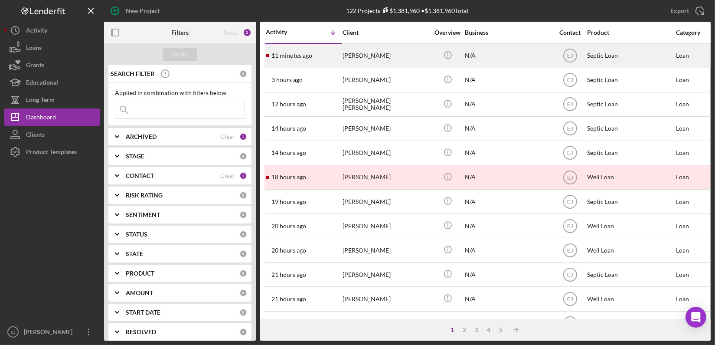
click at [358, 57] on div "[PERSON_NAME]" at bounding box center [386, 55] width 87 height 23
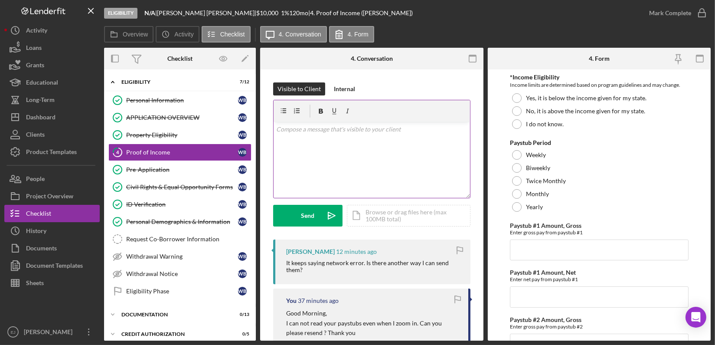
click at [297, 137] on div "v Color teal Color pink Remove color Add row above Add row below Add column bef…" at bounding box center [372, 160] width 197 height 76
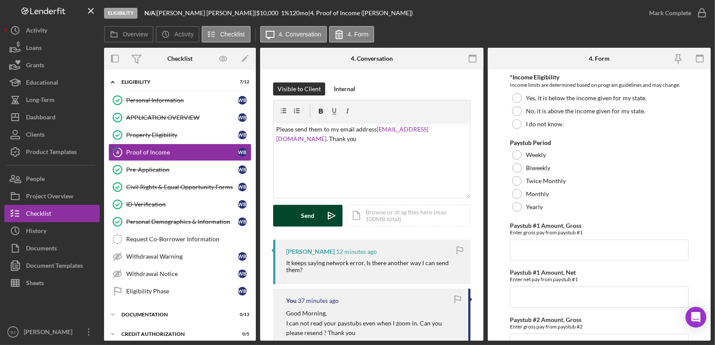
click at [303, 221] on div "Send" at bounding box center [308, 216] width 13 height 22
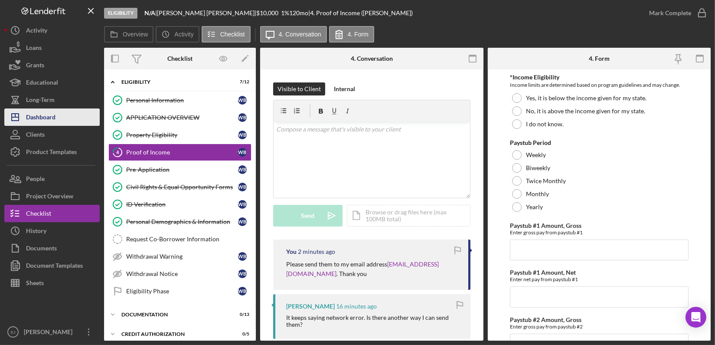
click at [56, 116] on button "Icon/Dashboard Dashboard" at bounding box center [51, 116] width 95 height 17
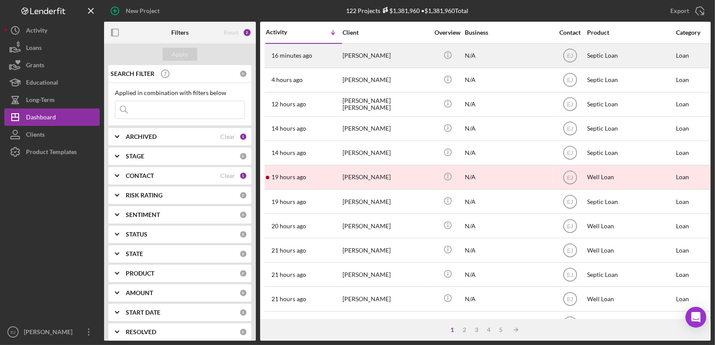
click at [346, 62] on div "[PERSON_NAME]" at bounding box center [386, 55] width 87 height 23
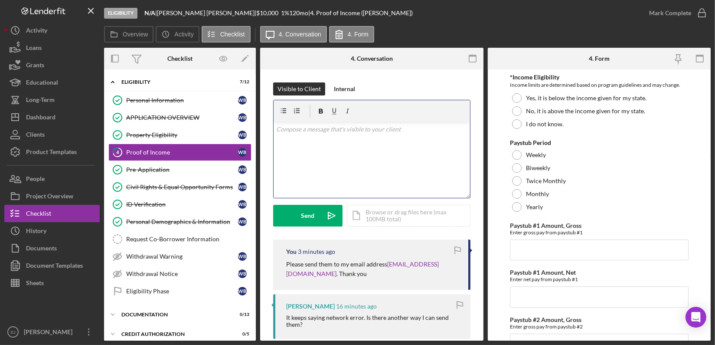
click at [305, 126] on p at bounding box center [371, 130] width 191 height 10
click at [308, 224] on div "Send" at bounding box center [308, 216] width 13 height 22
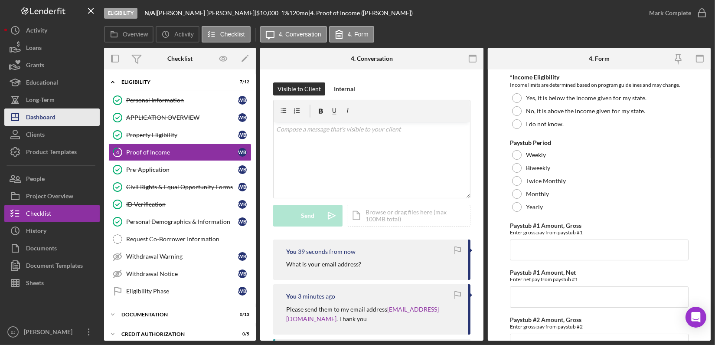
click at [46, 121] on div "Dashboard" at bounding box center [41, 118] width 30 height 20
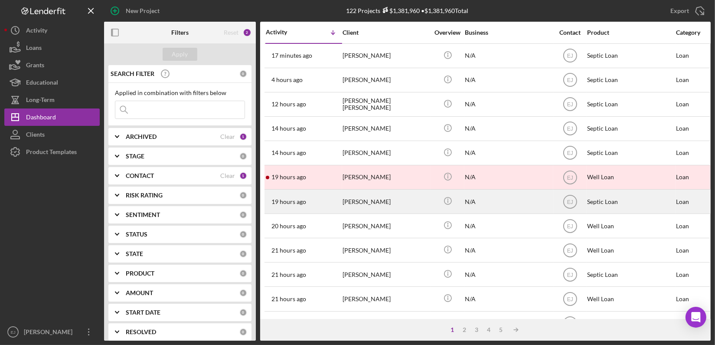
click at [362, 205] on div "[PERSON_NAME]" at bounding box center [386, 201] width 87 height 23
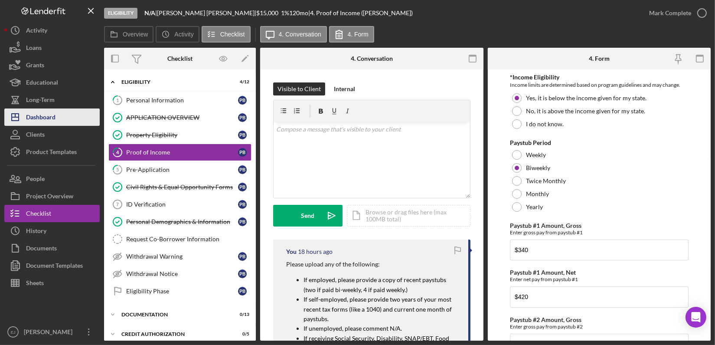
click at [65, 114] on button "Icon/Dashboard Dashboard" at bounding box center [51, 116] width 95 height 17
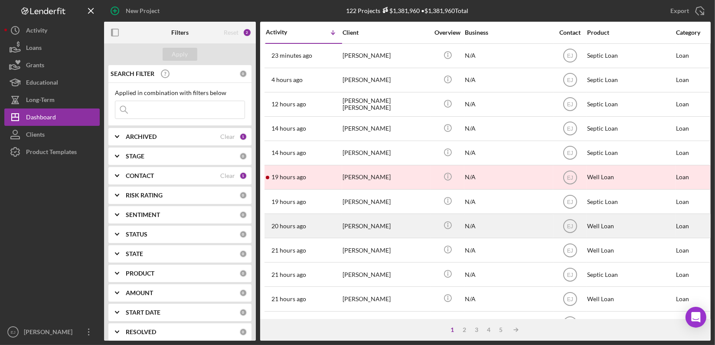
click at [370, 234] on div "[PERSON_NAME]" at bounding box center [386, 225] width 87 height 23
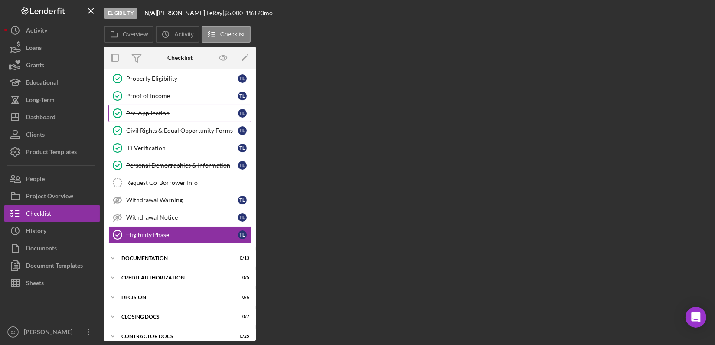
scroll to position [82, 0]
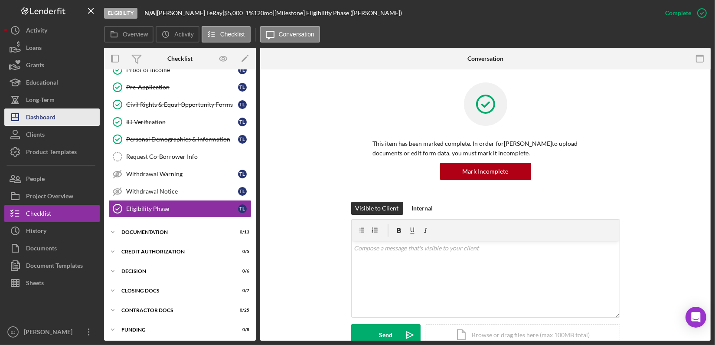
click at [68, 114] on button "Icon/Dashboard Dashboard" at bounding box center [51, 116] width 95 height 17
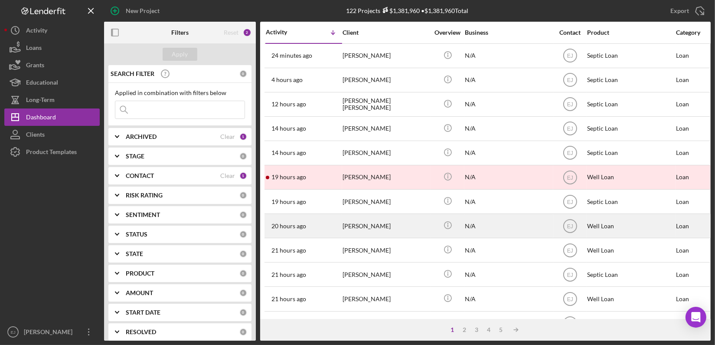
click at [382, 231] on div "[PERSON_NAME]" at bounding box center [386, 225] width 87 height 23
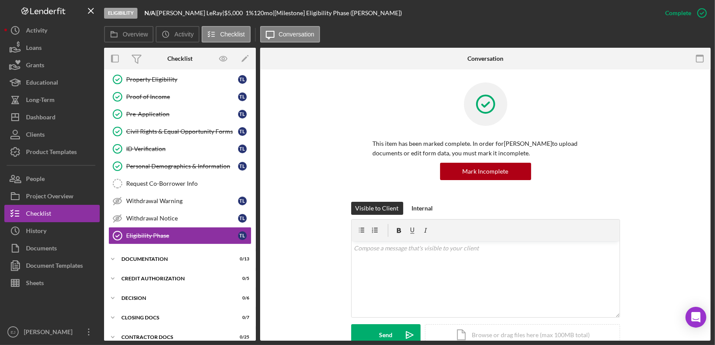
scroll to position [82, 0]
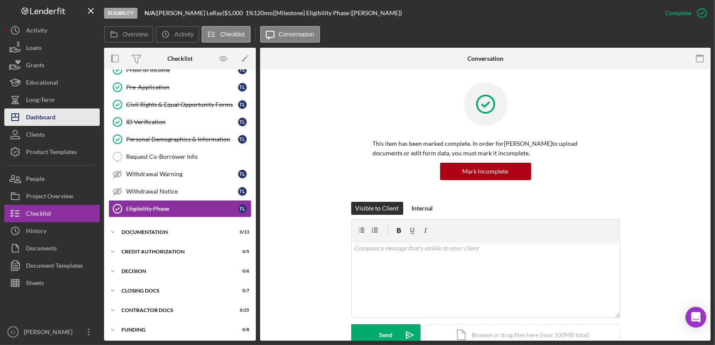
click at [45, 115] on div "Dashboard" at bounding box center [41, 118] width 30 height 20
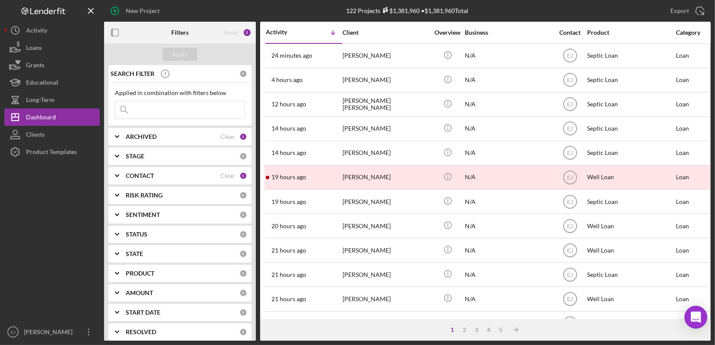
click at [707, 306] on body "New Project 122 Projects $1,381,960 • $1,381,960 Total Export Icon/Export Filte…" at bounding box center [357, 172] width 715 height 345
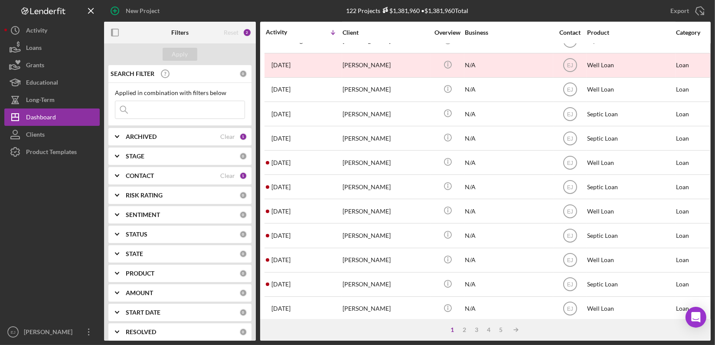
scroll to position [343, 0]
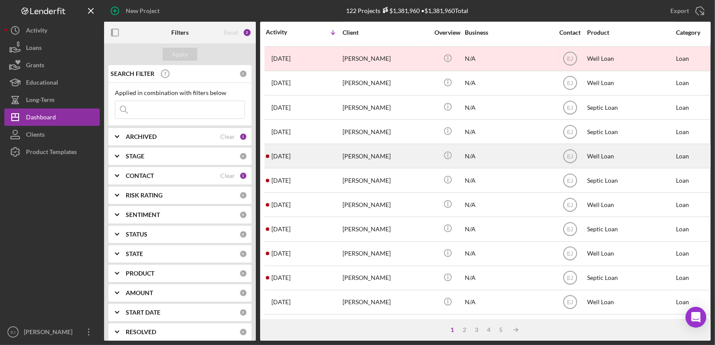
click at [312, 153] on div "[DATE] [PERSON_NAME]" at bounding box center [304, 155] width 76 height 23
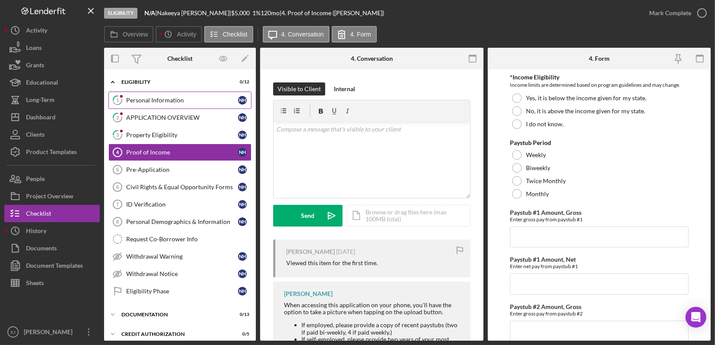
click at [161, 104] on link "1 Personal Information N H" at bounding box center [179, 100] width 143 height 17
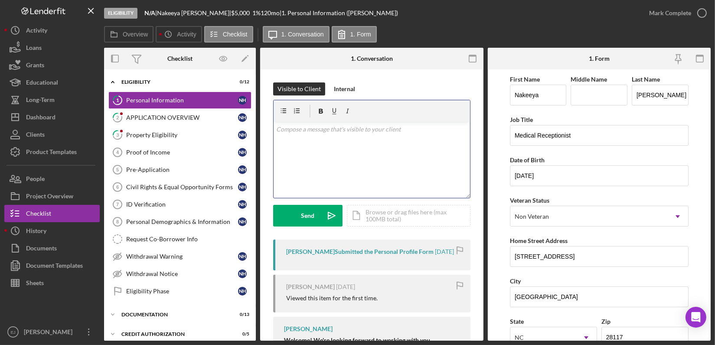
click at [308, 131] on p at bounding box center [371, 130] width 191 height 10
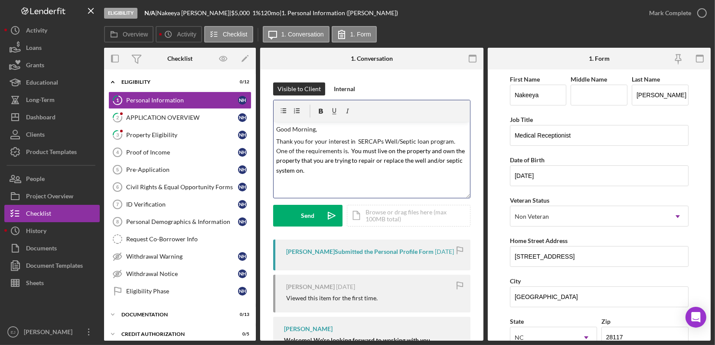
click at [357, 152] on span ". You must live on the property and own the property that you are trying to rep…" at bounding box center [371, 160] width 190 height 27
click at [357, 150] on span ". You must live on the property and own the property that you are trying to rep…" at bounding box center [371, 160] width 190 height 27
click at [350, 169] on p "Thank you for your interest in SERCAPs Well/Septic loan program. One of the req…" at bounding box center [371, 156] width 191 height 39
click at [332, 173] on p "Thank you for your interest in SERCAPs Well/Septic loan program. One of the req…" at bounding box center [371, 156] width 191 height 39
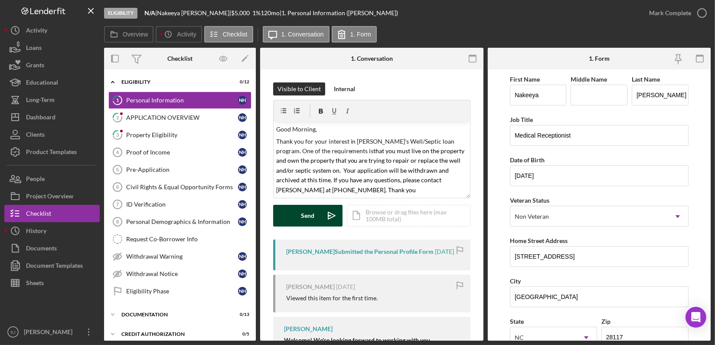
click at [319, 212] on button "Send Icon/icon-invite-send" at bounding box center [307, 216] width 69 height 22
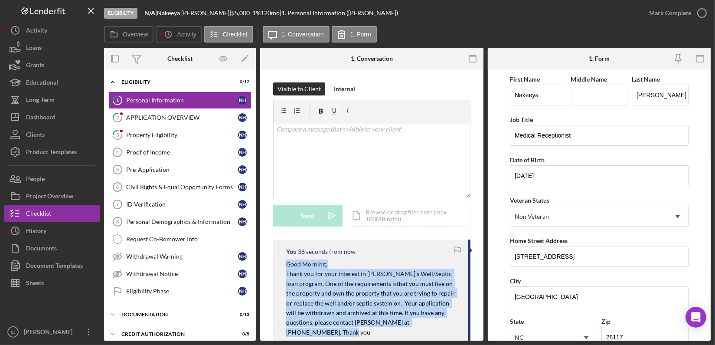
drag, startPoint x: 279, startPoint y: 264, endPoint x: 445, endPoint y: 328, distance: 177.3
click at [445, 328] on div "You 36 seconds from now Good Morning, Thank you for your interest in [PERSON_NA…" at bounding box center [371, 294] width 197 height 108
copy div "Good Morning, Thank you for your interest in [PERSON_NAME]'s Well/Septic loan p…"
click at [51, 202] on div "Project Overview" at bounding box center [49, 197] width 47 height 20
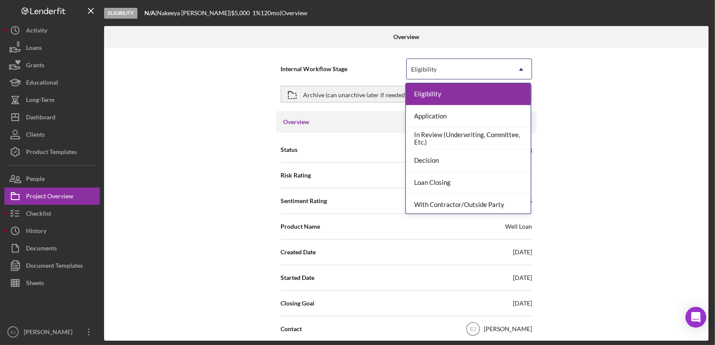
click at [523, 69] on icon "Icon/Dropdown Arrow" at bounding box center [521, 69] width 21 height 21
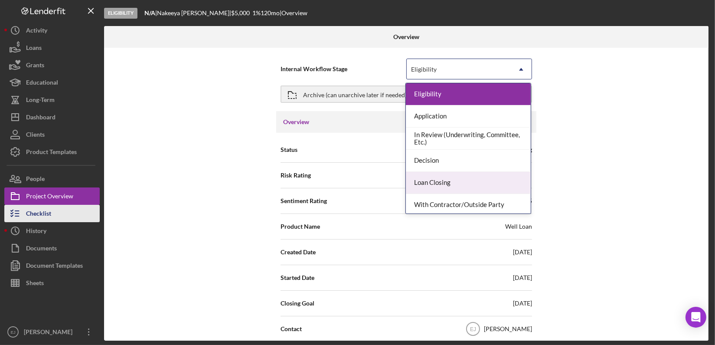
click at [47, 220] on div "Checklist" at bounding box center [38, 215] width 25 height 20
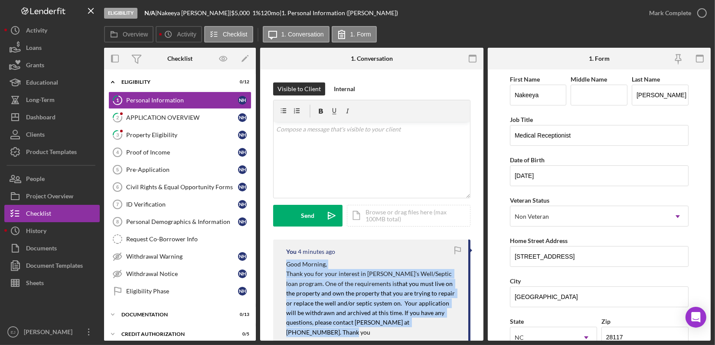
drag, startPoint x: 280, startPoint y: 262, endPoint x: 436, endPoint y: 326, distance: 168.1
click at [436, 326] on div "You 4 minutes ago Good Morning, Thank you for your interest in [PERSON_NAME]'s …" at bounding box center [371, 294] width 197 height 108
copy div "Good Morning, Thank you for your interest in [PERSON_NAME]'s Well/Septic loan p…"
click at [153, 117] on div "APPLICATION OVERVIEW" at bounding box center [182, 117] width 112 height 7
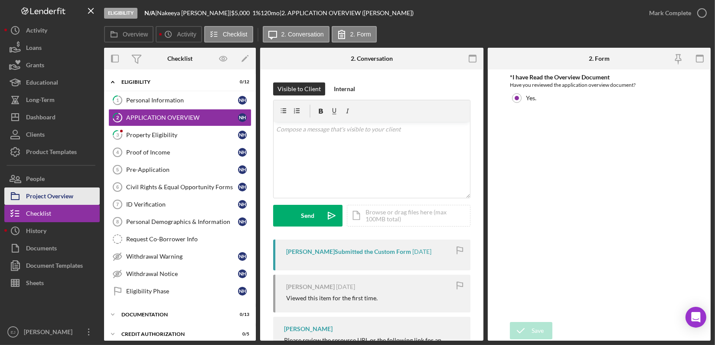
click at [68, 190] on div "Project Overview" at bounding box center [49, 197] width 47 height 20
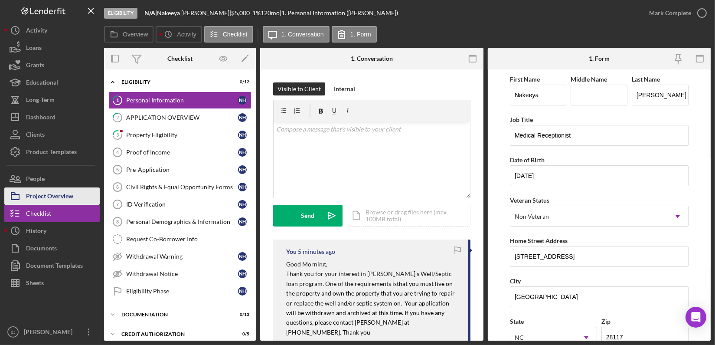
click at [63, 200] on div "Project Overview" at bounding box center [49, 197] width 47 height 20
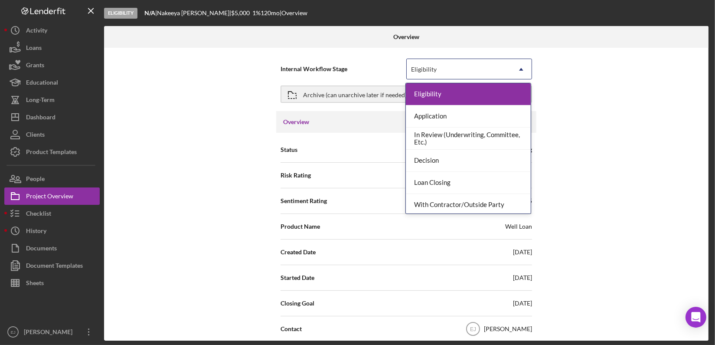
click at [521, 71] on icon "Icon/Dropdown Arrow" at bounding box center [521, 69] width 21 height 21
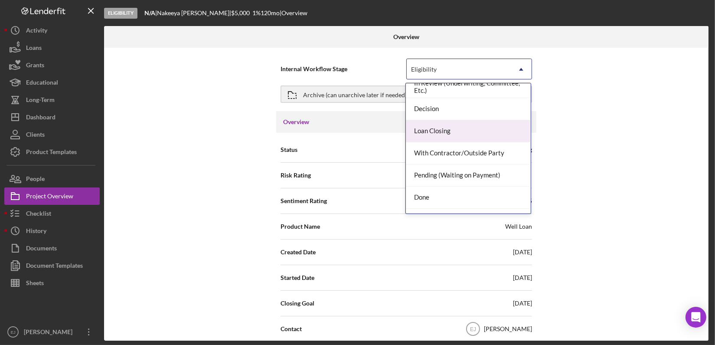
scroll to position [68, 0]
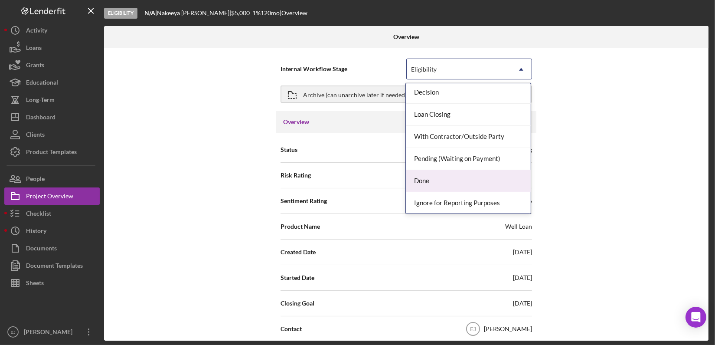
click at [497, 174] on div "Done" at bounding box center [468, 181] width 125 height 22
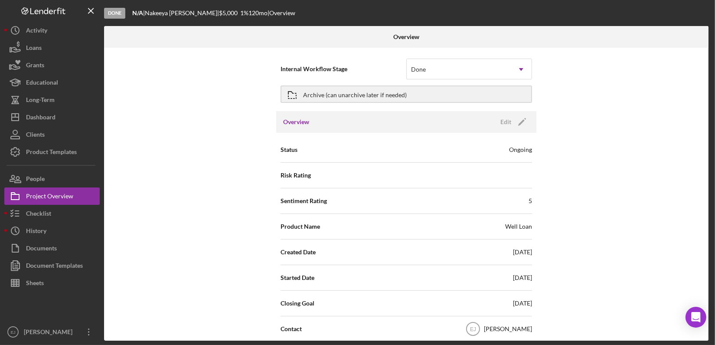
click at [709, 288] on div "Overview Internal Workflow Stage option Done, selected. Done Icon/Dropdown Arro…" at bounding box center [407, 183] width 607 height 315
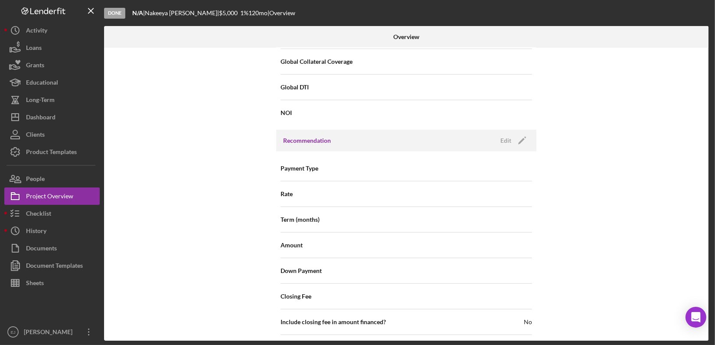
scroll to position [994, 0]
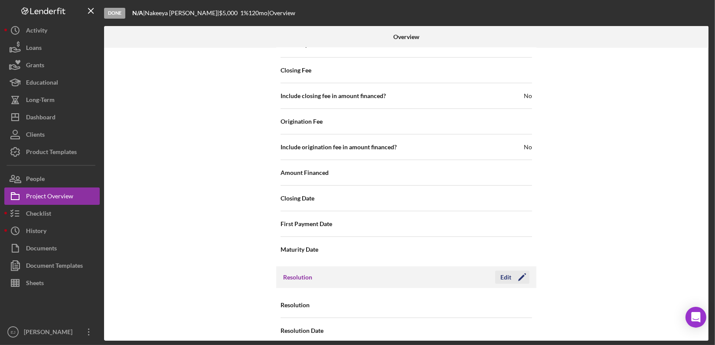
click at [512, 266] on icon "Icon/Edit" at bounding box center [523, 277] width 22 height 22
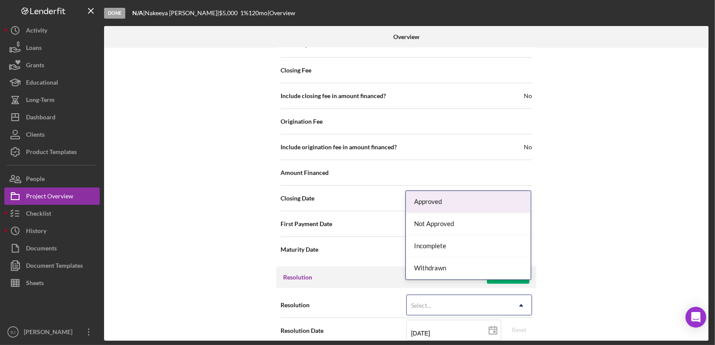
click at [521, 304] on use at bounding box center [521, 305] width 4 height 3
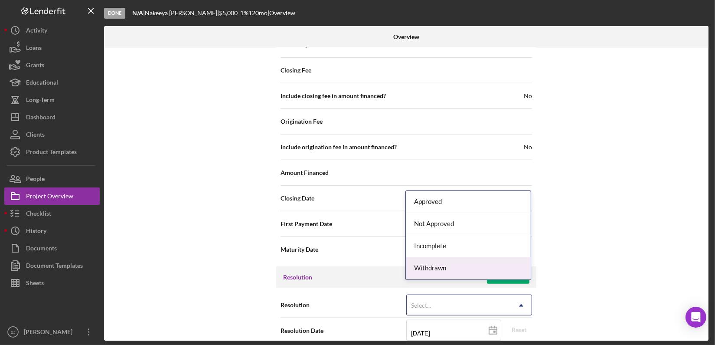
click at [502, 271] on div "Withdrawn" at bounding box center [468, 268] width 125 height 22
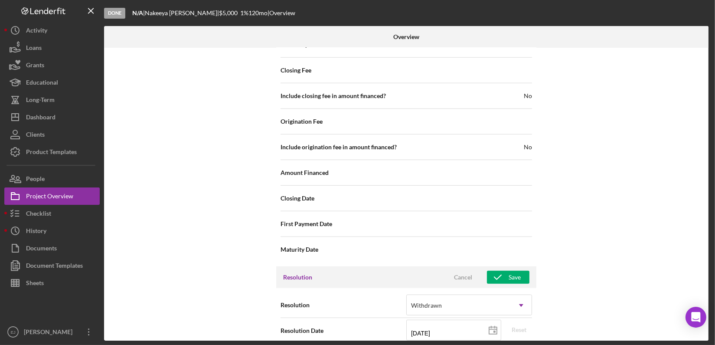
scroll to position [1049, 0]
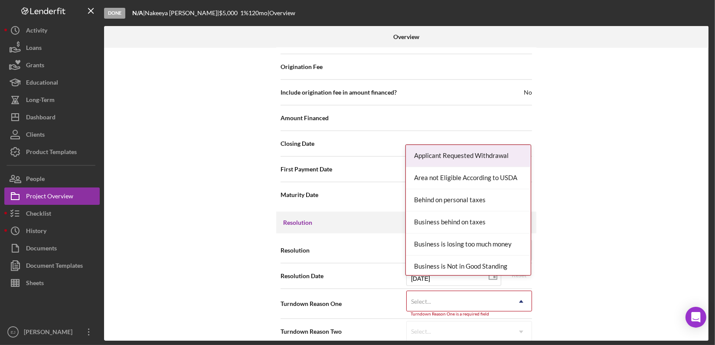
click at [528, 337] on div "Internal Workflow Stage Done Icon/Dropdown Arrow Archive (can unarchive later i…" at bounding box center [406, 194] width 605 height 293
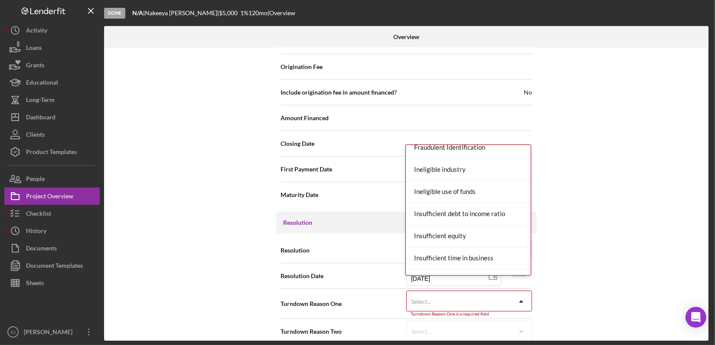
scroll to position [453, 0]
click at [531, 261] on div "Applicant Requested Withdrawal Area not Eligible According to USDA Behind on pe…" at bounding box center [468, 210] width 125 height 130
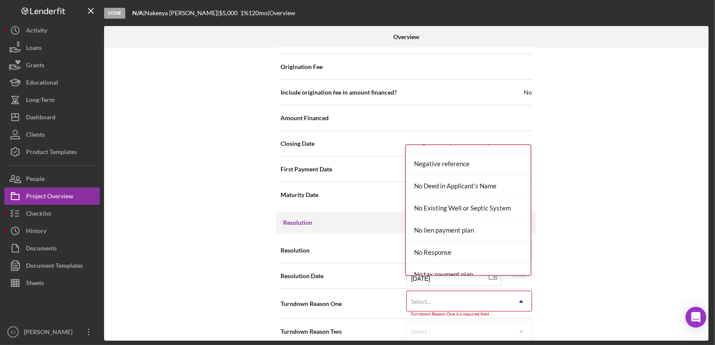
scroll to position [680, 0]
click at [531, 261] on div "Applicant Requested Withdrawal Area not Eligible According to USDA Behind on pe…" at bounding box center [468, 210] width 125 height 130
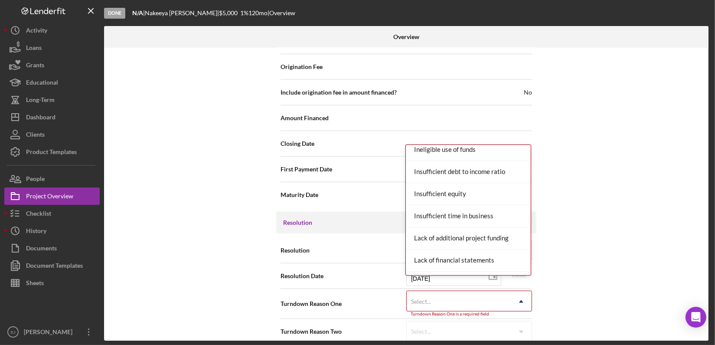
scroll to position [363, 0]
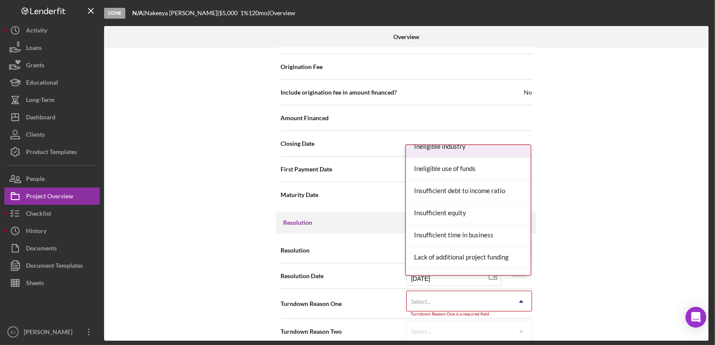
click at [512, 152] on div "Ineligible industry" at bounding box center [468, 147] width 125 height 22
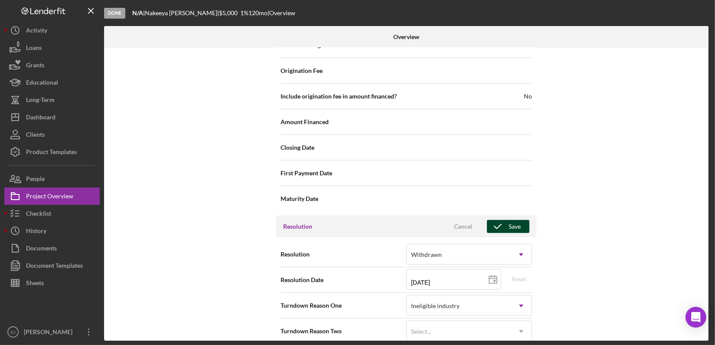
click at [511, 220] on div "Save" at bounding box center [515, 226] width 12 height 13
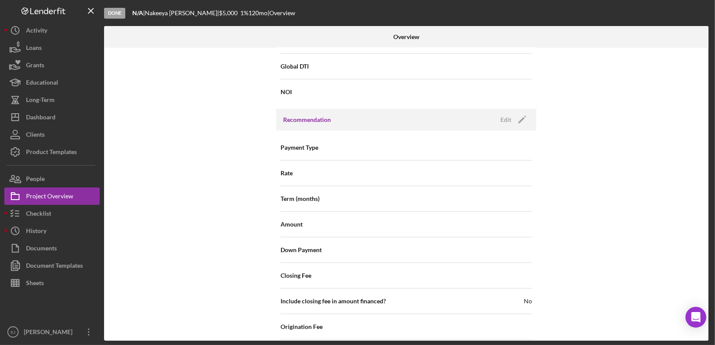
scroll to position [20, 0]
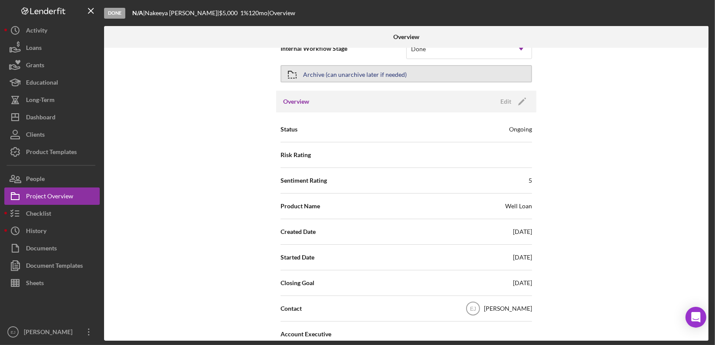
click at [416, 67] on button "Archive (can unarchive later if needed)" at bounding box center [407, 73] width 252 height 17
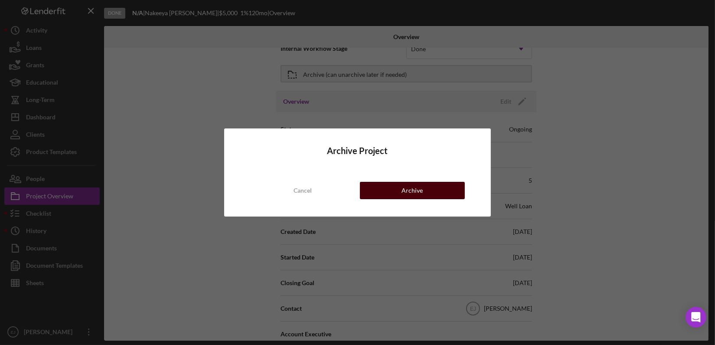
click at [412, 191] on div "Archive" at bounding box center [412, 190] width 21 height 17
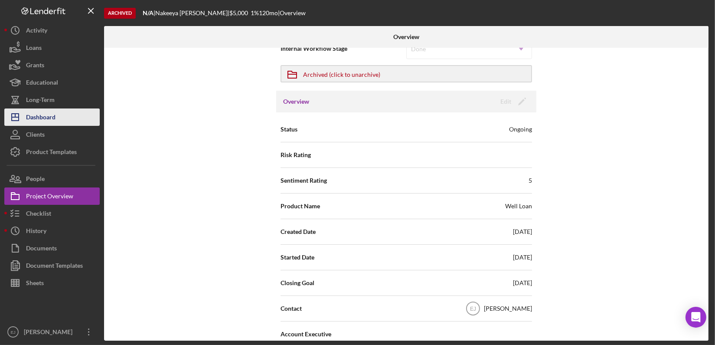
click at [59, 118] on button "Icon/Dashboard Dashboard" at bounding box center [51, 116] width 95 height 17
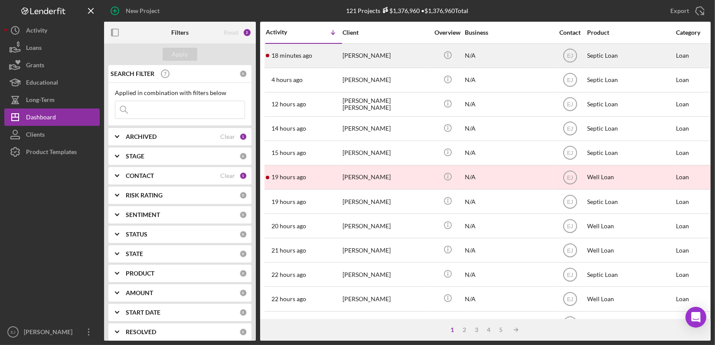
click at [358, 60] on div "[PERSON_NAME]" at bounding box center [386, 55] width 87 height 23
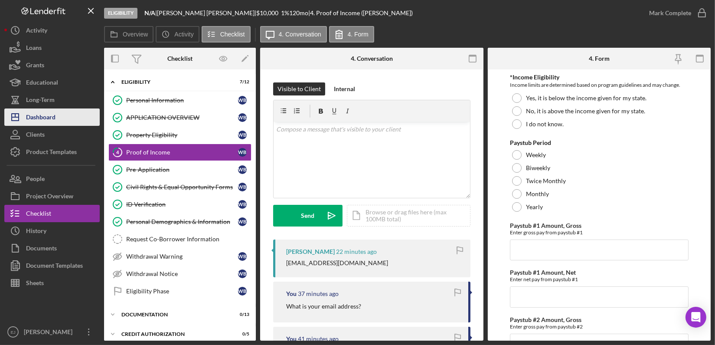
click at [56, 118] on button "Icon/Dashboard Dashboard" at bounding box center [51, 116] width 95 height 17
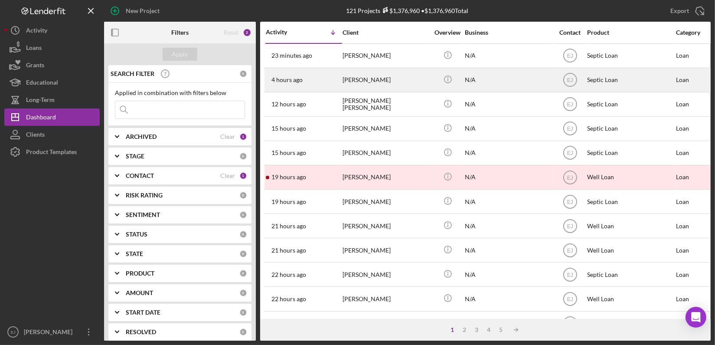
click at [366, 80] on div "[PERSON_NAME]" at bounding box center [386, 80] width 87 height 23
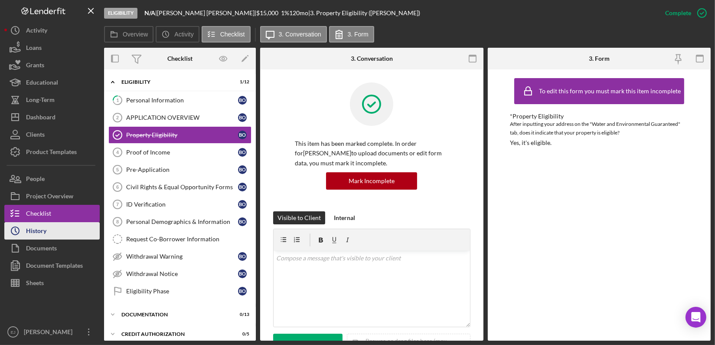
click at [56, 236] on button "Icon/History History" at bounding box center [51, 230] width 95 height 17
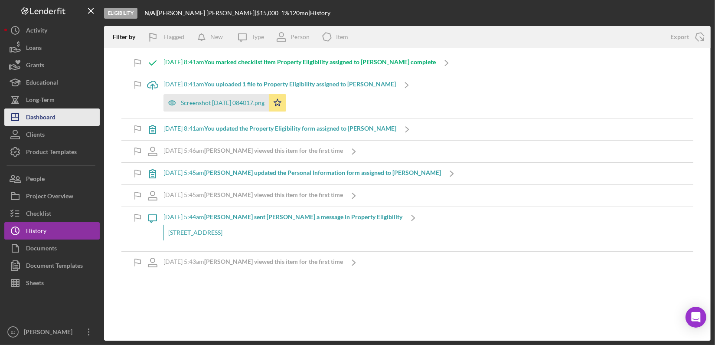
click at [31, 122] on div "Dashboard" at bounding box center [41, 118] width 30 height 20
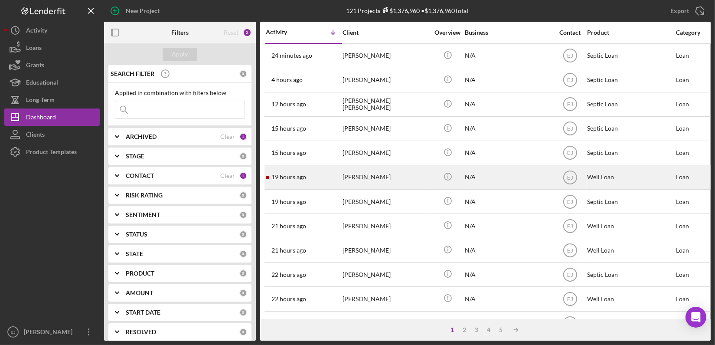
click at [361, 178] on div "[PERSON_NAME]" at bounding box center [386, 177] width 87 height 23
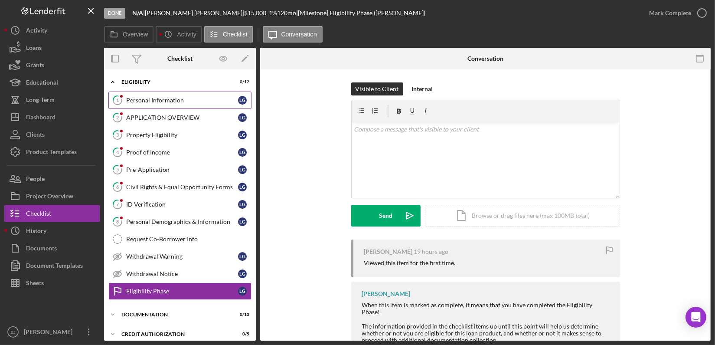
click at [166, 99] on div "Personal Information" at bounding box center [182, 100] width 112 height 7
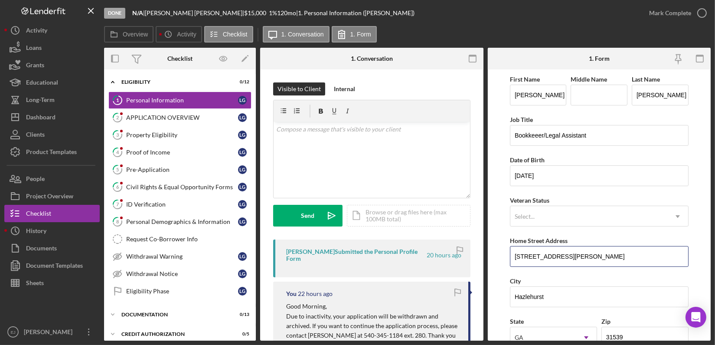
drag, startPoint x: 512, startPoint y: 258, endPoint x: 606, endPoint y: 267, distance: 93.8
click at [606, 267] on div "First Name [PERSON_NAME] Middle Name Last Name [PERSON_NAME] Job Title Bookkeee…" at bounding box center [599, 350] width 179 height 552
click at [194, 134] on div "Property Eligibility" at bounding box center [182, 134] width 112 height 7
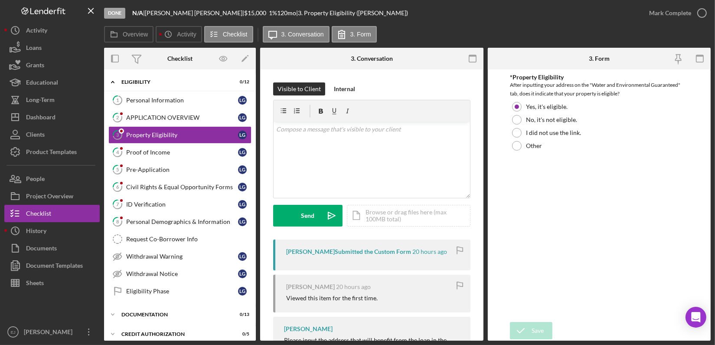
scroll to position [102, 0]
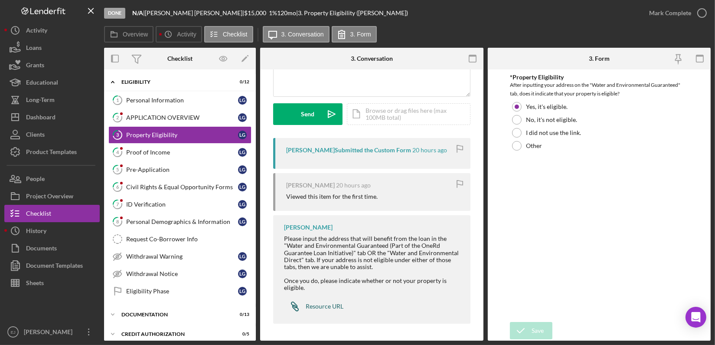
click at [321, 308] on div "Resource URL" at bounding box center [325, 306] width 38 height 7
click at [185, 97] on div "Personal Information" at bounding box center [182, 100] width 112 height 7
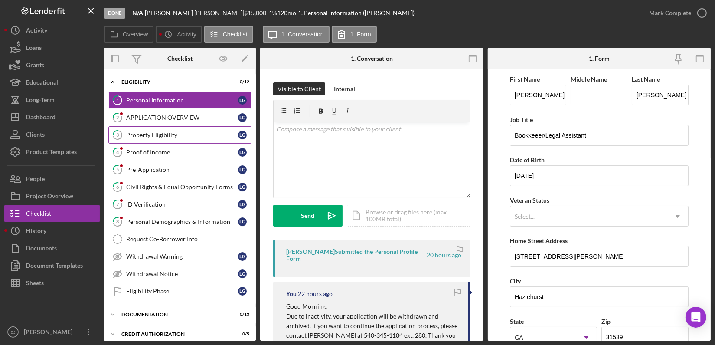
click at [175, 138] on link "3 Property Eligibility L G" at bounding box center [179, 134] width 143 height 17
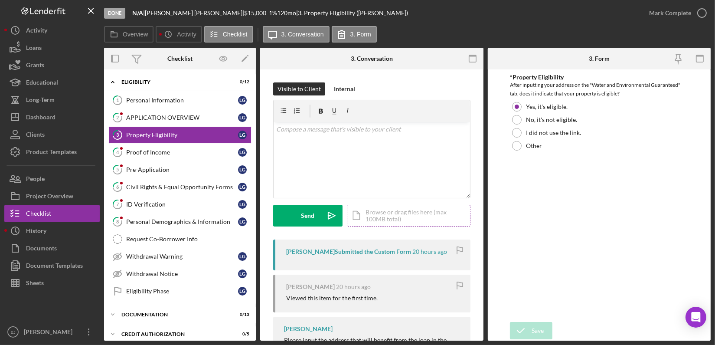
click at [392, 215] on div "Icon/Document Browse or drag files here (max 100MB total) Tap to choose files o…" at bounding box center [409, 216] width 124 height 22
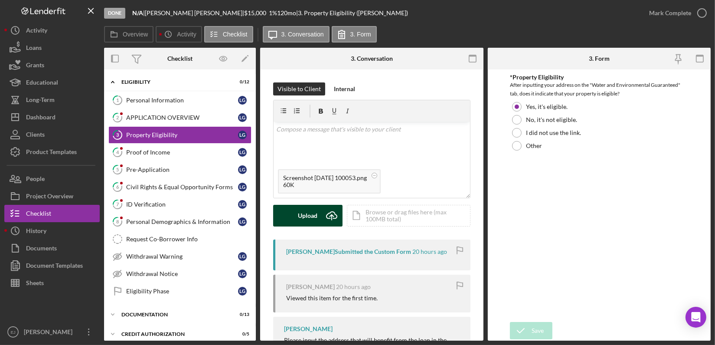
click at [308, 210] on div "Upload" at bounding box center [309, 216] width 20 height 22
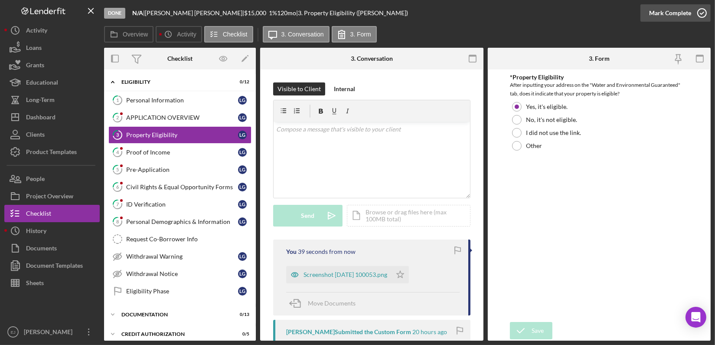
click at [705, 13] on icon "button" at bounding box center [703, 13] width 22 height 22
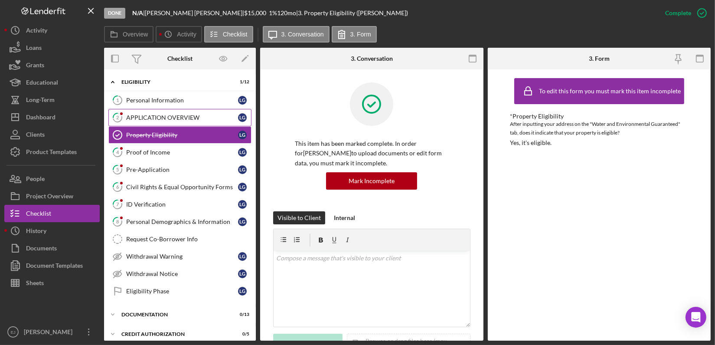
click at [158, 120] on div "APPLICATION OVERVIEW" at bounding box center [182, 117] width 112 height 7
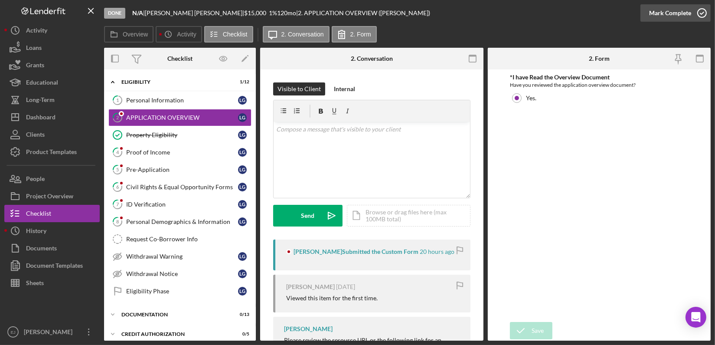
click at [699, 13] on icon "button" at bounding box center [703, 13] width 22 height 22
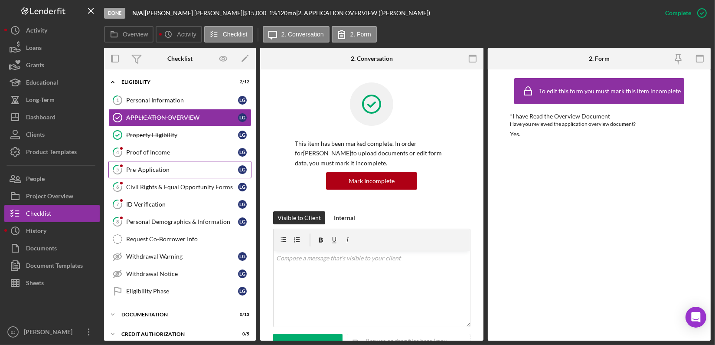
click at [144, 172] on div "Pre-Application" at bounding box center [182, 169] width 112 height 7
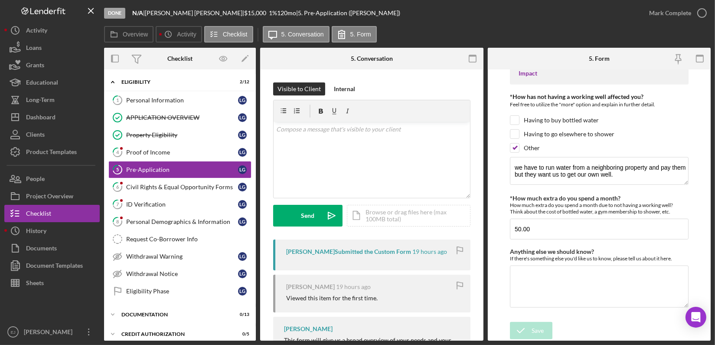
scroll to position [750, 0]
click at [712, 204] on div "Done N/A | [PERSON_NAME] | $15,000 1 % 120 mo | 5. Pre-Application ([PERSON_NAM…" at bounding box center [357, 172] width 715 height 345
click at [287, 143] on div "v Color teal Color pink Remove color Add row above Add row below Add column bef…" at bounding box center [372, 160] width 197 height 76
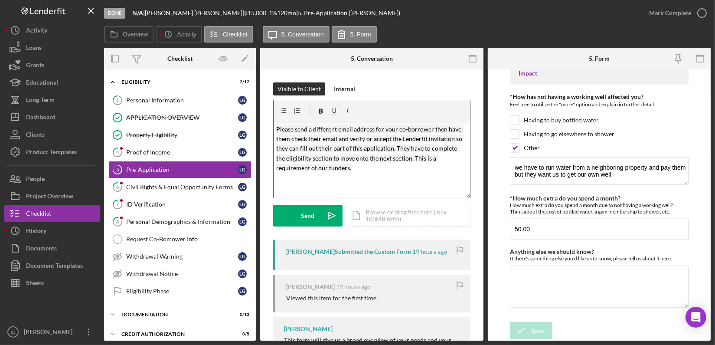
click at [276, 132] on div "v Color teal Color pink Remove color Add row above Add row below Add column bef…" at bounding box center [372, 160] width 197 height 76
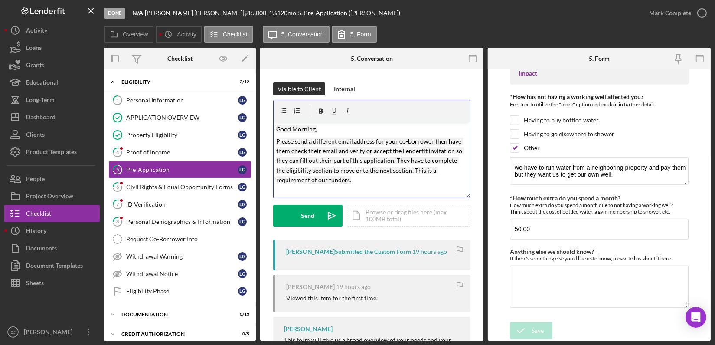
click at [363, 181] on p "Please send a different email address for your co-borrower then have them check…" at bounding box center [371, 161] width 191 height 49
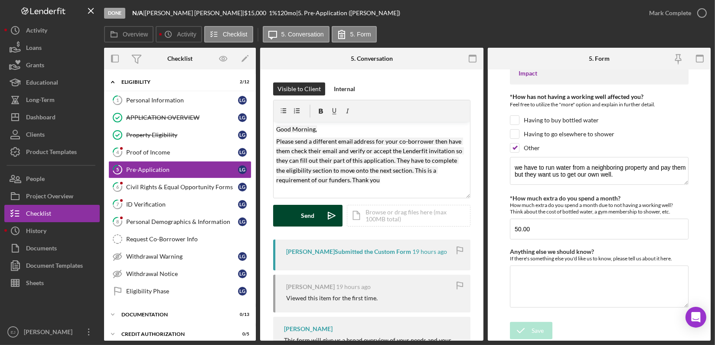
click at [311, 215] on div "Send" at bounding box center [308, 216] width 13 height 22
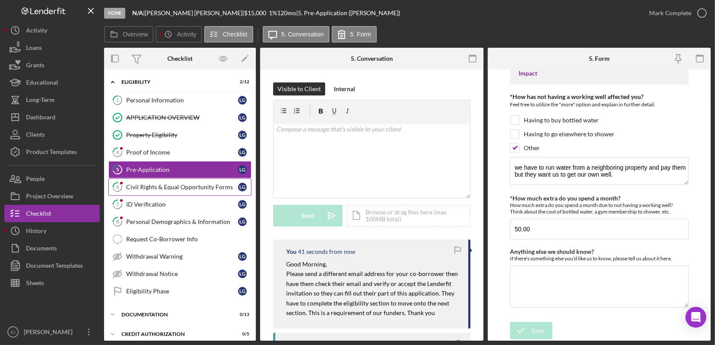
click at [153, 186] on div "Civil Rights & Equal Opportunity Forms" at bounding box center [182, 187] width 112 height 7
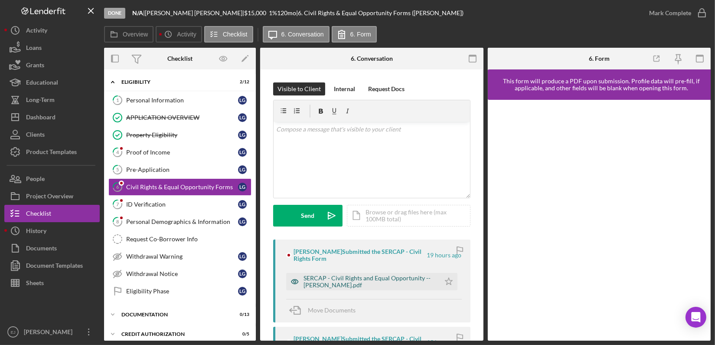
click at [410, 278] on div "SERCAP - Civil Rights and Equal Opportunity -- [PERSON_NAME].pdf" at bounding box center [370, 282] width 132 height 14
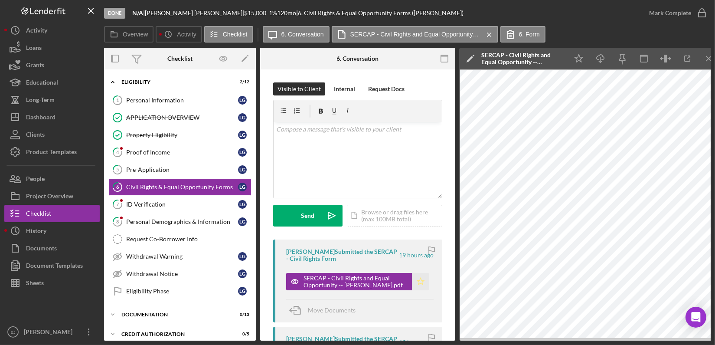
click at [419, 283] on icon "Icon/Star" at bounding box center [420, 281] width 17 height 17
click at [707, 15] on icon "button" at bounding box center [703, 13] width 22 height 22
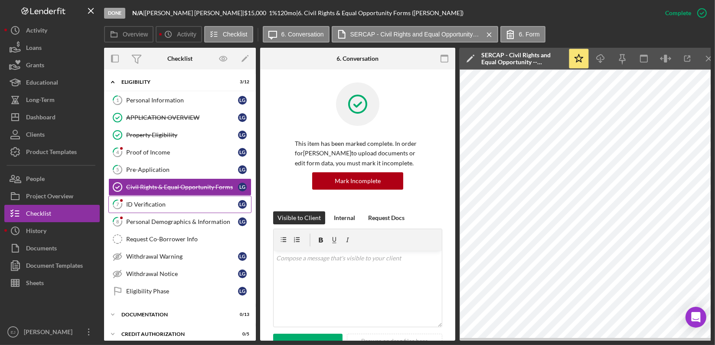
click at [170, 201] on div "ID Verification" at bounding box center [182, 204] width 112 height 7
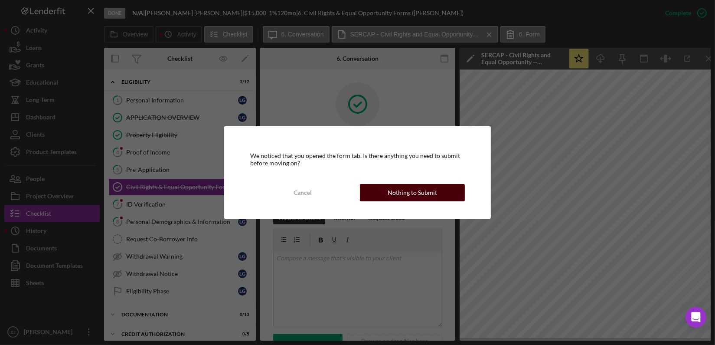
click at [412, 193] on div "Nothing to Submit" at bounding box center [412, 192] width 49 height 17
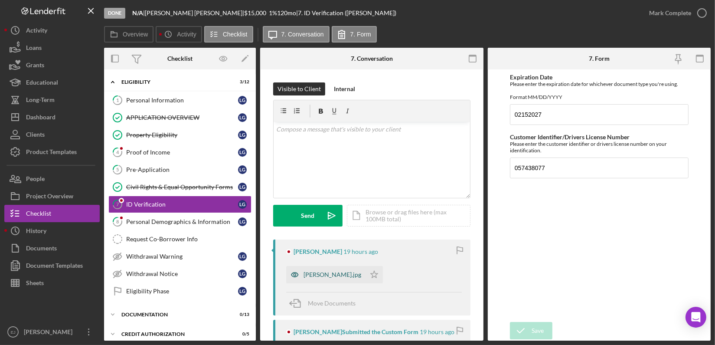
click at [322, 274] on div "[PERSON_NAME].jpg" at bounding box center [333, 274] width 58 height 7
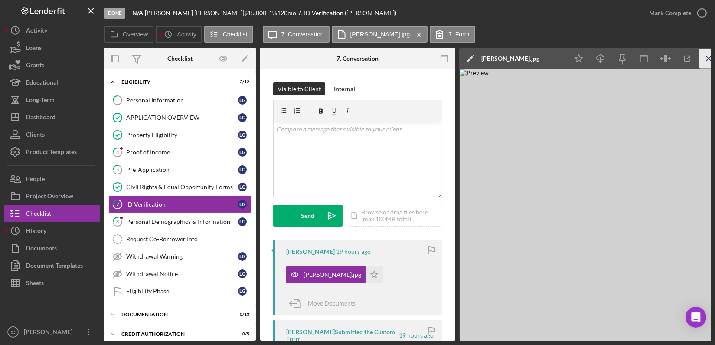
click at [711, 56] on line "button" at bounding box center [709, 58] width 5 height 5
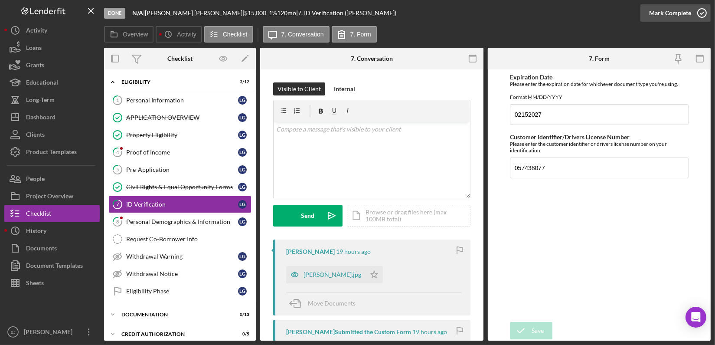
click at [700, 12] on icon "button" at bounding box center [703, 13] width 22 height 22
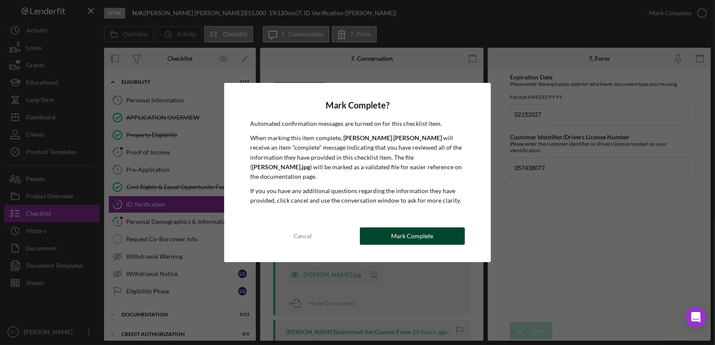
click at [415, 231] on div "Mark Complete" at bounding box center [412, 235] width 42 height 17
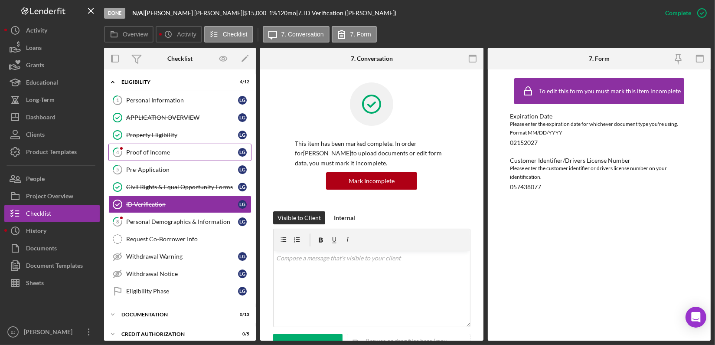
click at [180, 158] on link "4 Proof of Income L G" at bounding box center [179, 152] width 143 height 17
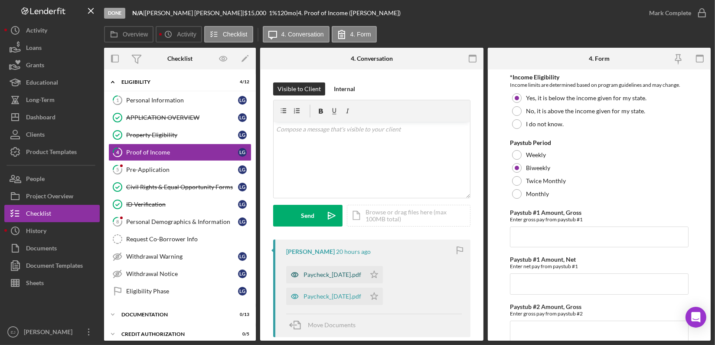
click at [312, 278] on div "Paycheck_[DATE].pdf" at bounding box center [325, 274] width 79 height 17
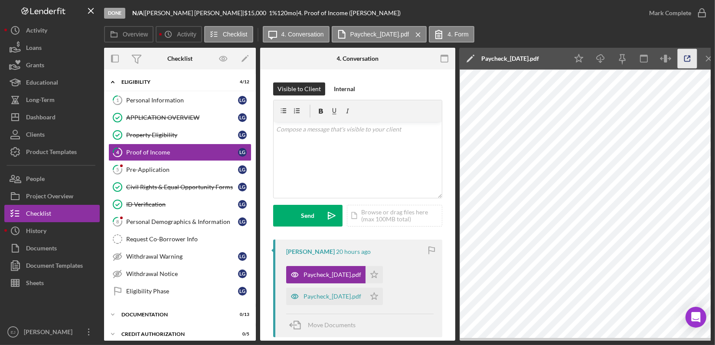
click at [686, 51] on icon "button" at bounding box center [688, 59] width 20 height 20
click at [288, 129] on p at bounding box center [358, 130] width 164 height 10
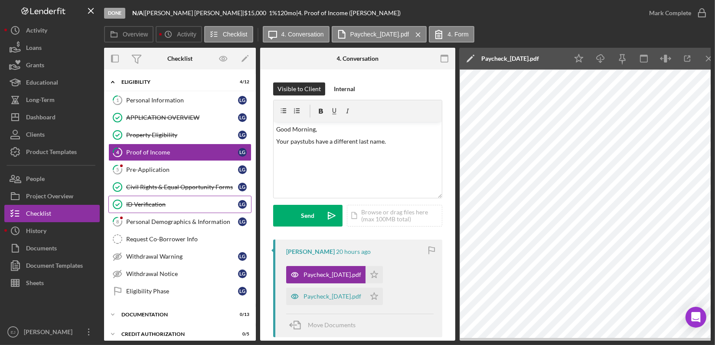
click at [161, 199] on link "ID Verification ID Verification L G" at bounding box center [179, 204] width 143 height 17
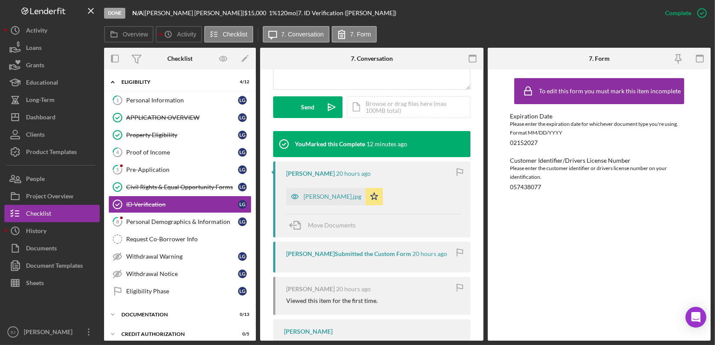
scroll to position [333, 0]
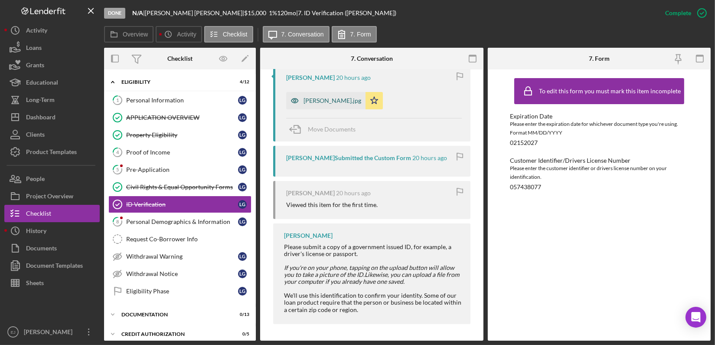
click at [307, 105] on div "[PERSON_NAME].jpg" at bounding box center [325, 100] width 79 height 17
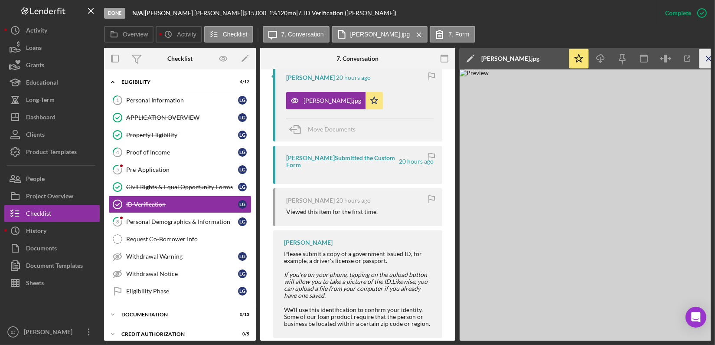
click at [709, 62] on icon "Icon/Menu Close" at bounding box center [710, 59] width 20 height 20
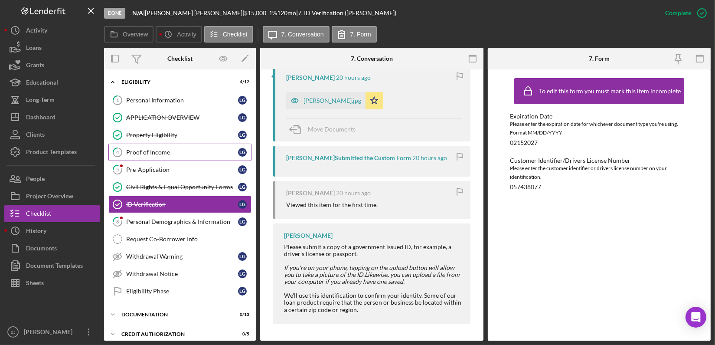
click at [166, 158] on link "4 Proof of Income L G" at bounding box center [179, 152] width 143 height 17
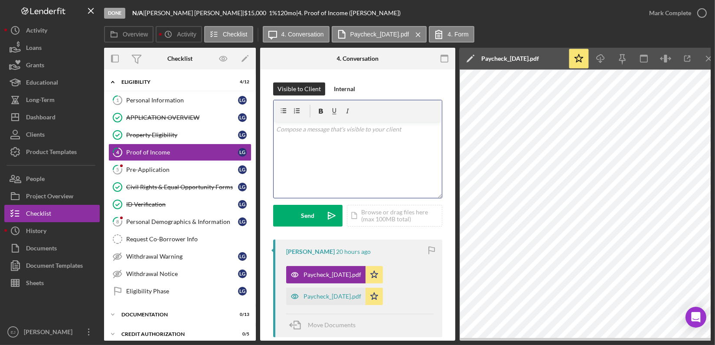
click at [354, 144] on div "v Color teal Color pink Remove color Add row above Add row below Add column bef…" at bounding box center [358, 160] width 168 height 76
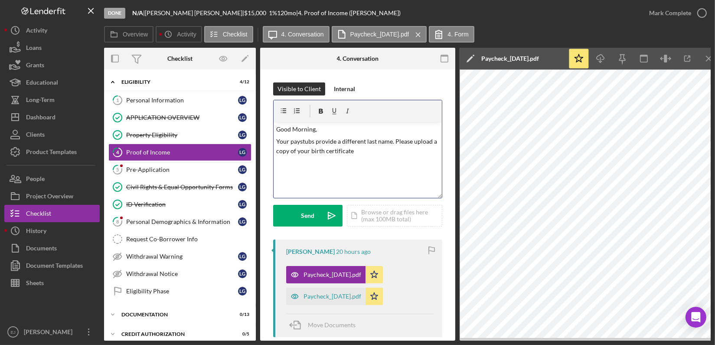
click at [360, 145] on p "Your paystubs provide a different last name. Please upload a copy of your birth…" at bounding box center [358, 147] width 164 height 20
click at [353, 155] on p "Your paystubs provide a different last name. Please upload a copy of your birth…" at bounding box center [358, 147] width 164 height 20
click at [323, 150] on p "Your paystubs provide a different last name. Please upload a copy of your birth…" at bounding box center [358, 147] width 164 height 20
click at [304, 227] on div "Visible to Client Internal v Color teal Color pink Remove color Add row above A…" at bounding box center [357, 160] width 169 height 157
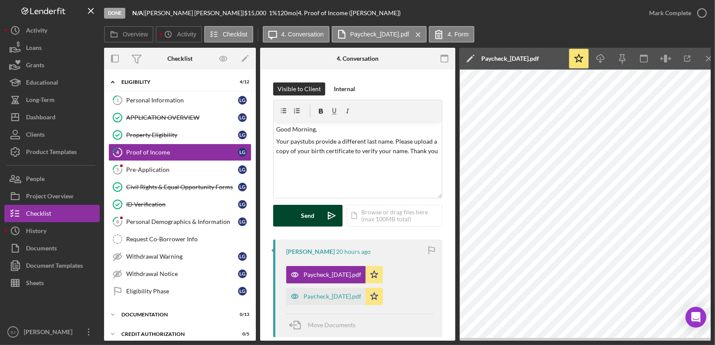
click at [302, 212] on div "Send" at bounding box center [308, 216] width 13 height 22
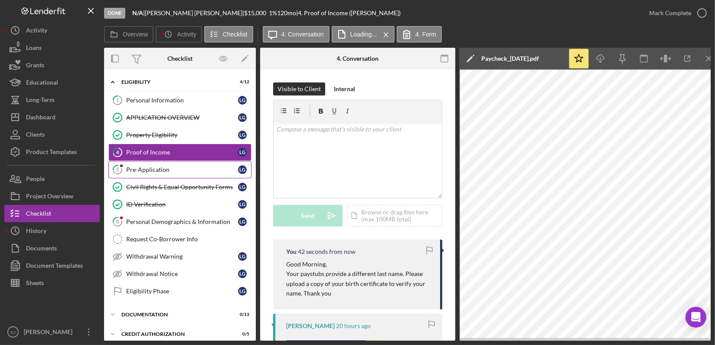
click at [185, 167] on div "Pre-Application" at bounding box center [182, 169] width 112 height 7
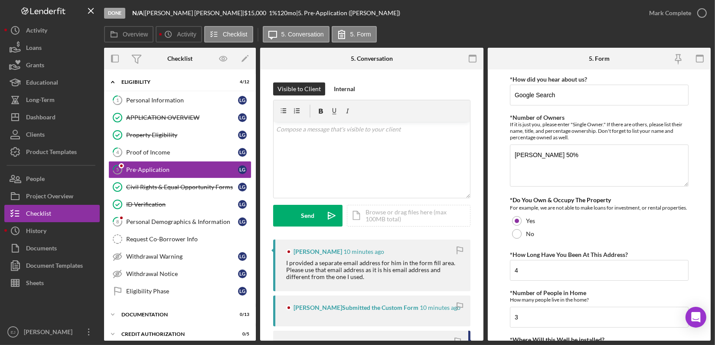
click at [497, 229] on form "*How did you hear about us? Google Search *Number of Owners If it is just you, …" at bounding box center [599, 204] width 223 height 271
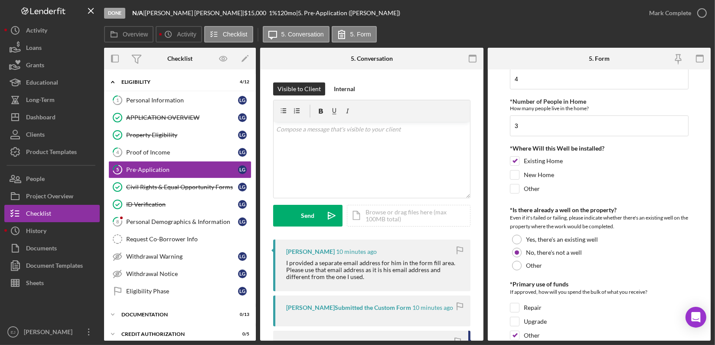
scroll to position [191, 0]
click at [711, 229] on form "*How did you hear about us? Google Search *Number of Owners If it is just you, …" at bounding box center [599, 204] width 223 height 271
click at [332, 133] on p at bounding box center [371, 130] width 191 height 10
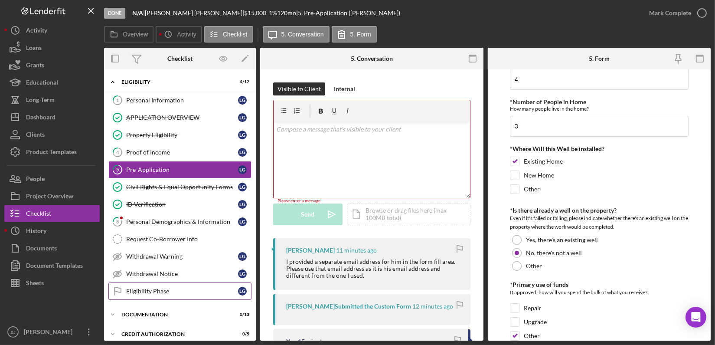
click at [180, 289] on div "Eligibility Phase" at bounding box center [182, 291] width 112 height 7
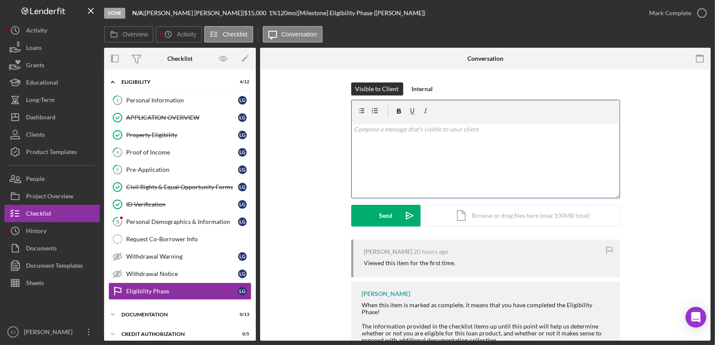
click at [392, 142] on div "v Color teal Color pink Remove color Add row above Add row below Add column bef…" at bounding box center [486, 160] width 268 height 76
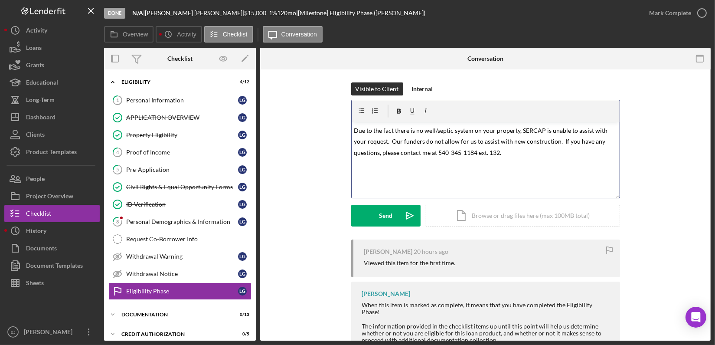
click at [354, 130] on span "Due to the fact there is no well/septic system on your property, SERCAP is unab…" at bounding box center [481, 142] width 255 height 30
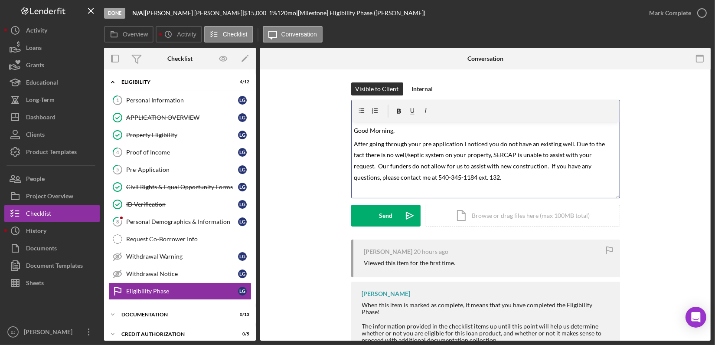
click at [450, 177] on span "After going through your pre application I noticed you do not have an existing …" at bounding box center [480, 160] width 253 height 41
click at [379, 177] on span "After going through your pre application I noticed you do not have an existing …" at bounding box center [480, 160] width 253 height 41
click at [381, 177] on span "After going through your pre application I noticed you do not have an existing …" at bounding box center [480, 160] width 253 height 41
click at [475, 176] on p "After going through your pre application I noticed you do not have an existing …" at bounding box center [485, 160] width 263 height 44
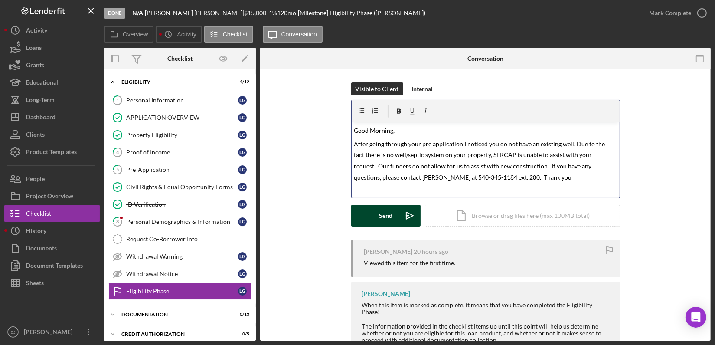
click at [385, 208] on div "Send" at bounding box center [385, 216] width 13 height 22
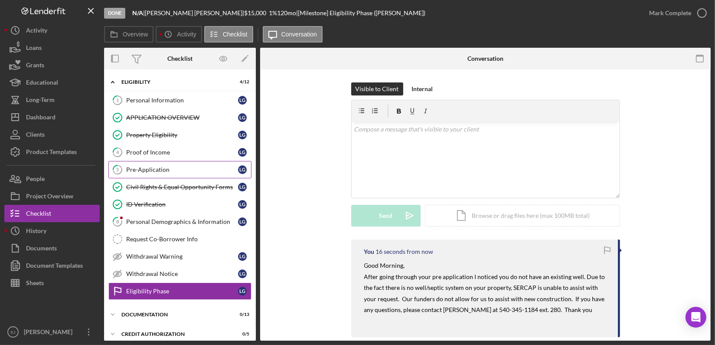
click at [154, 168] on div "Pre-Application" at bounding box center [182, 169] width 112 height 7
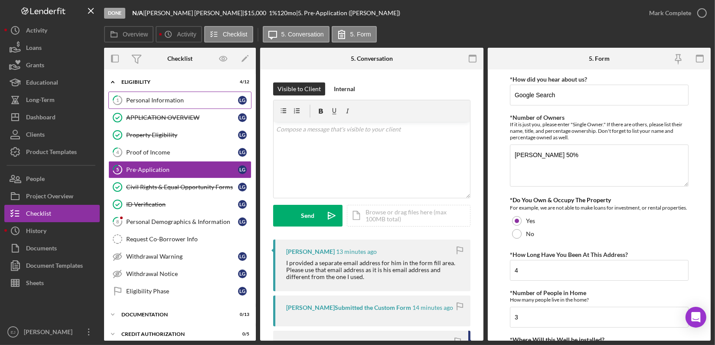
click at [161, 95] on link "1 Personal Information L G" at bounding box center [179, 100] width 143 height 17
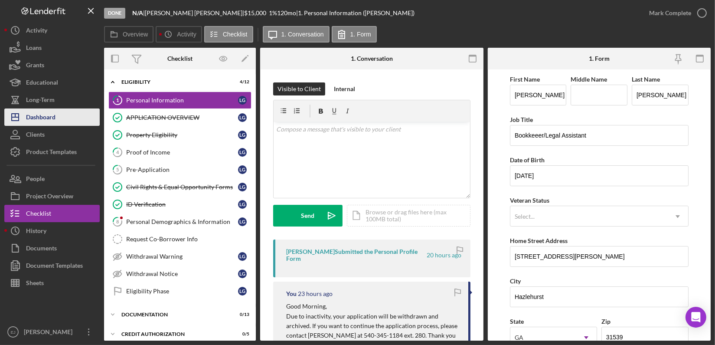
click at [46, 117] on div "Dashboard" at bounding box center [41, 118] width 30 height 20
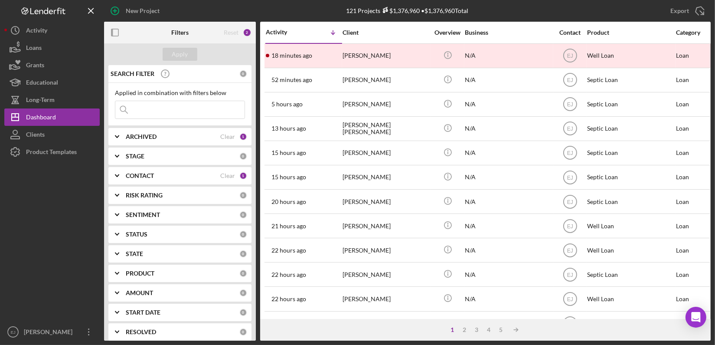
click at [164, 109] on input at bounding box center [179, 109] width 129 height 17
type input "[PERSON_NAME]"
click at [183, 56] on div "Apply" at bounding box center [180, 54] width 16 height 13
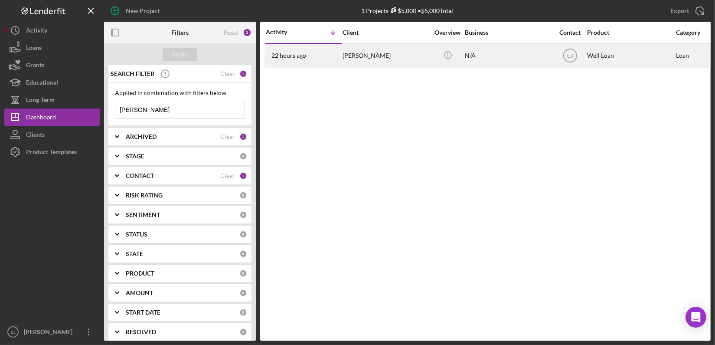
click at [332, 56] on div "22 hours ago [PERSON_NAME]" at bounding box center [304, 55] width 76 height 23
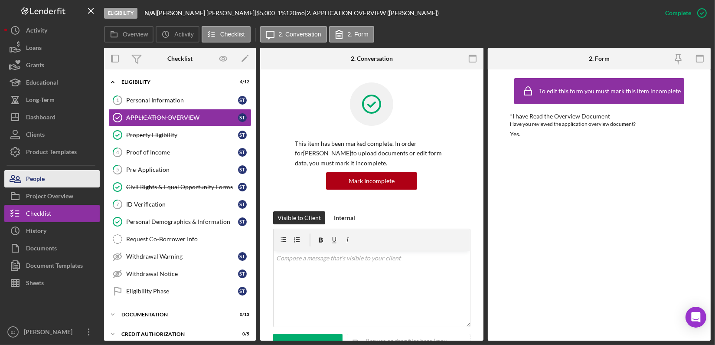
click at [73, 180] on button "People" at bounding box center [51, 178] width 95 height 17
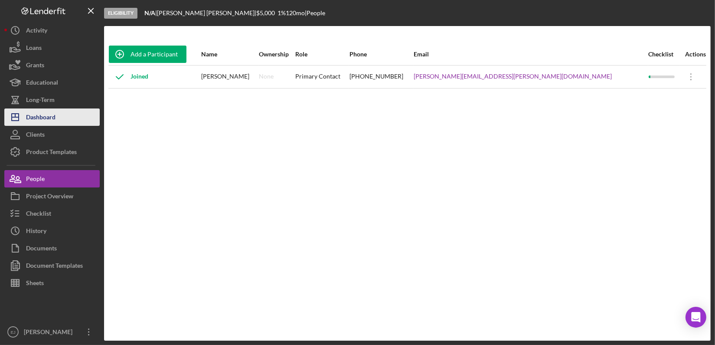
click at [59, 118] on button "Icon/Dashboard Dashboard" at bounding box center [51, 116] width 95 height 17
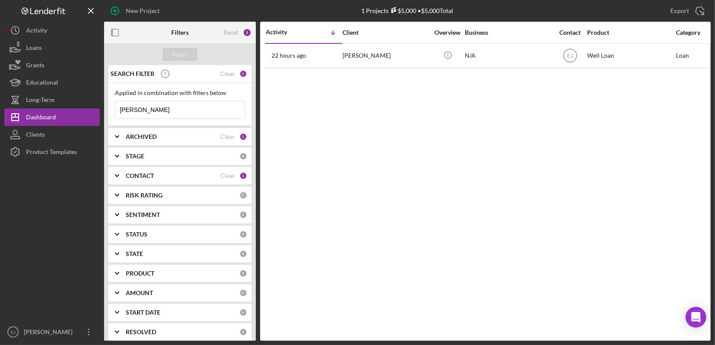
click at [149, 108] on input "[PERSON_NAME]" at bounding box center [179, 109] width 129 height 17
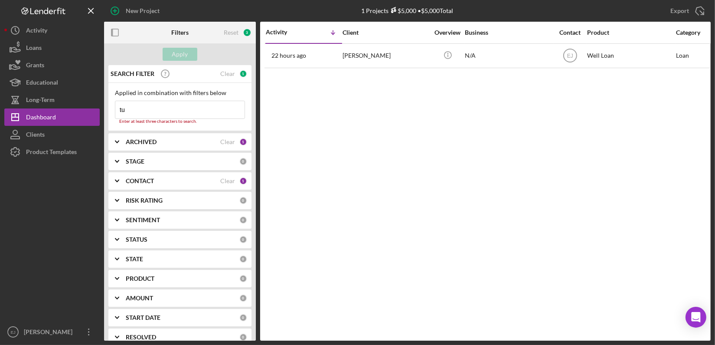
type input "t"
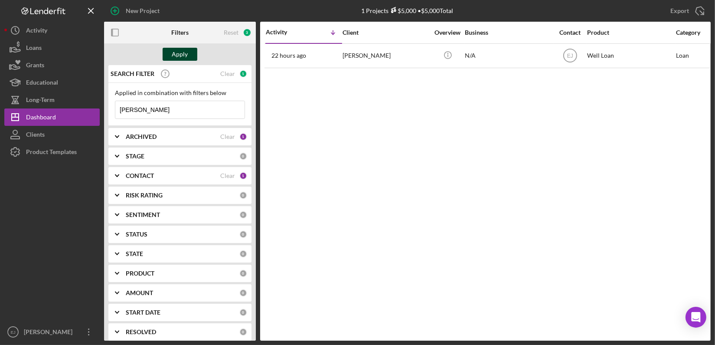
type input "[PERSON_NAME]"
drag, startPoint x: 177, startPoint y: 53, endPoint x: 131, endPoint y: 64, distance: 47.7
click at [131, 64] on div "Apply" at bounding box center [180, 54] width 152 height 22
click at [183, 54] on div "Apply" at bounding box center [180, 54] width 16 height 13
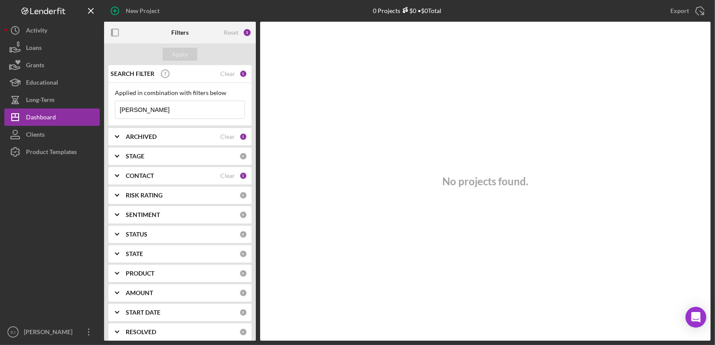
click at [118, 156] on polyline at bounding box center [116, 156] width 3 height 2
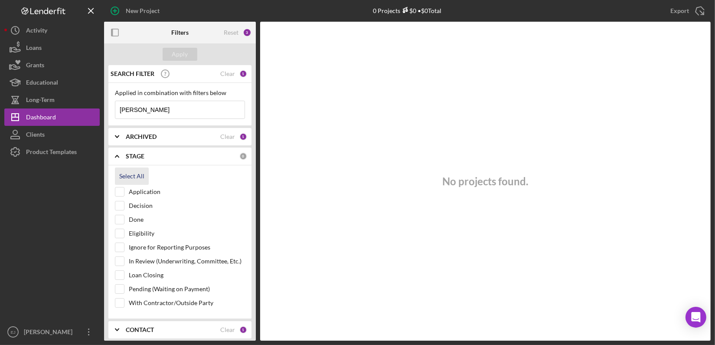
click at [127, 179] on div "Select All" at bounding box center [131, 175] width 25 height 17
checkbox input "true"
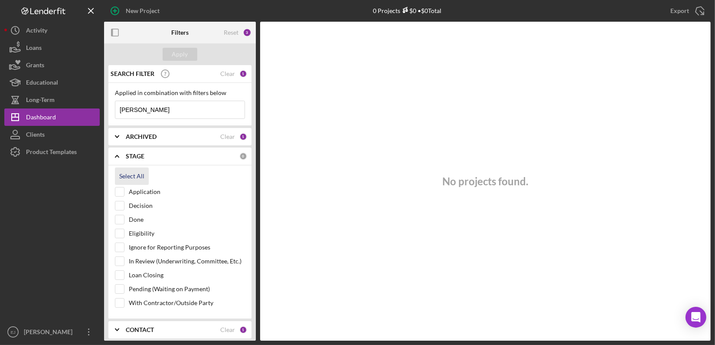
checkbox input "true"
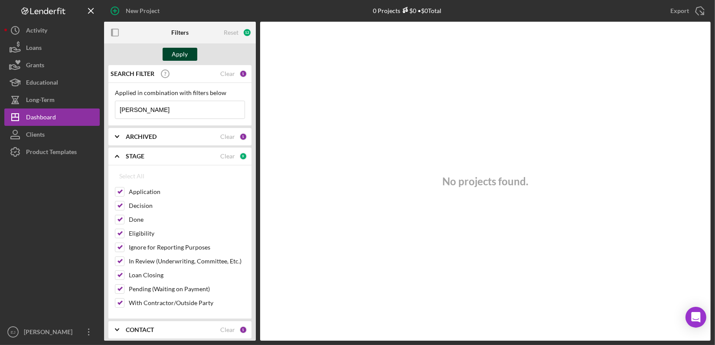
click at [169, 55] on button "Apply" at bounding box center [180, 54] width 35 height 13
click at [295, 213] on div "No projects found." at bounding box center [485, 181] width 451 height 319
click at [148, 330] on b "CONTACT" at bounding box center [140, 329] width 28 height 7
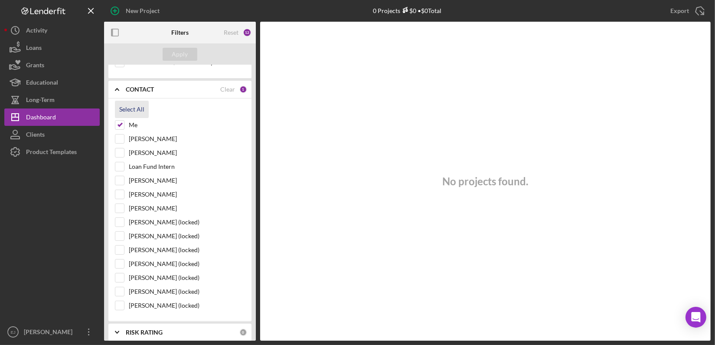
click at [123, 107] on div "Select All" at bounding box center [131, 109] width 25 height 17
checkbox input "true"
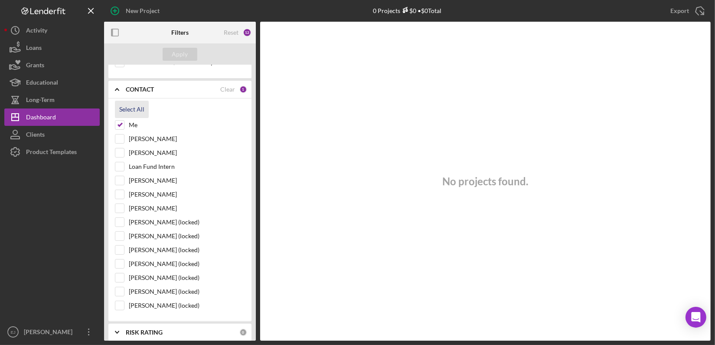
checkbox input "true"
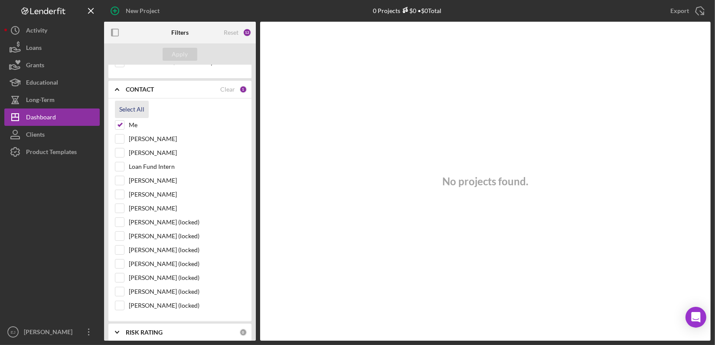
checkbox input "true"
click at [176, 55] on div "Apply" at bounding box center [180, 54] width 16 height 13
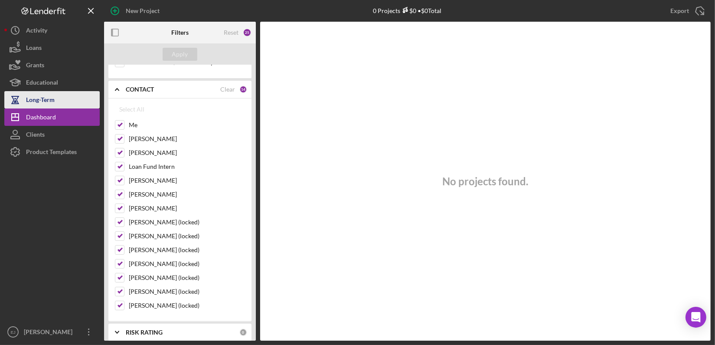
click at [49, 101] on div "Long-Term" at bounding box center [40, 101] width 29 height 20
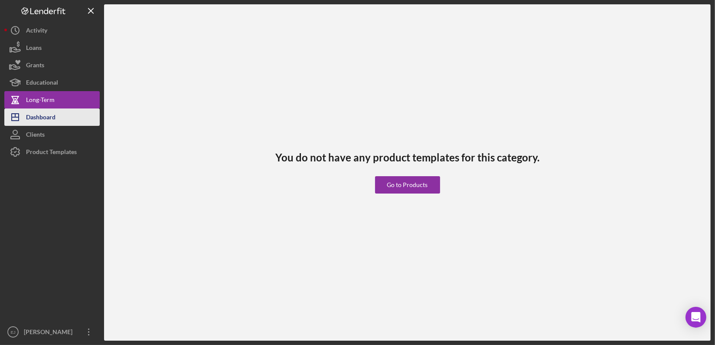
click at [66, 121] on button "Icon/Dashboard Dashboard" at bounding box center [51, 116] width 95 height 17
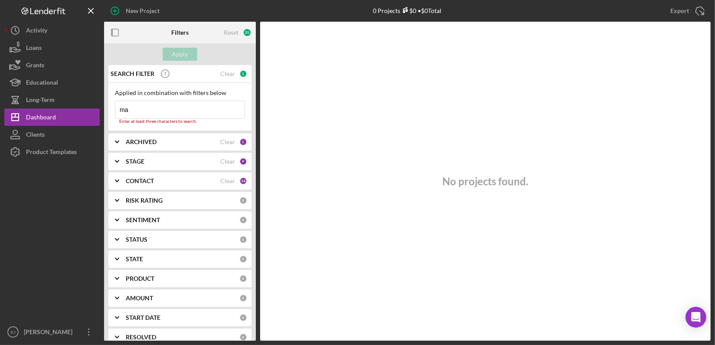
type input "m"
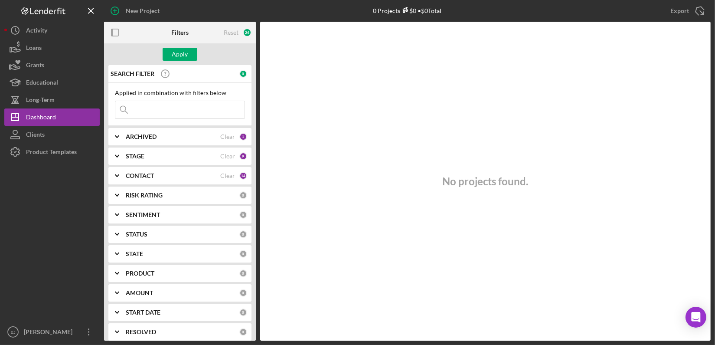
click at [118, 178] on icon "Icon/Expander" at bounding box center [117, 176] width 22 height 22
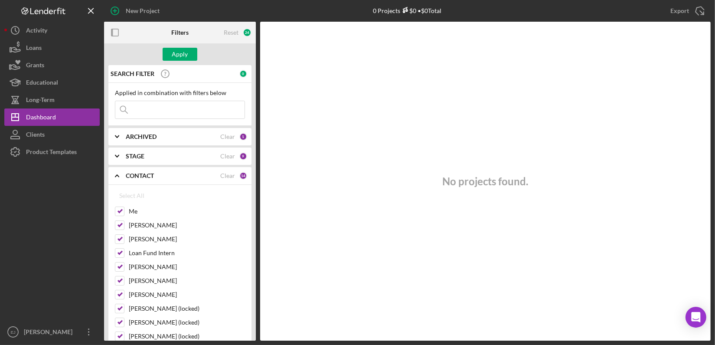
click at [93, 174] on div at bounding box center [51, 242] width 95 height 163
drag, startPoint x: 177, startPoint y: 57, endPoint x: 67, endPoint y: 161, distance: 151.3
click at [67, 161] on div at bounding box center [51, 242] width 95 height 163
click at [54, 118] on div "Dashboard" at bounding box center [41, 118] width 30 height 20
click at [185, 52] on div "Apply" at bounding box center [180, 54] width 16 height 13
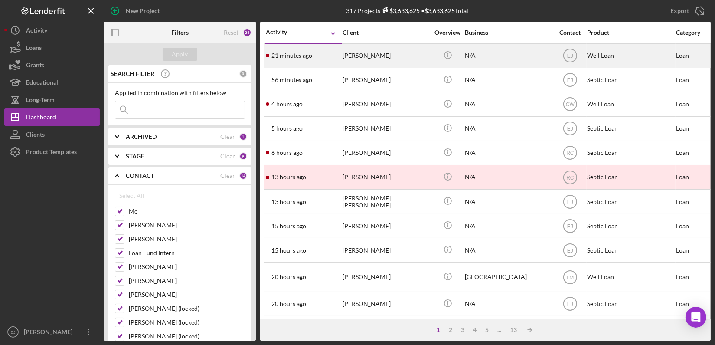
click at [376, 59] on div "[PERSON_NAME]" at bounding box center [386, 55] width 87 height 23
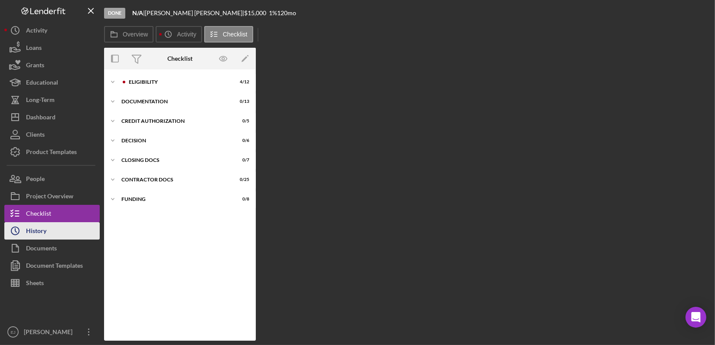
click at [59, 236] on button "Icon/History History" at bounding box center [51, 230] width 95 height 17
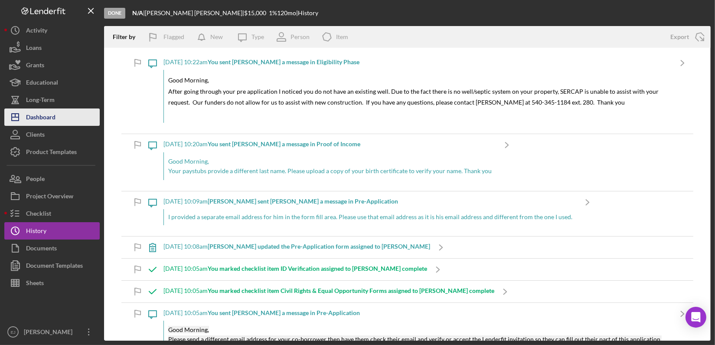
click at [75, 112] on button "Icon/Dashboard Dashboard" at bounding box center [51, 116] width 95 height 17
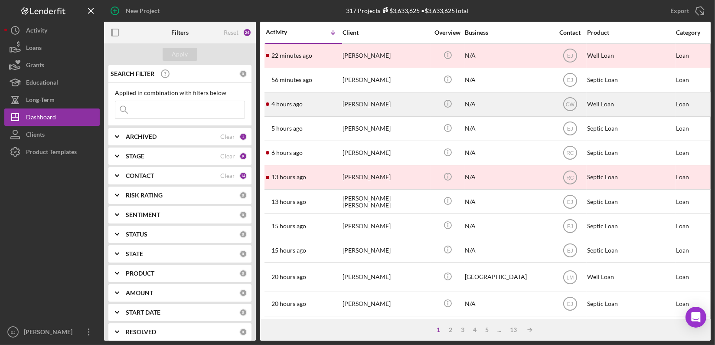
click at [356, 109] on div "[PERSON_NAME]" at bounding box center [386, 104] width 87 height 23
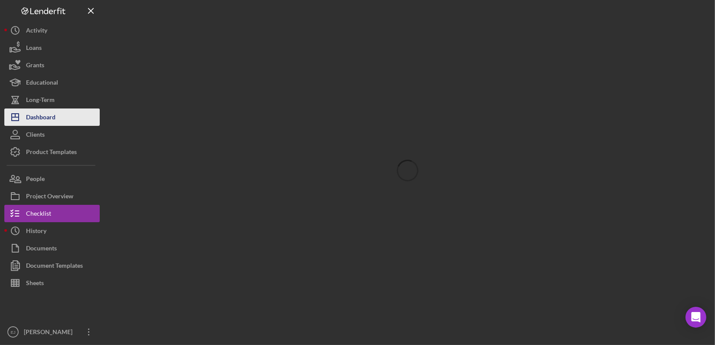
click at [57, 122] on button "Icon/Dashboard Dashboard" at bounding box center [51, 116] width 95 height 17
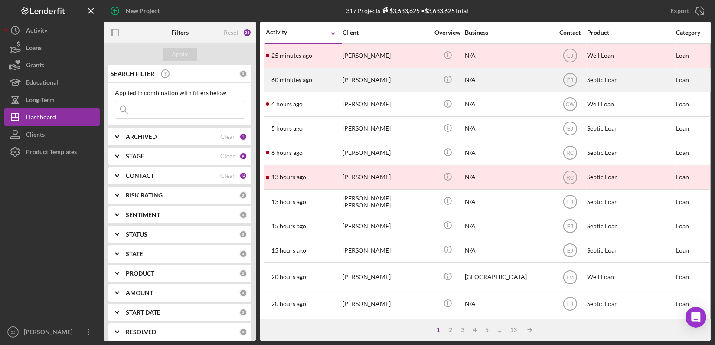
click at [346, 81] on div "[PERSON_NAME]" at bounding box center [386, 80] width 87 height 23
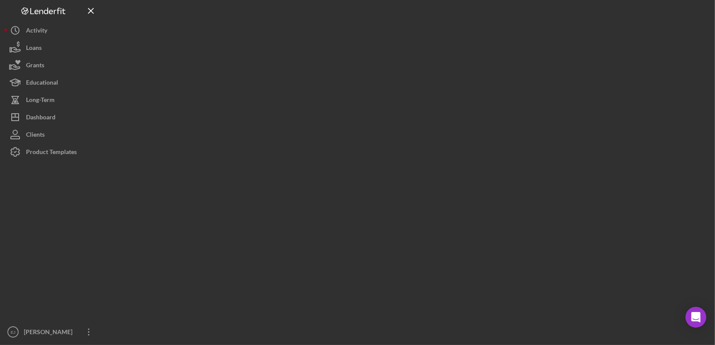
click at [346, 81] on div at bounding box center [407, 170] width 607 height 341
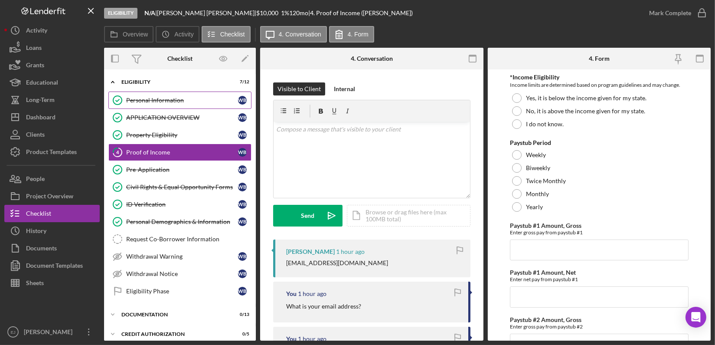
click at [140, 99] on div "Personal Information" at bounding box center [182, 100] width 112 height 7
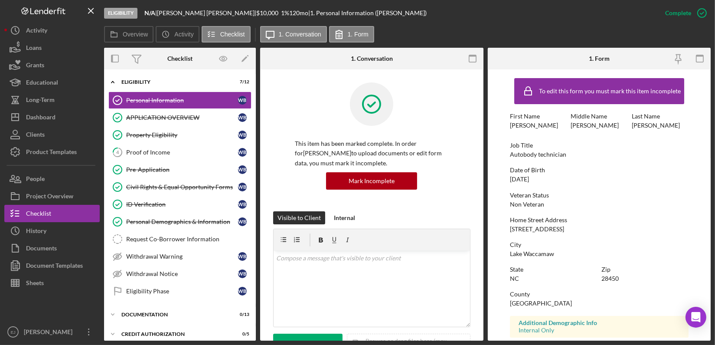
click at [407, 13] on div "Eligibility N/A | [PERSON_NAME] | $10,000 $10,000 1 % 120 mo | 1. Personal Info…" at bounding box center [380, 13] width 553 height 26
drag, startPoint x: 243, startPoint y: 127, endPoint x: 240, endPoint y: 217, distance: 89.4
click at [240, 217] on div "Personal Information Personal Information W B APPLICATION OVERVIEW APPLICATION …" at bounding box center [180, 198] width 152 height 213
click at [122, 287] on icon "Eligibility Phase" at bounding box center [118, 291] width 22 height 22
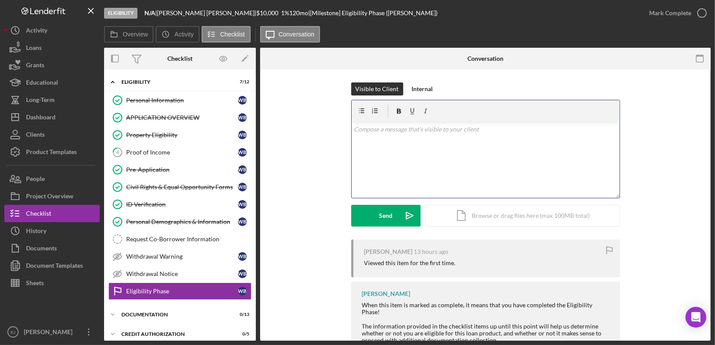
click at [374, 141] on div "v Color teal Color pink Remove color Add row above Add row below Add column bef…" at bounding box center [486, 160] width 268 height 76
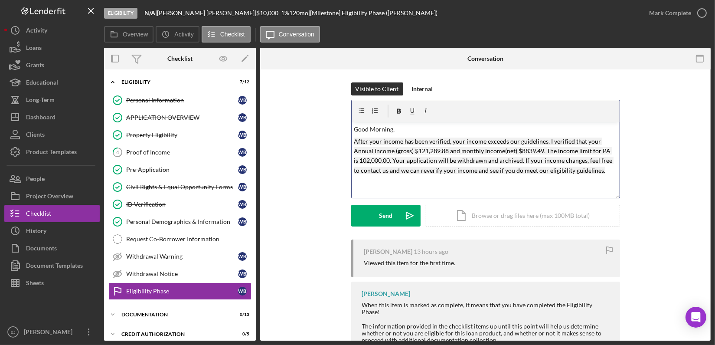
click at [445, 151] on mark "After your income has been verified, your income exceeds our guidelines. I veri…" at bounding box center [484, 156] width 260 height 36
click at [541, 148] on mark "After your income has been verified, your income exceeds our guidelines. I veri…" at bounding box center [484, 156] width 260 height 36
click at [606, 153] on mark "After your income has been verified, your income exceeds our guidelines. I veri…" at bounding box center [484, 156] width 260 height 36
click at [363, 164] on p "After your income has been verified, your income exceeds our guidelines. I veri…" at bounding box center [485, 156] width 263 height 39
click at [513, 172] on mark "After your income has been verified, your income exceeds our guidelines. I veri…" at bounding box center [484, 156] width 261 height 36
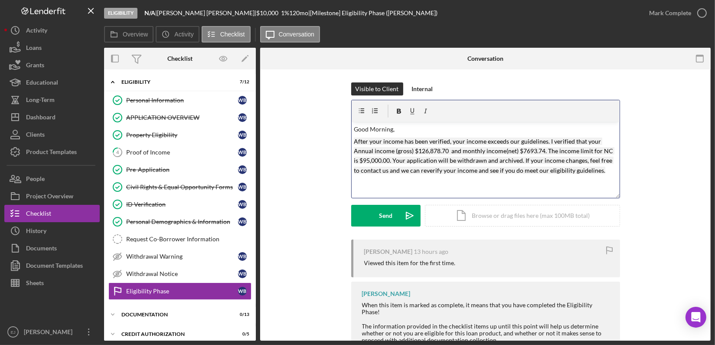
click at [598, 172] on p "After your income has been verified, your income exceeds our guidelines. I veri…" at bounding box center [485, 156] width 263 height 39
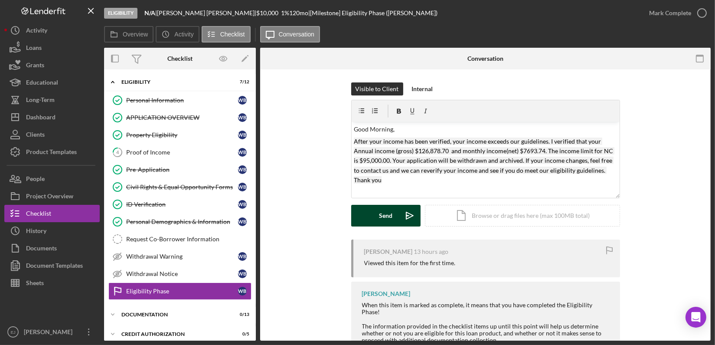
click at [401, 213] on icon "Icon/icon-invite-send" at bounding box center [410, 216] width 22 height 22
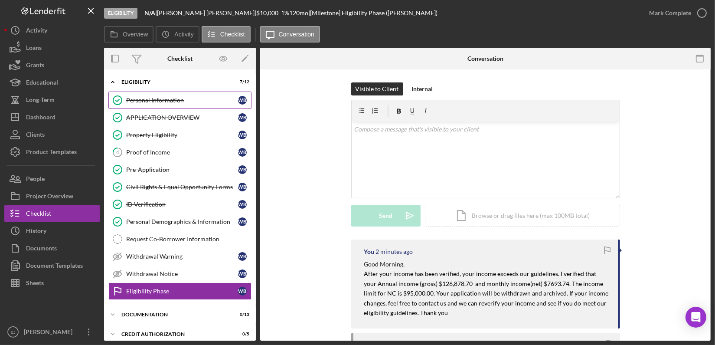
click at [142, 105] on link "Personal Information Personal Information W B" at bounding box center [179, 100] width 143 height 17
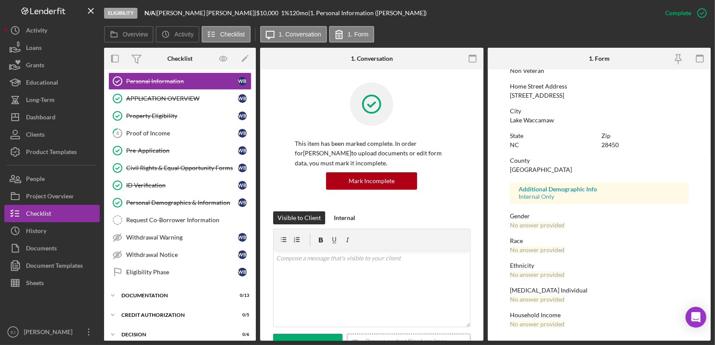
scroll to position [83, 0]
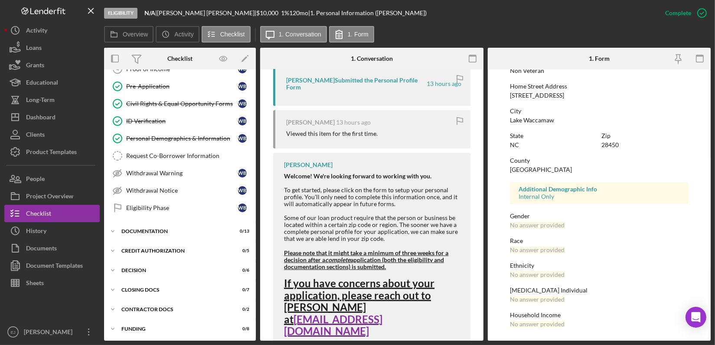
scroll to position [331, 0]
click at [43, 200] on div "Project Overview" at bounding box center [49, 197] width 47 height 20
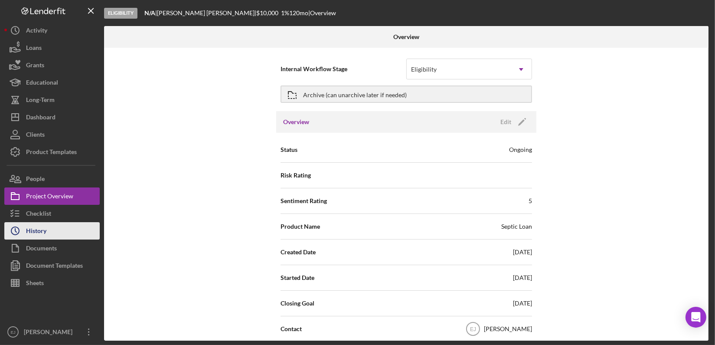
click at [54, 231] on button "Icon/History History" at bounding box center [51, 230] width 95 height 17
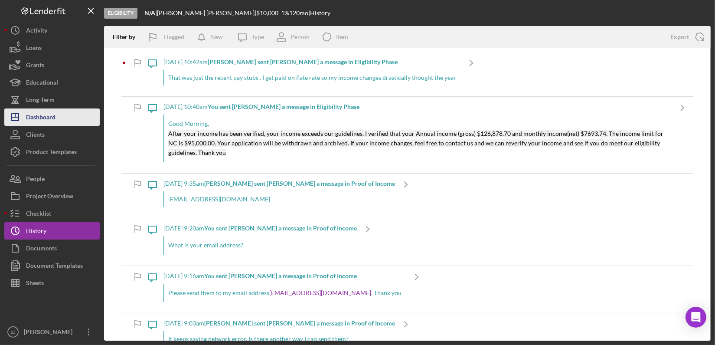
click at [61, 110] on button "Icon/Dashboard Dashboard" at bounding box center [51, 116] width 95 height 17
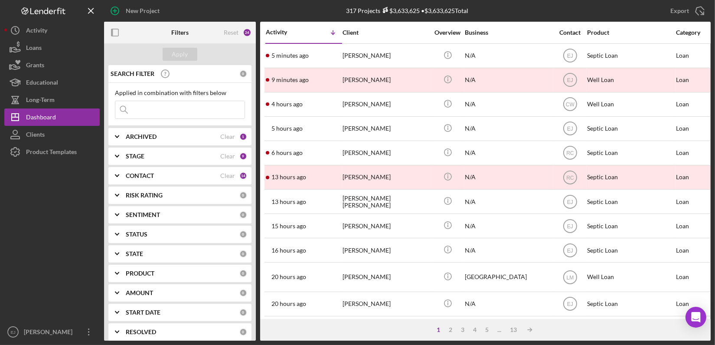
click at [113, 171] on icon "Icon/Expander" at bounding box center [117, 176] width 22 height 22
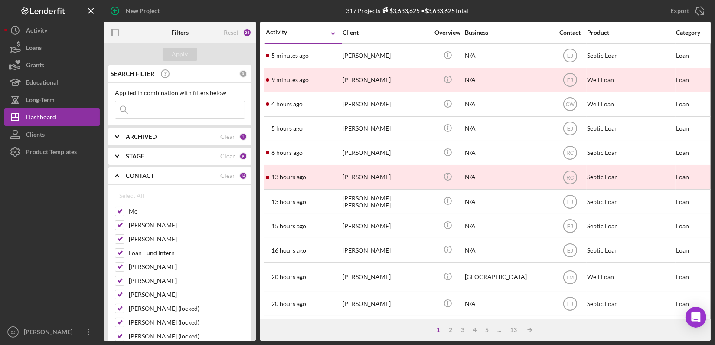
click at [125, 154] on icon "Icon/Expander" at bounding box center [117, 156] width 22 height 22
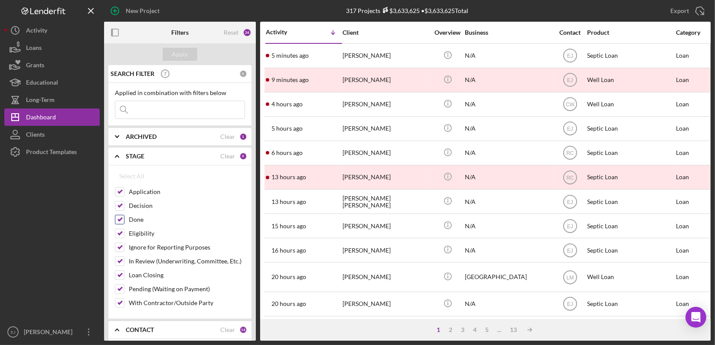
click at [120, 219] on input "Done" at bounding box center [119, 219] width 9 height 9
checkbox input "false"
click at [181, 54] on div "Apply" at bounding box center [180, 54] width 16 height 13
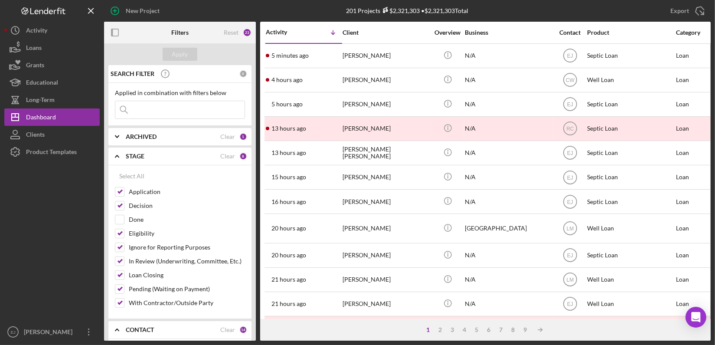
click at [121, 134] on icon "Icon/Expander" at bounding box center [117, 137] width 22 height 22
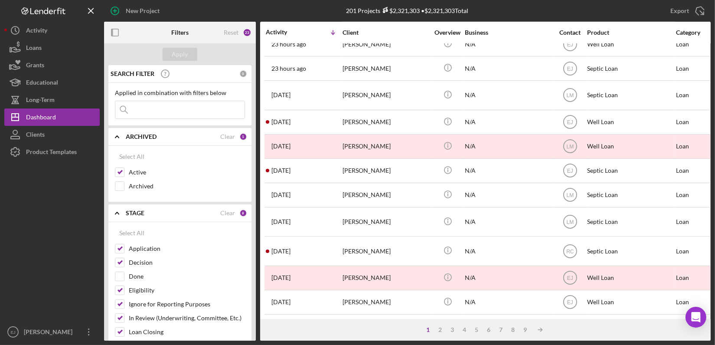
scroll to position [363, 0]
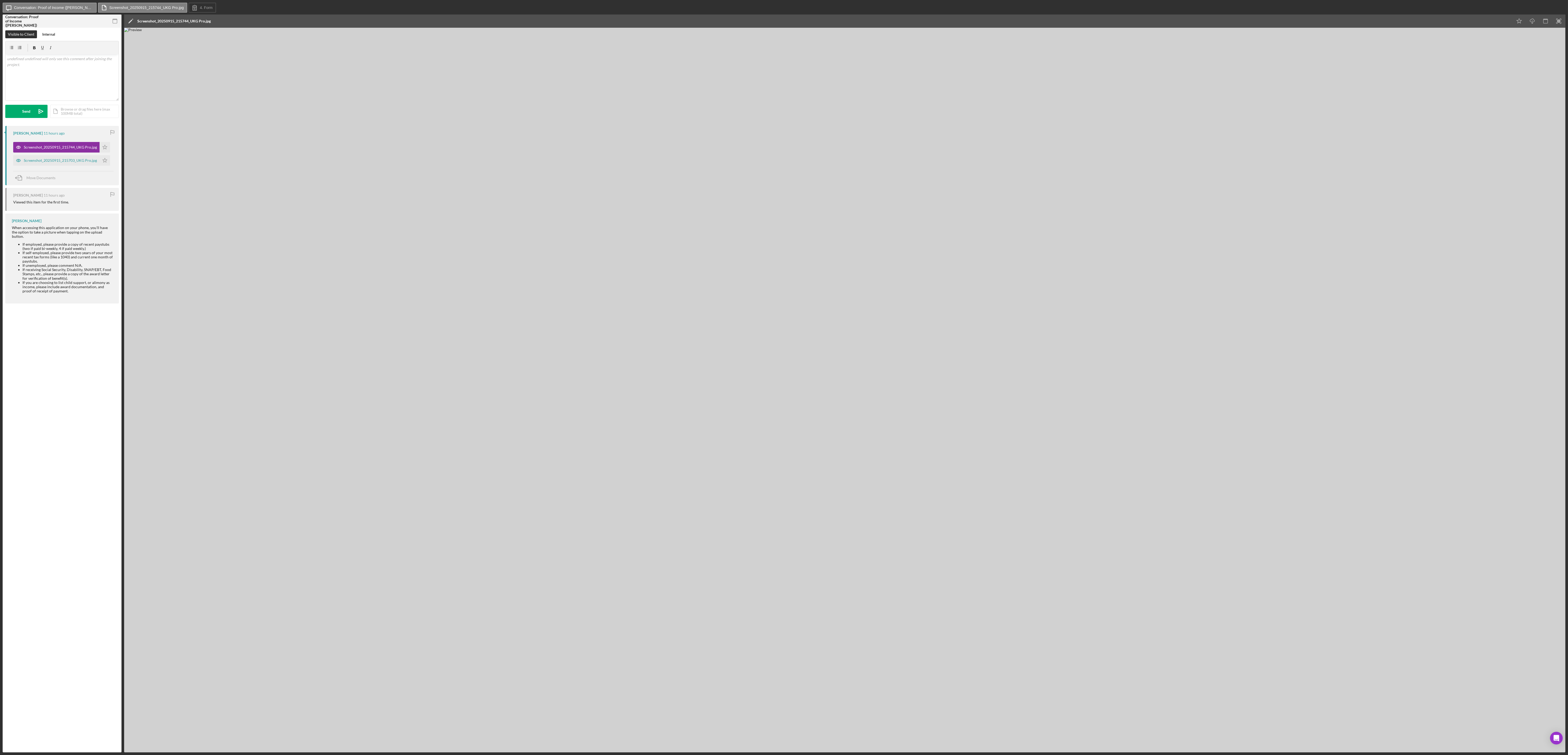
click at [522, 82] on img at bounding box center [845, 390] width 1441 height 725
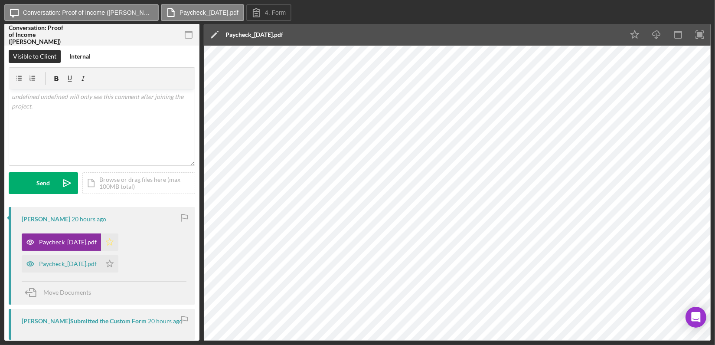
click at [114, 240] on polygon "button" at bounding box center [109, 241] width 7 height 7
click at [86, 264] on div "Paycheck_[DATE].pdf" at bounding box center [68, 263] width 58 height 7
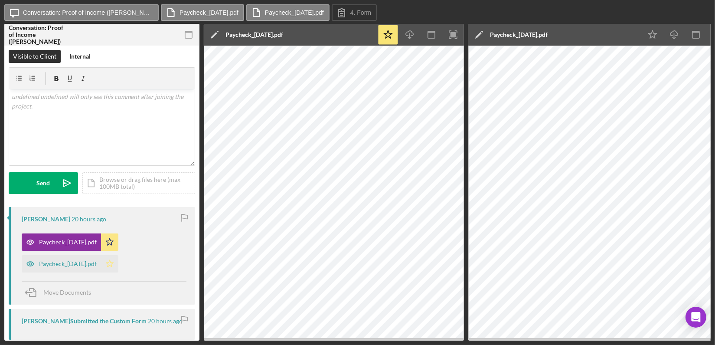
click at [118, 261] on icon "Icon/Star" at bounding box center [109, 263] width 17 height 17
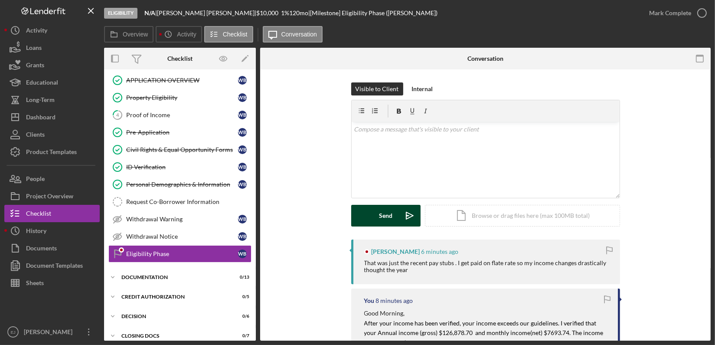
scroll to position [83, 0]
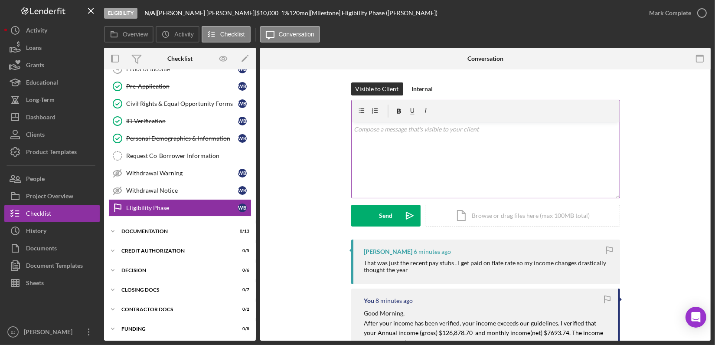
click at [375, 139] on div "v Color teal Color pink Remove color Add row above Add row below Add column bef…" at bounding box center [486, 160] width 268 height 76
click at [387, 219] on div "Send" at bounding box center [385, 216] width 13 height 22
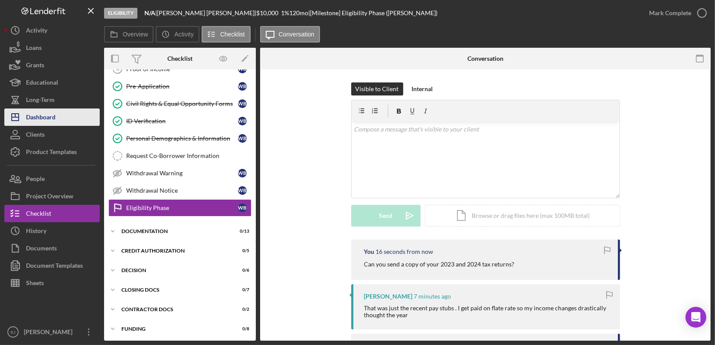
click at [77, 120] on button "Icon/Dashboard Dashboard" at bounding box center [51, 116] width 95 height 17
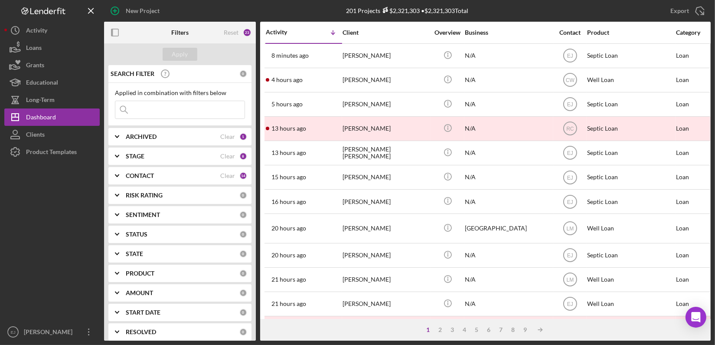
click at [116, 153] on icon "Icon/Expander" at bounding box center [117, 156] width 22 height 22
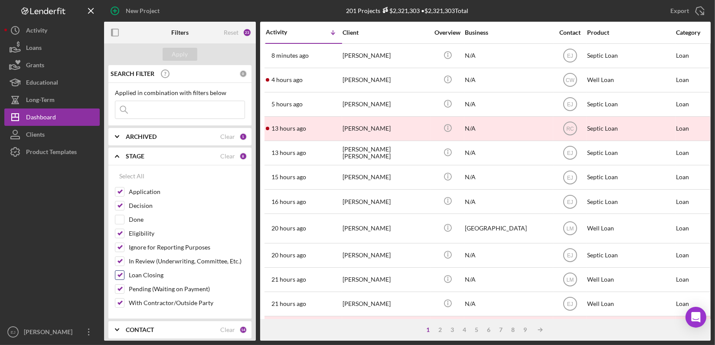
click at [121, 271] on input "Loan Closing" at bounding box center [119, 275] width 9 height 9
checkbox input "false"
click at [119, 256] on div at bounding box center [120, 261] width 10 height 10
click at [120, 248] on input "Ignore for Reporting Purposes" at bounding box center [119, 247] width 9 height 9
checkbox input "false"
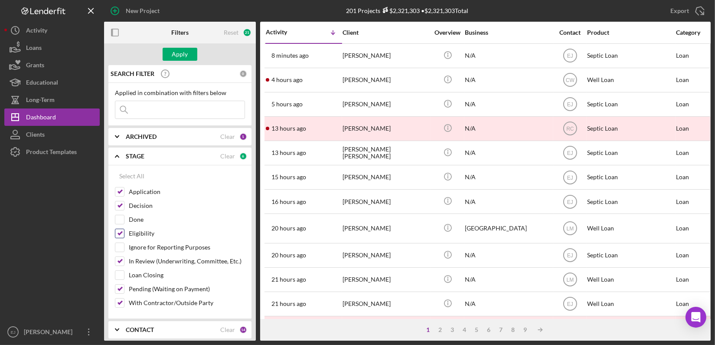
click at [120, 238] on div "Eligibility" at bounding box center [180, 236] width 130 height 14
click at [122, 257] on input "In Review (Underwriting, Committee, Etc.)" at bounding box center [119, 261] width 9 height 9
checkbox input "false"
click at [120, 210] on div "Decision" at bounding box center [180, 208] width 130 height 14
click at [121, 230] on input "Eligibility" at bounding box center [119, 233] width 9 height 9
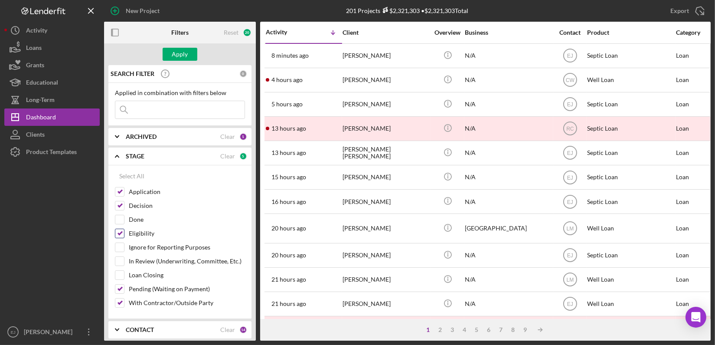
checkbox input "false"
click at [122, 202] on input "Decision" at bounding box center [119, 205] width 9 height 9
checkbox input "false"
click at [121, 299] on input "With Contractor/Outside Party" at bounding box center [119, 303] width 9 height 9
checkbox input "false"
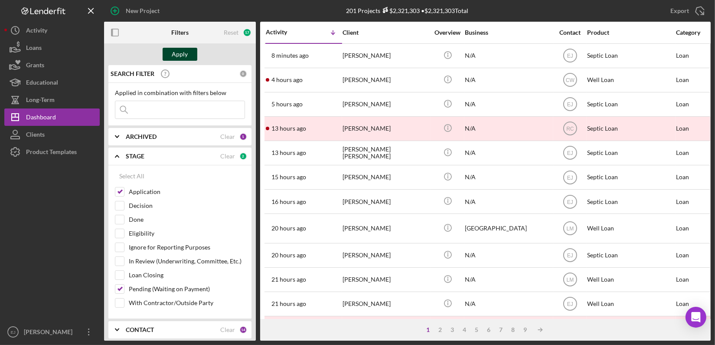
click at [186, 54] on div "Apply" at bounding box center [180, 54] width 16 height 13
